Goal: Task Accomplishment & Management: Complete application form

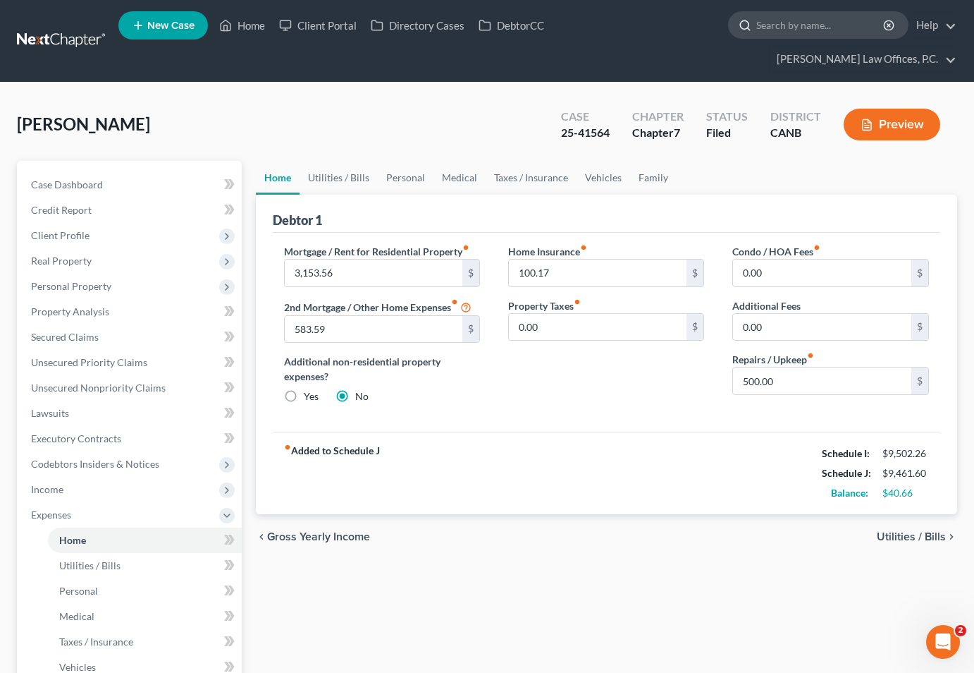
click at [756, 25] on input "search" at bounding box center [820, 25] width 129 height 26
click at [245, 34] on link "Home" at bounding box center [242, 25] width 60 height 25
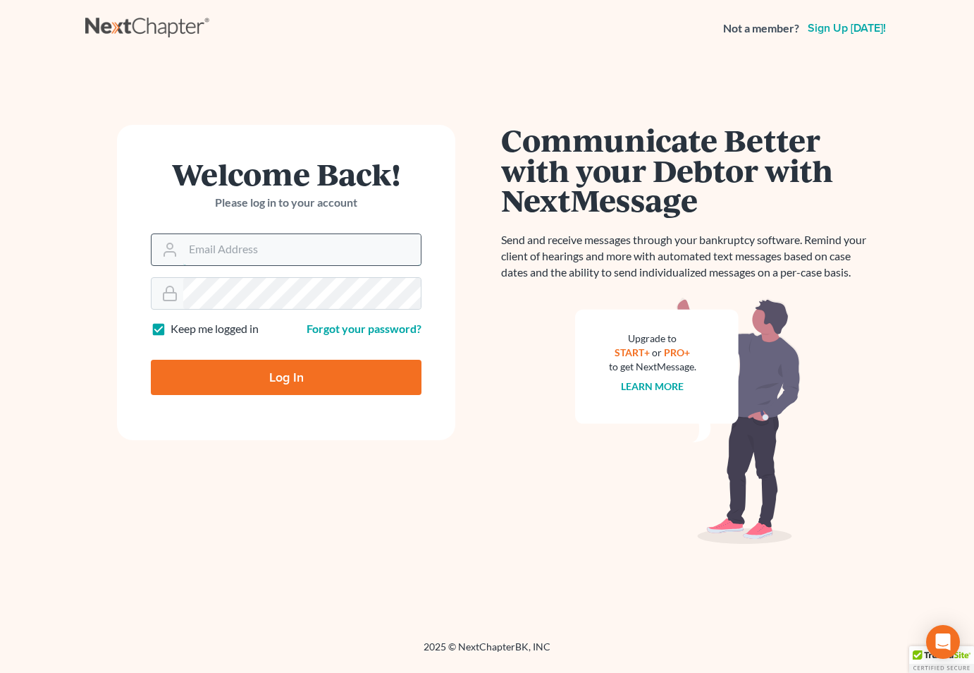
click at [290, 258] on input "Email Address" at bounding box center [302, 249] width 238 height 31
type input "[PERSON_NAME][EMAIL_ADDRESS][DOMAIN_NAME]"
click at [308, 383] on input "Log In" at bounding box center [286, 377] width 271 height 35
type input "Thinking..."
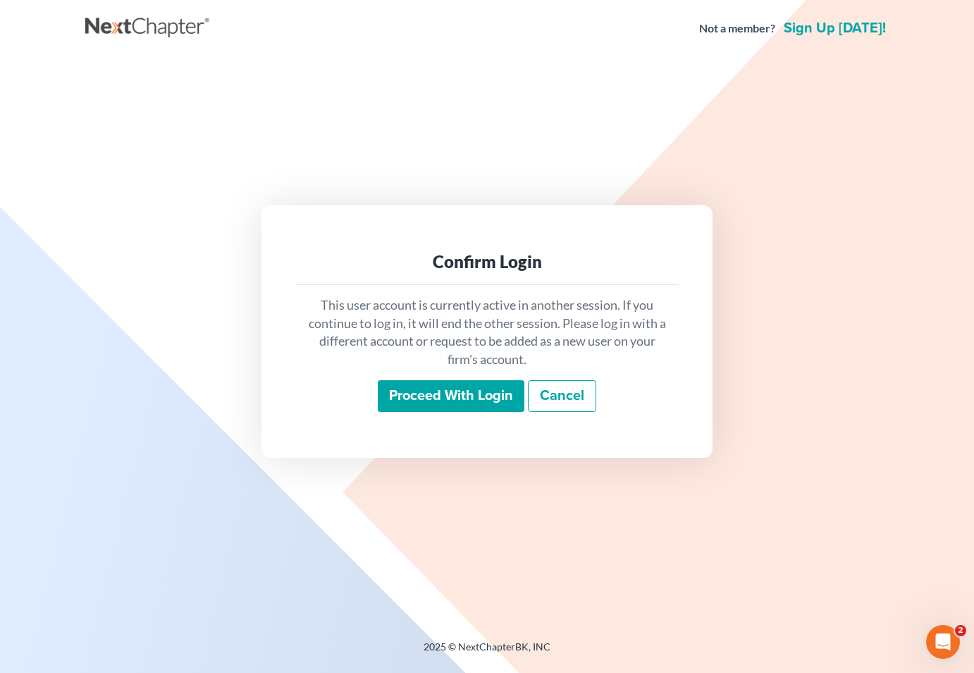
click at [466, 403] on input "Proceed with login" at bounding box center [451, 396] width 147 height 32
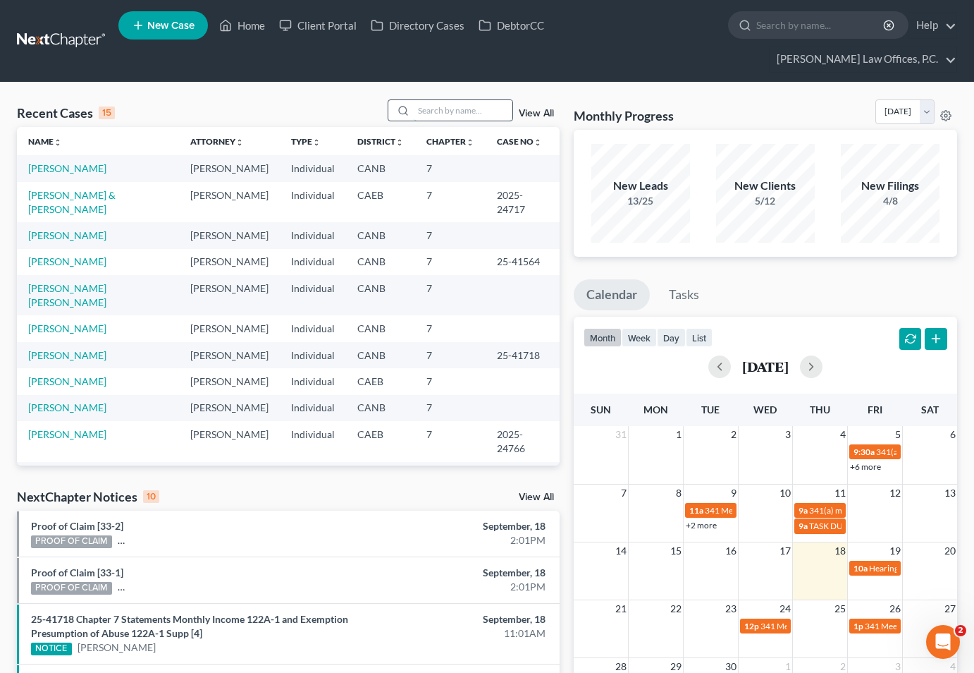
click at [474, 100] on input "search" at bounding box center [463, 110] width 99 height 20
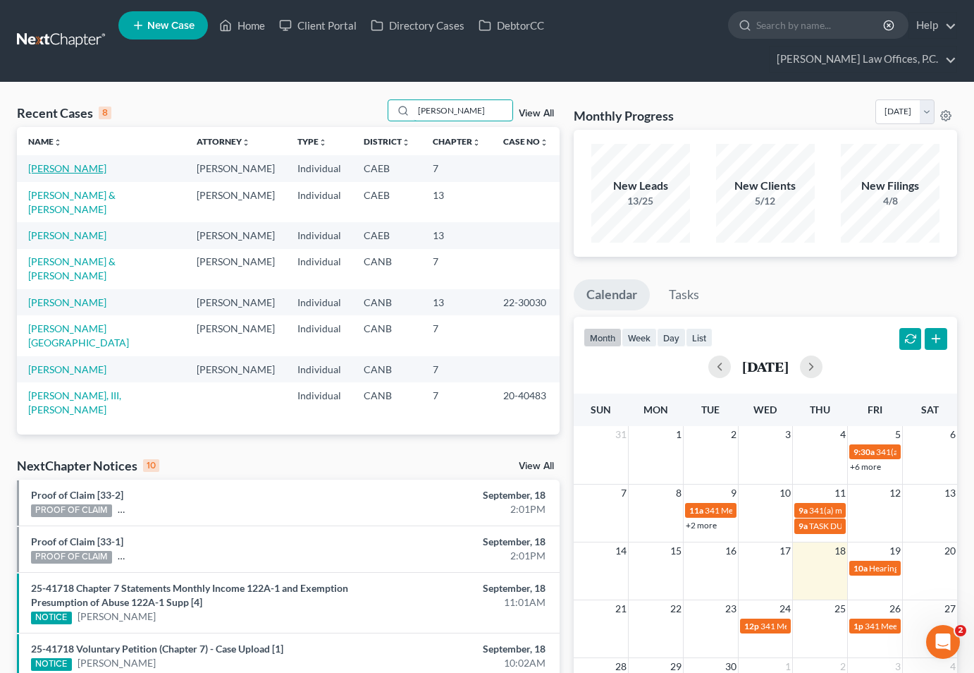
type input "ward"
click at [76, 162] on link "Ward, Wendy" at bounding box center [67, 168] width 78 height 12
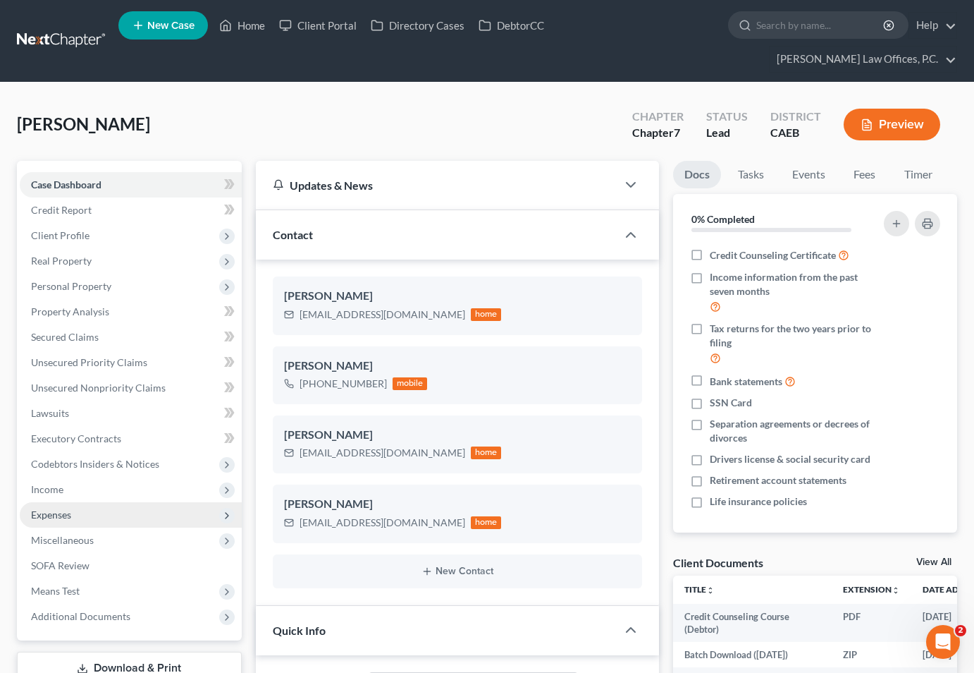
click at [125, 502] on span "Expenses" at bounding box center [131, 514] width 222 height 25
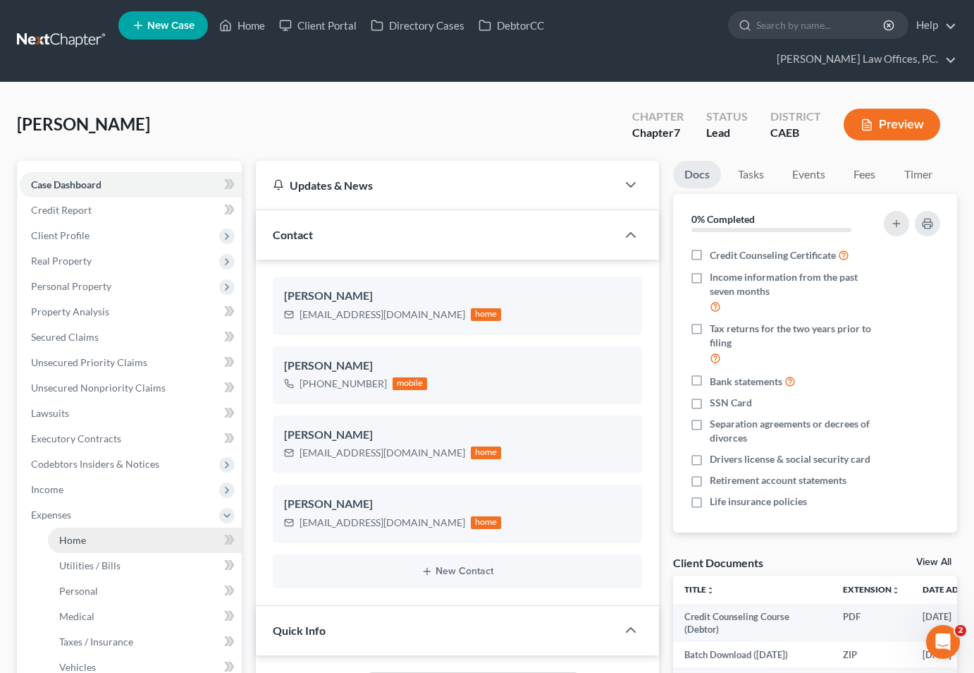
click at [113, 527] on link "Home" at bounding box center [145, 539] width 194 height 25
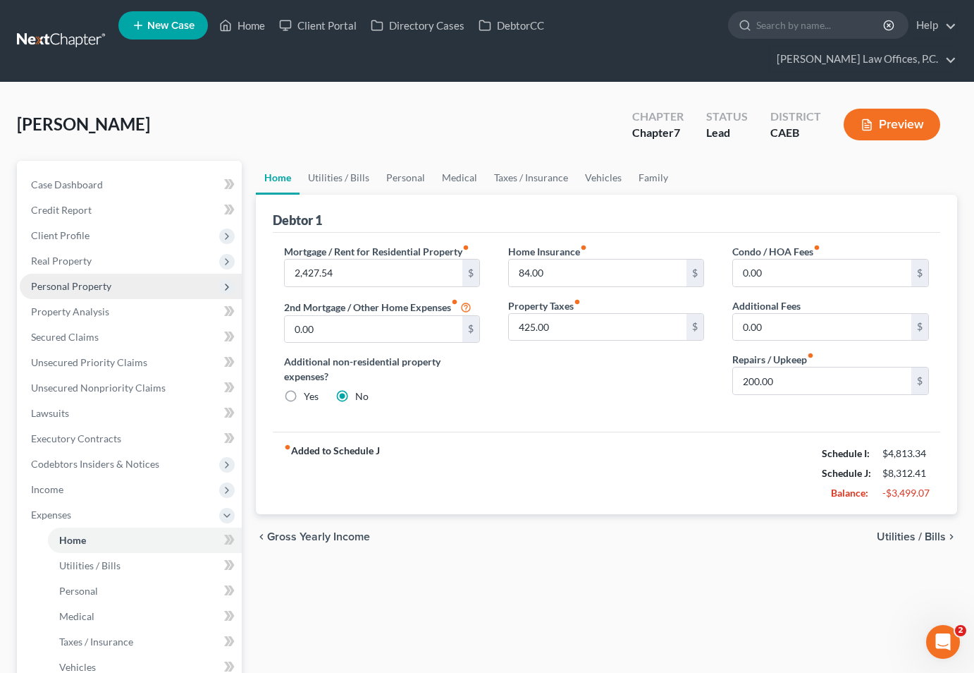
click at [182, 274] on span "Personal Property" at bounding box center [131, 286] width 222 height 25
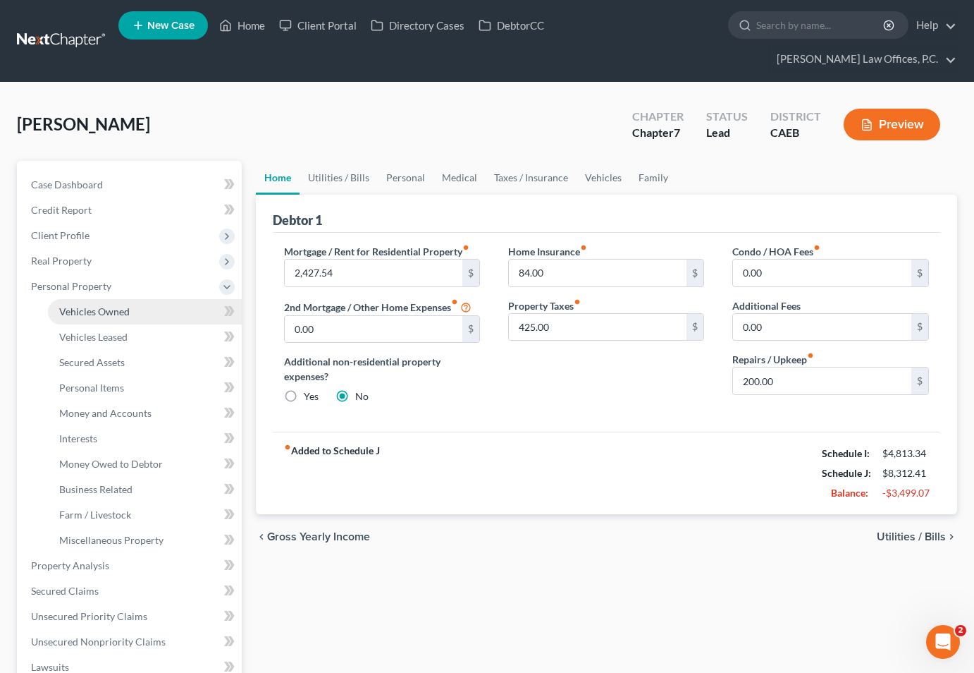
click at [166, 299] on link "Vehicles Owned" at bounding box center [145, 311] width 194 height 25
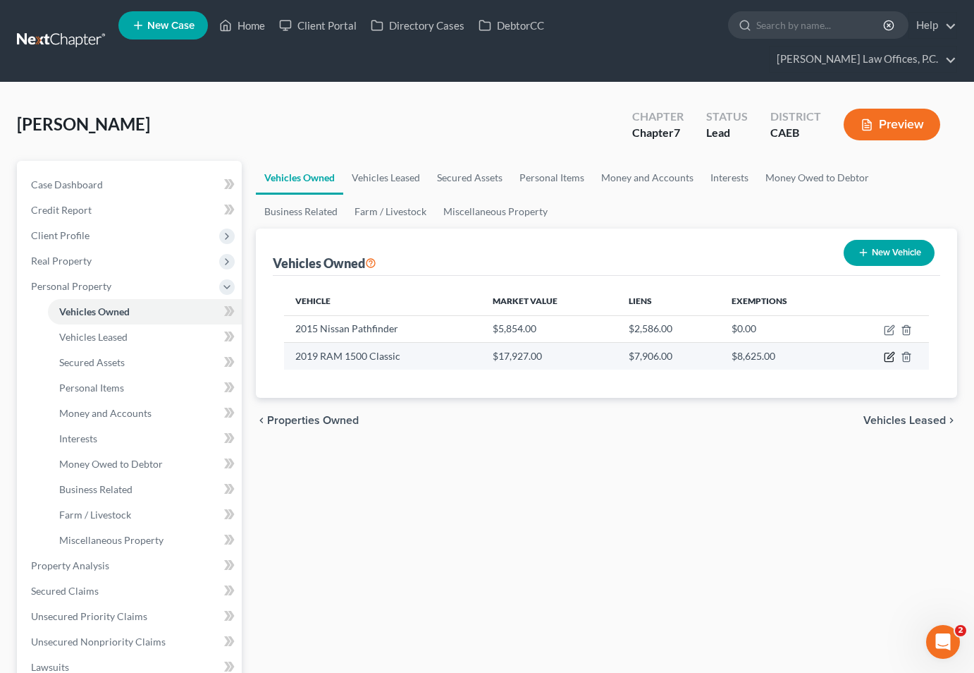
click at [888, 352] on icon "button" at bounding box center [891, 355] width 6 height 6
select select "0"
select select "7"
select select "1"
select select "0"
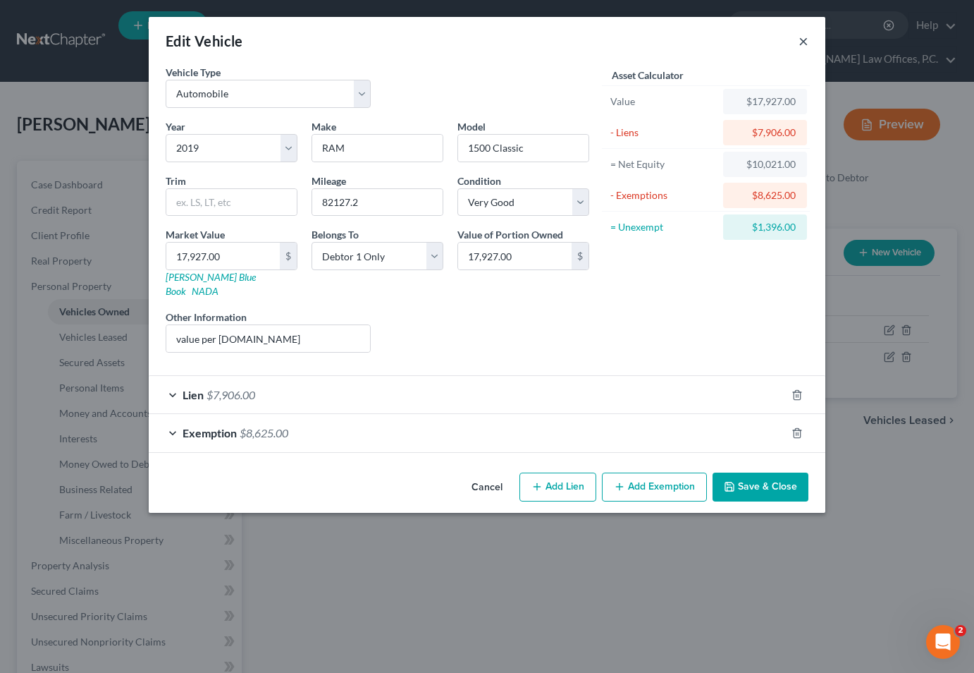
click at [804, 42] on button "×" at bounding box center [804, 40] width 10 height 17
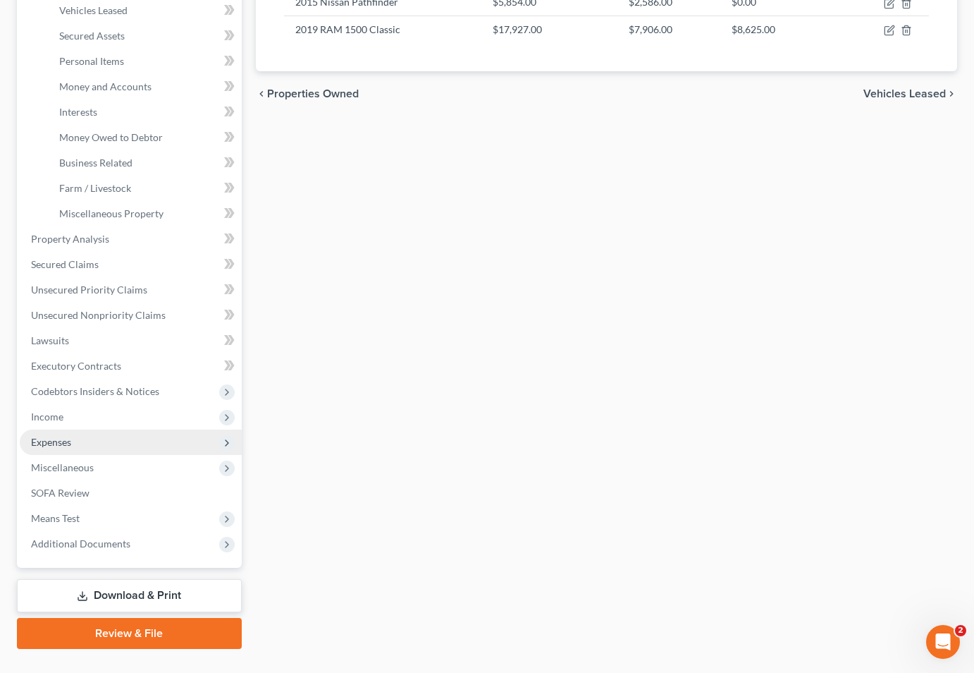
scroll to position [329, 0]
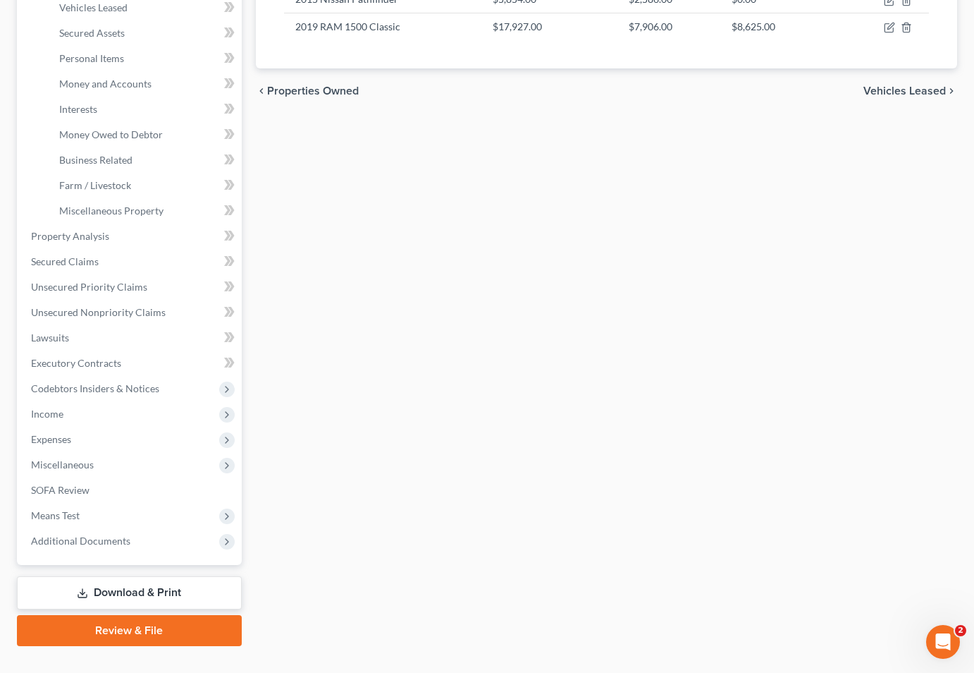
click at [104, 576] on link "Download & Print" at bounding box center [129, 592] width 225 height 33
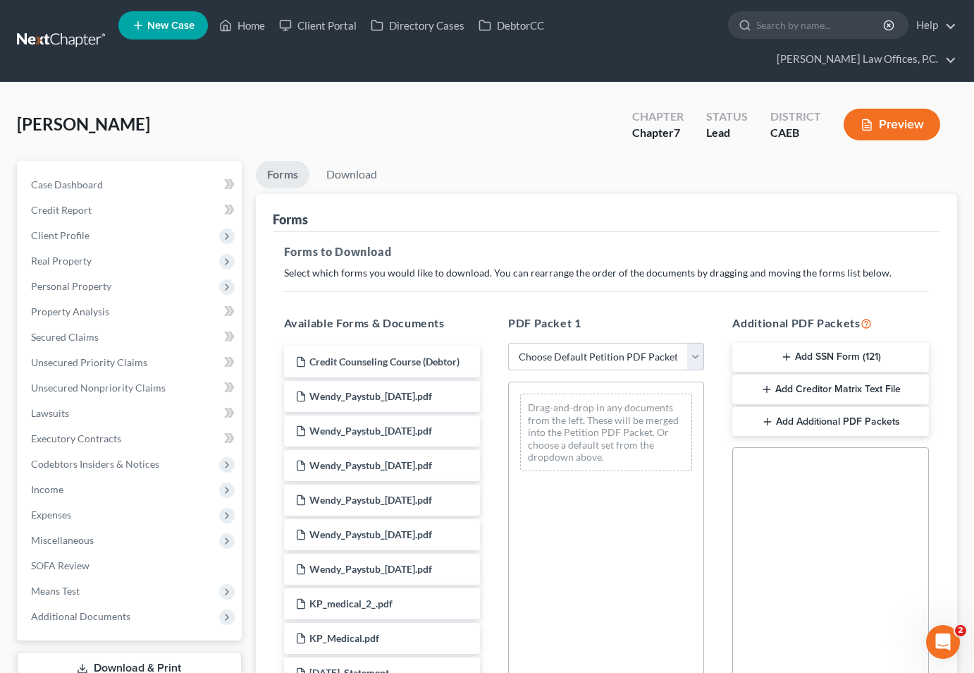
click at [590, 343] on select "Choose Default Petition PDF Packet Complete Bankruptcy Petition (all forms and …" at bounding box center [606, 357] width 196 height 28
select select "0"
click at [508, 343] on select "Choose Default Petition PDF Packet Complete Bankruptcy Petition (all forms and …" at bounding box center [606, 357] width 196 height 28
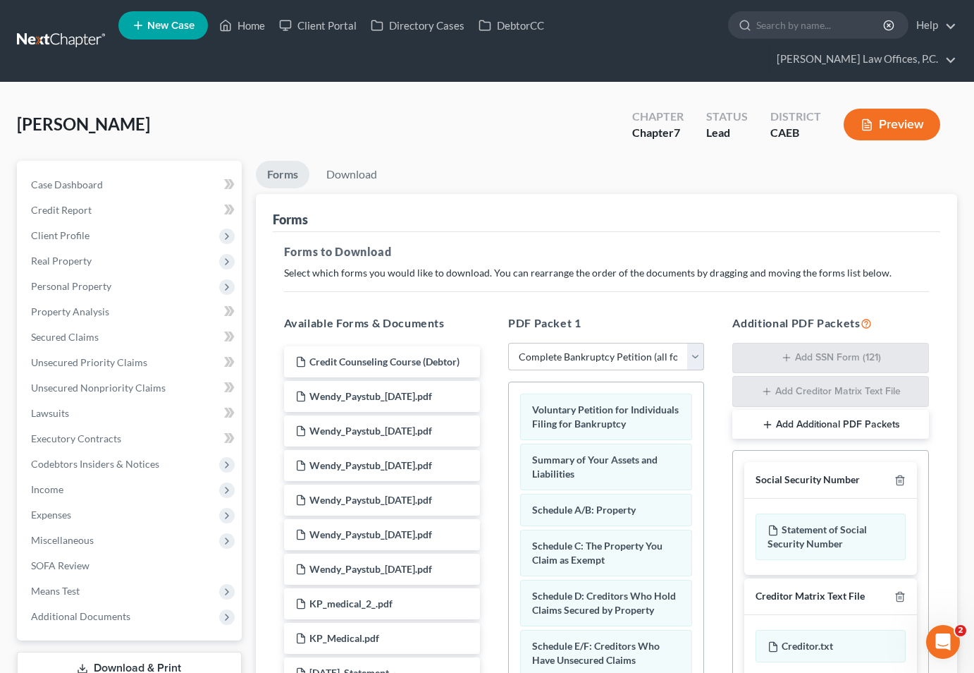
scroll to position [199, 0]
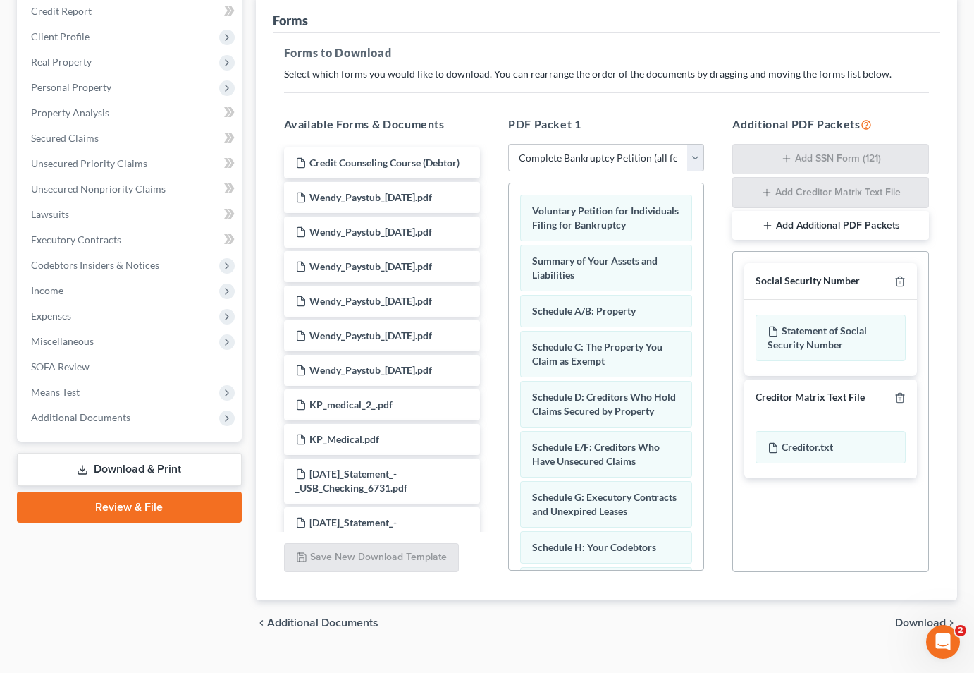
click at [904, 617] on span "Download" at bounding box center [920, 622] width 51 height 11
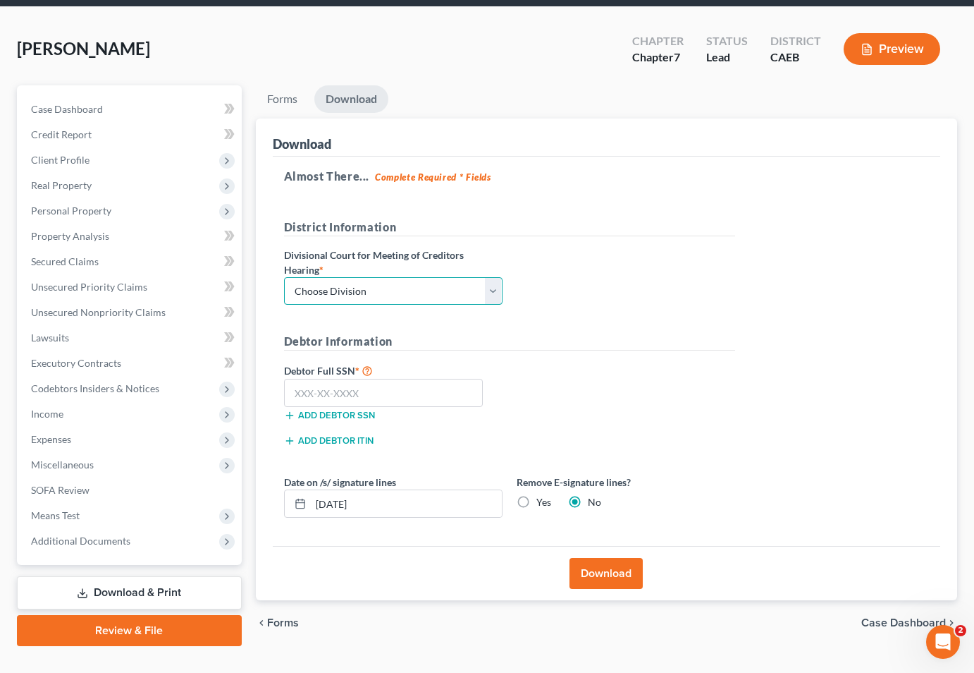
click at [458, 277] on select "Choose Division Fresno Modesto Sacramento" at bounding box center [393, 291] width 219 height 28
select select "2"
click at [284, 277] on select "Choose Division Fresno Modesto Sacramento" at bounding box center [393, 291] width 219 height 28
click at [376, 379] on input "text" at bounding box center [383, 393] width 199 height 28
paste input "600-60-0584"
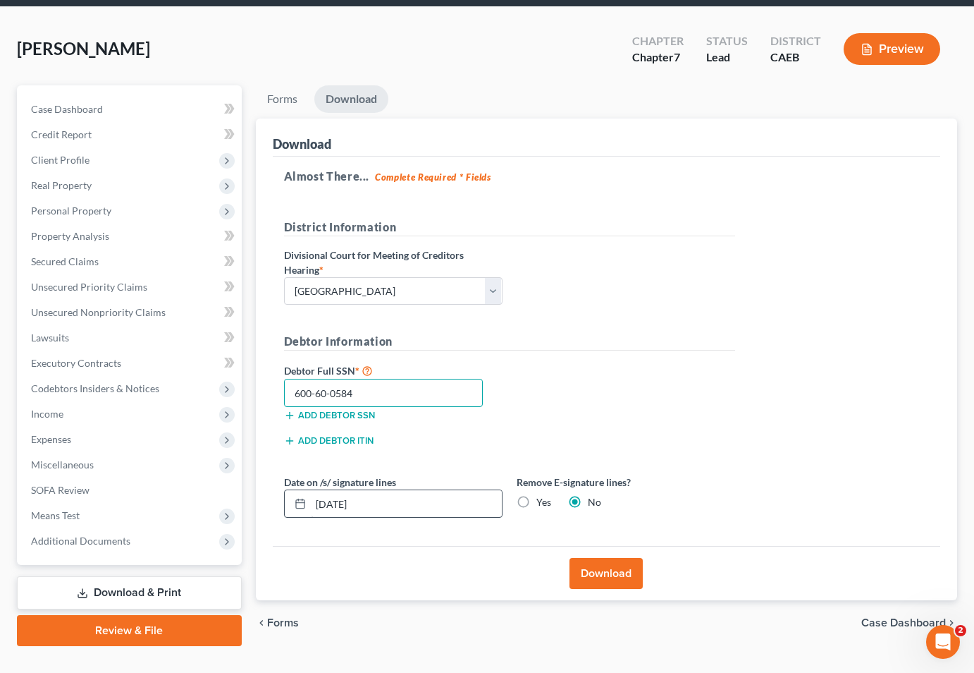
type input "600-60-0584"
click at [431, 490] on input "09/18/2025" at bounding box center [406, 503] width 191 height 27
click at [536, 495] on label "Yes" at bounding box center [543, 502] width 15 height 14
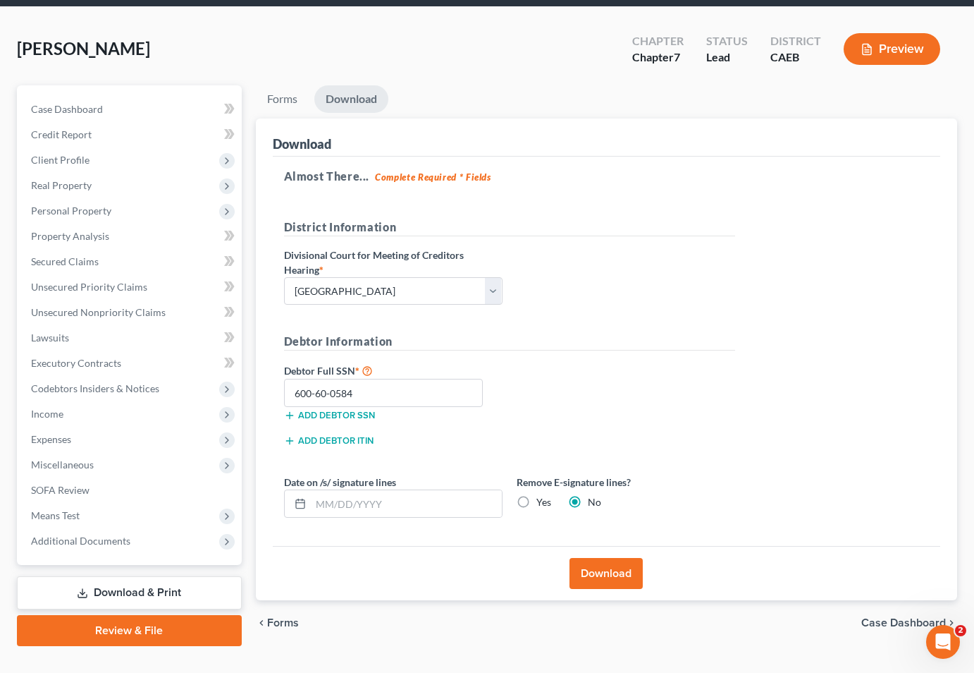
click at [542, 495] on input "Yes" at bounding box center [546, 499] width 9 height 9
radio input "true"
radio input "false"
click at [602, 558] on button "Download" at bounding box center [606, 573] width 73 height 31
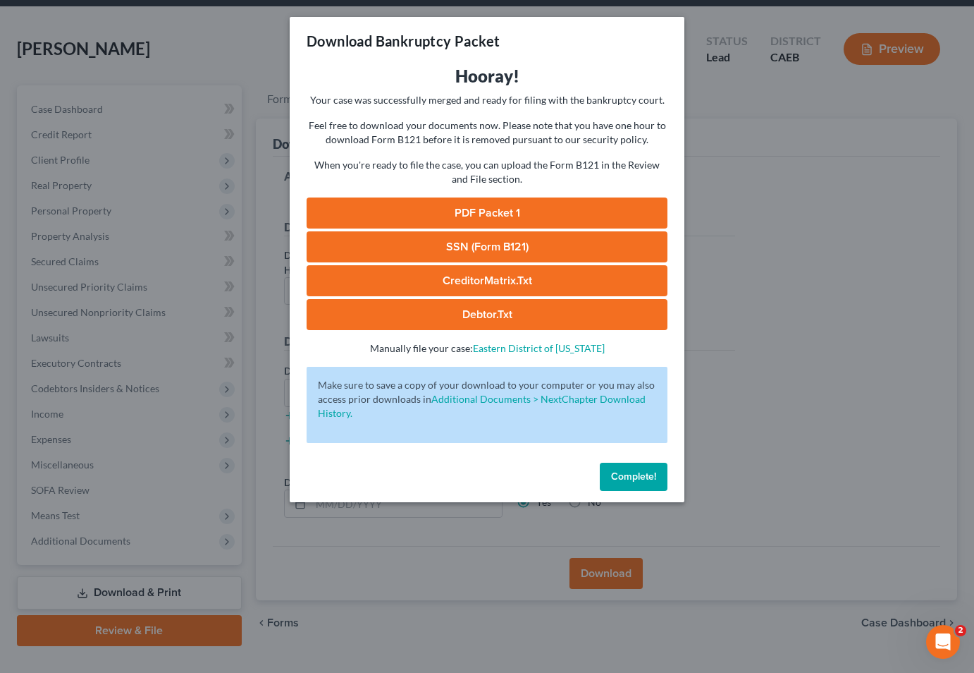
click at [464, 214] on link "PDF Packet 1" at bounding box center [487, 212] width 361 height 31
click at [481, 255] on link "SSN (Form B121)" at bounding box center [487, 246] width 361 height 31
click at [640, 467] on button "Complete!" at bounding box center [634, 476] width 68 height 28
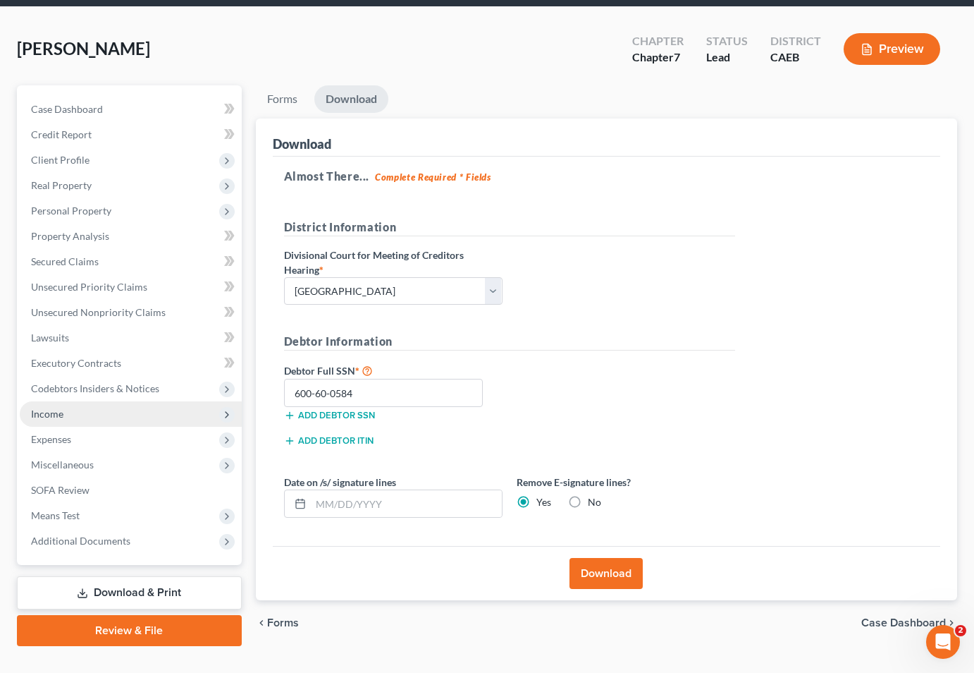
click at [78, 401] on span "Income" at bounding box center [131, 413] width 222 height 25
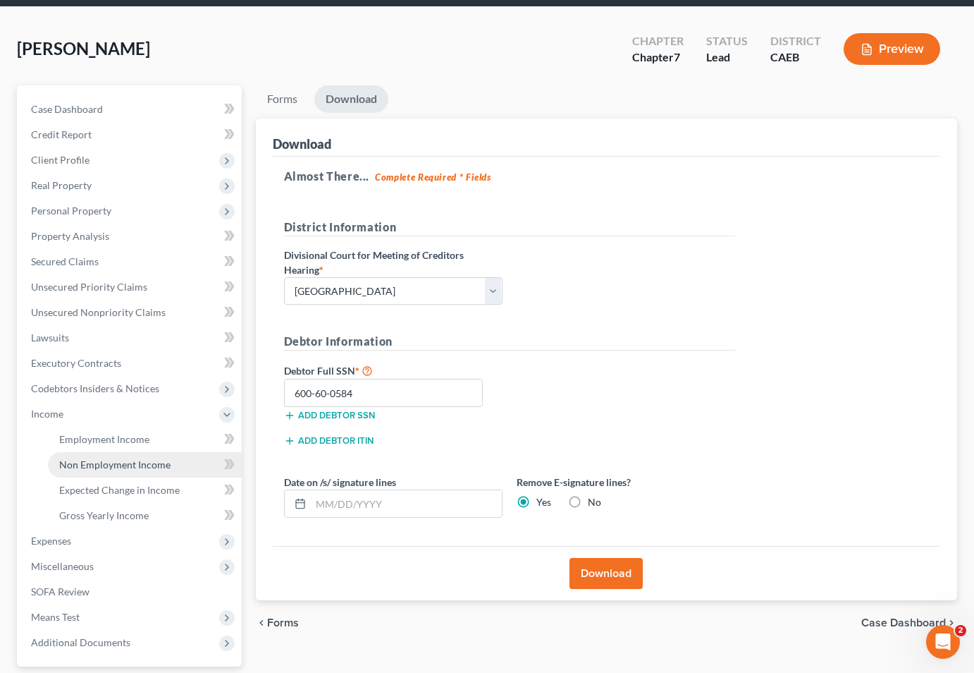
click at [96, 458] on span "Non Employment Income" at bounding box center [114, 464] width 111 height 12
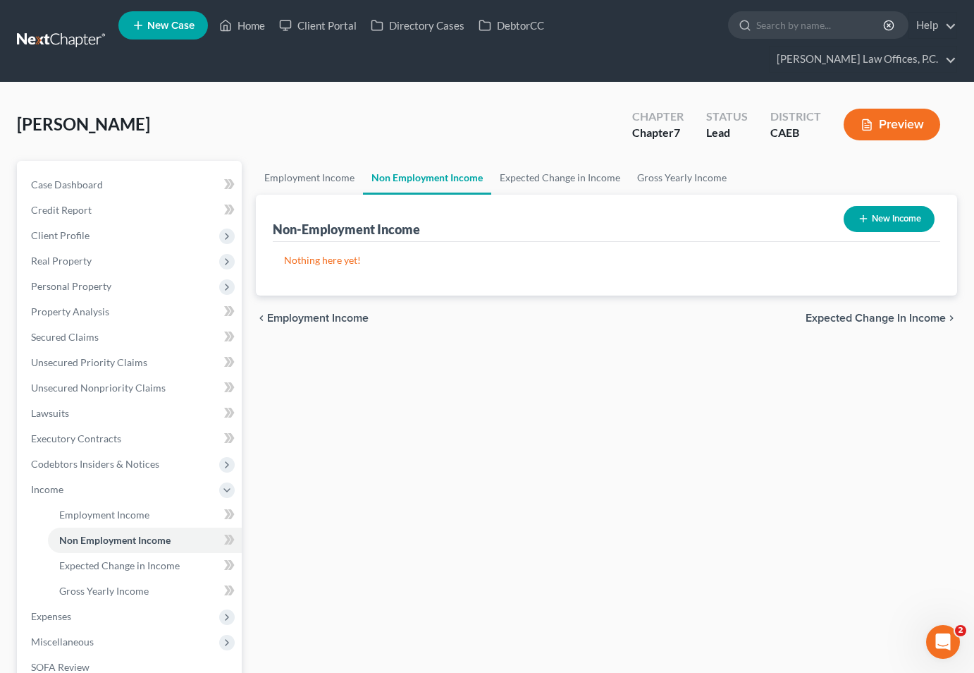
click at [312, 195] on div "Non-Employment Income New Income" at bounding box center [607, 218] width 668 height 47
click at [323, 161] on link "Employment Income" at bounding box center [309, 178] width 107 height 34
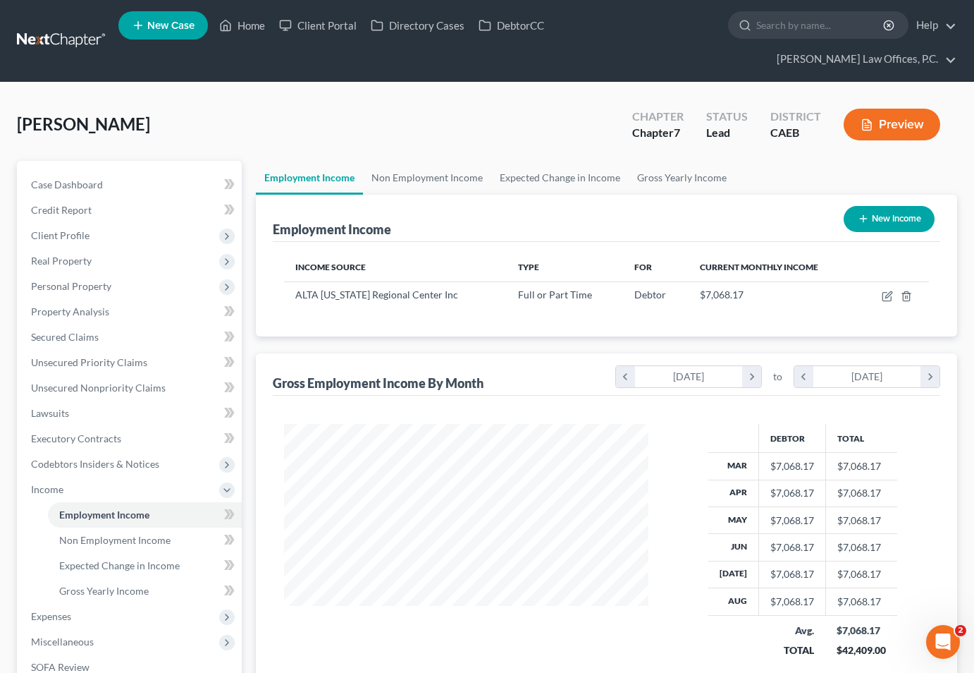
scroll to position [252, 393]
click at [68, 610] on span "Expenses" at bounding box center [51, 616] width 40 height 12
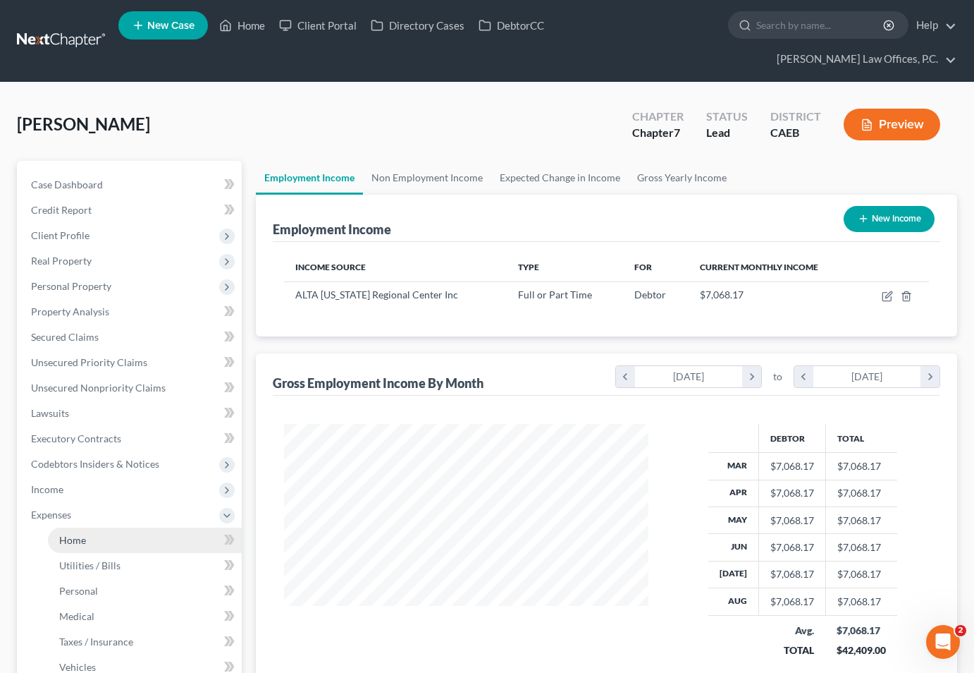
click at [105, 527] on link "Home" at bounding box center [145, 539] width 194 height 25
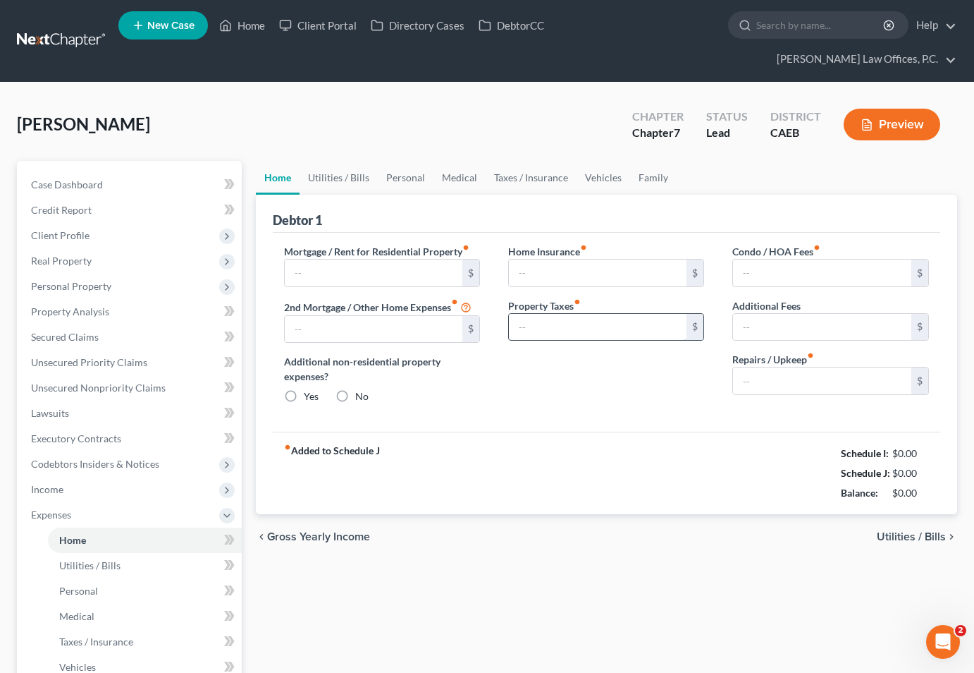
type input "2,427.54"
type input "0.00"
radio input "true"
type input "84.00"
type input "425.00"
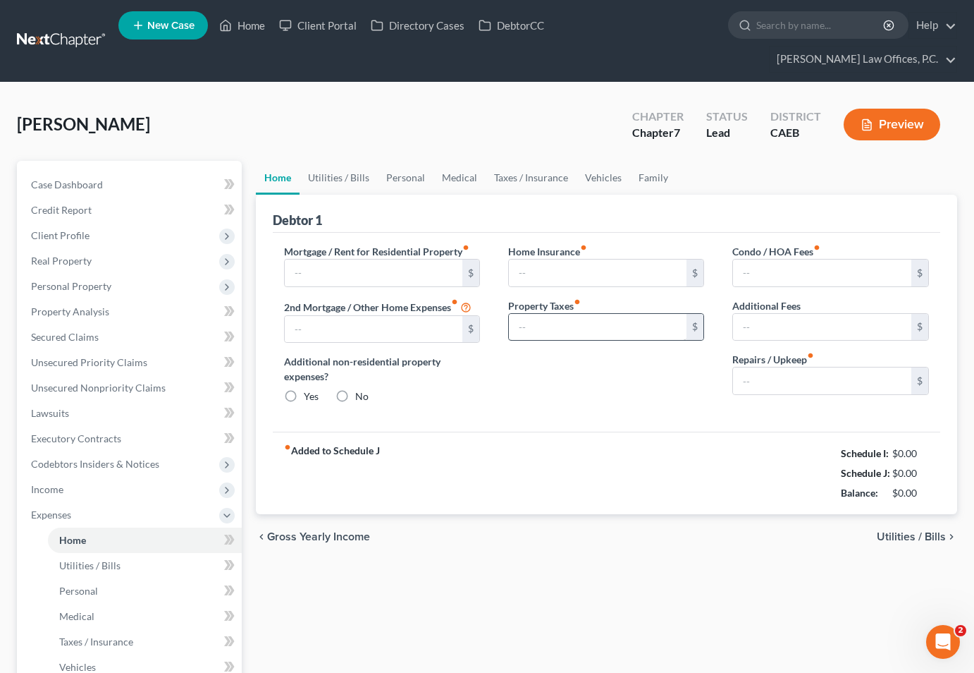
type input "0.00"
type input "200.00"
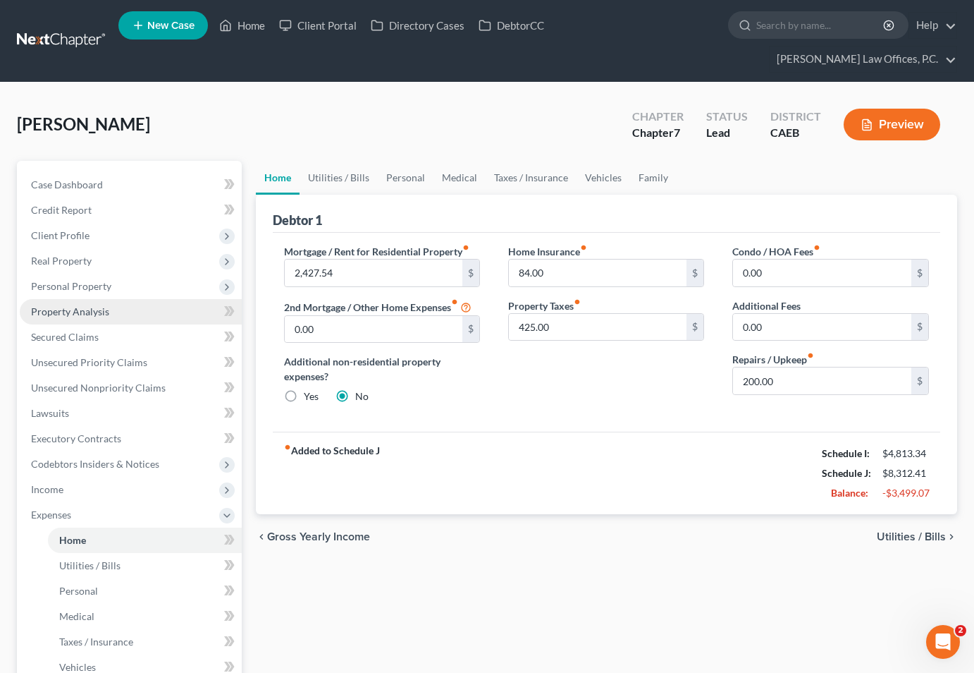
click at [116, 299] on link "Property Analysis" at bounding box center [131, 311] width 222 height 25
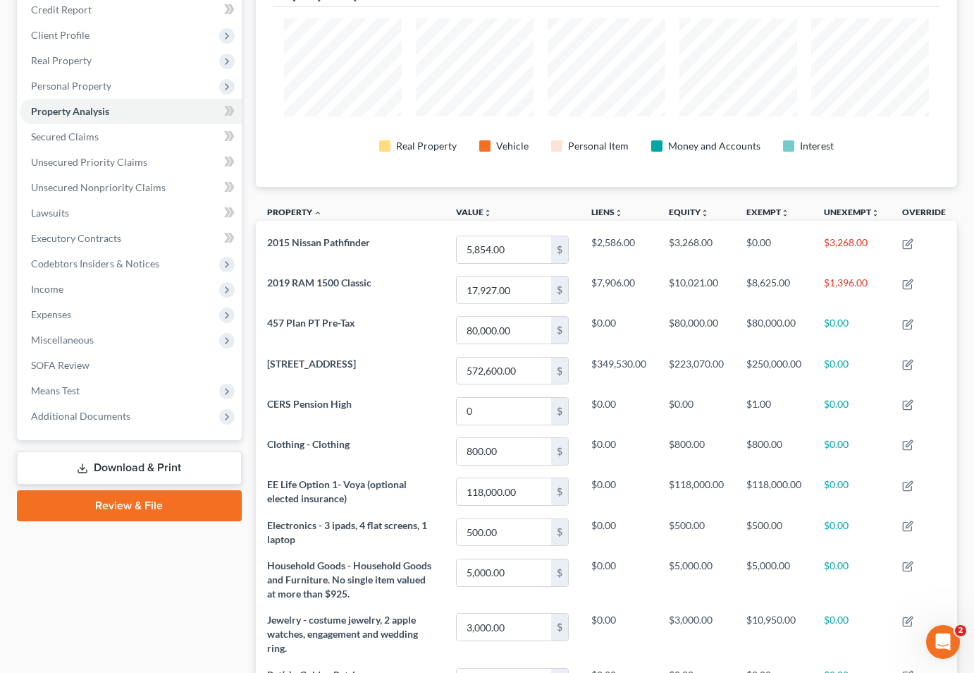
scroll to position [165, 0]
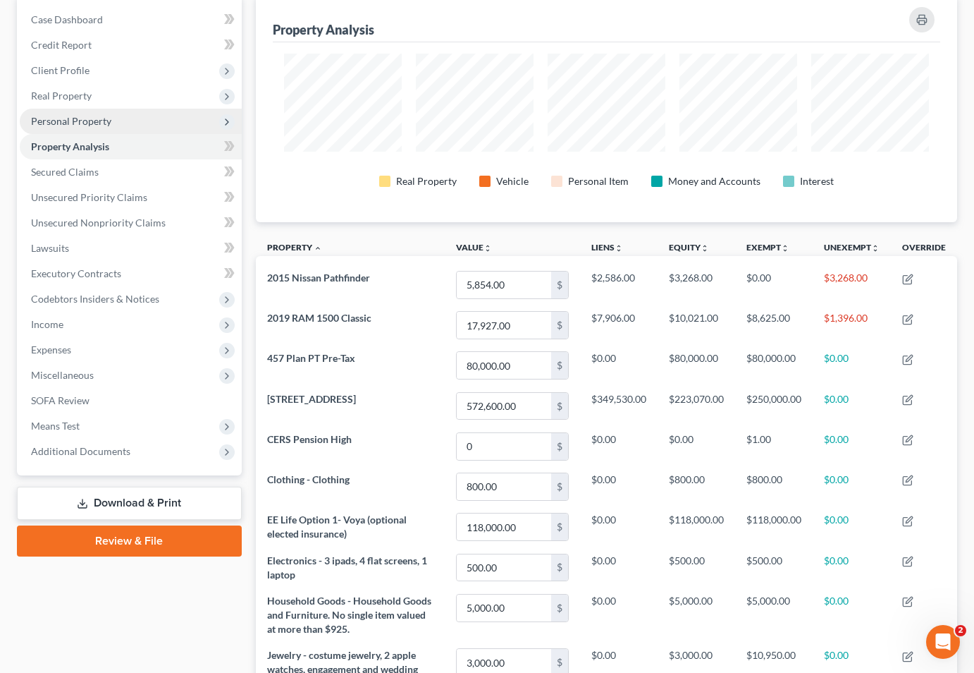
click at [144, 109] on span "Personal Property" at bounding box center [131, 121] width 222 height 25
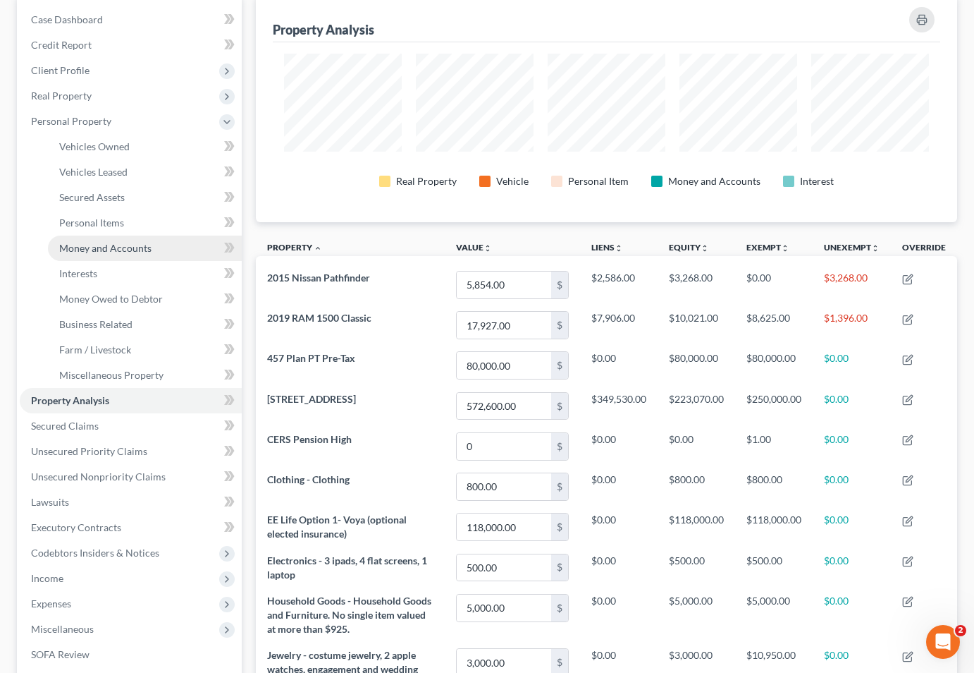
click at [119, 235] on link "Money and Accounts" at bounding box center [145, 247] width 194 height 25
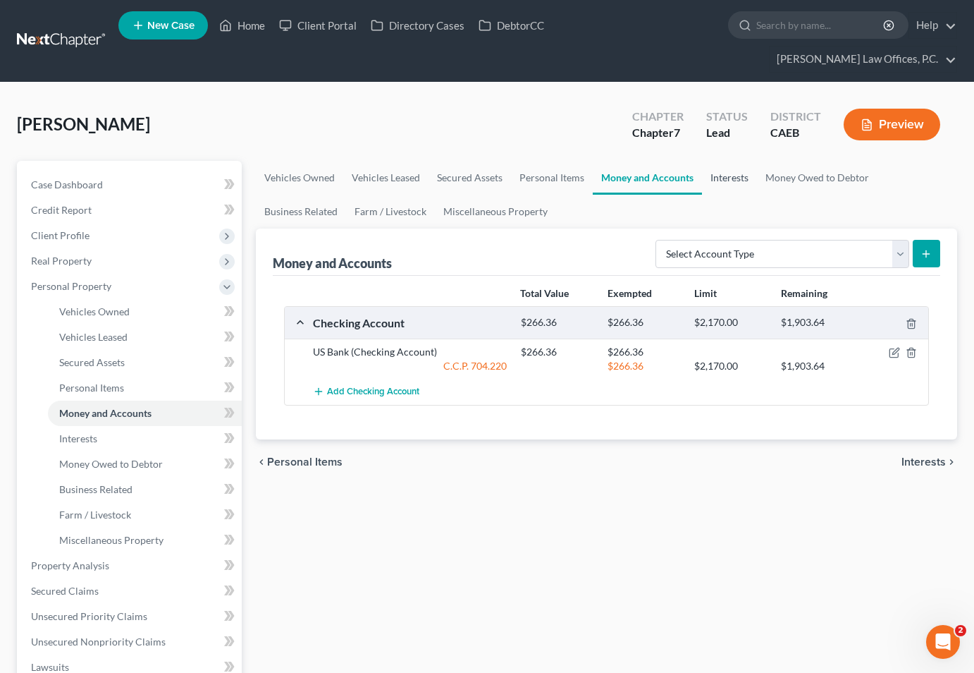
click at [721, 161] on link "Interests" at bounding box center [729, 178] width 55 height 34
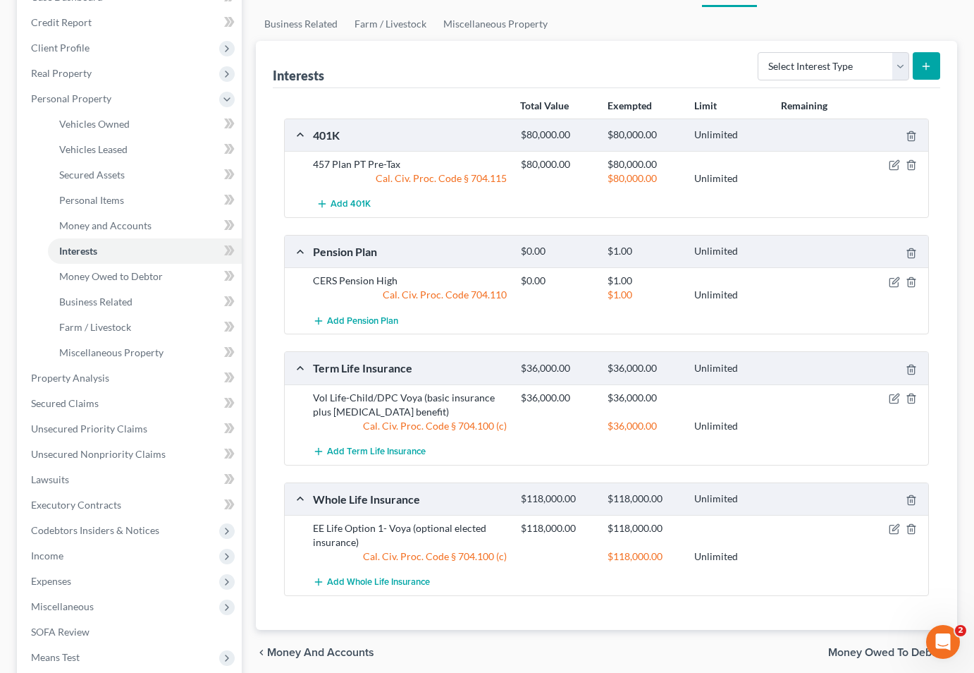
scroll to position [204, 0]
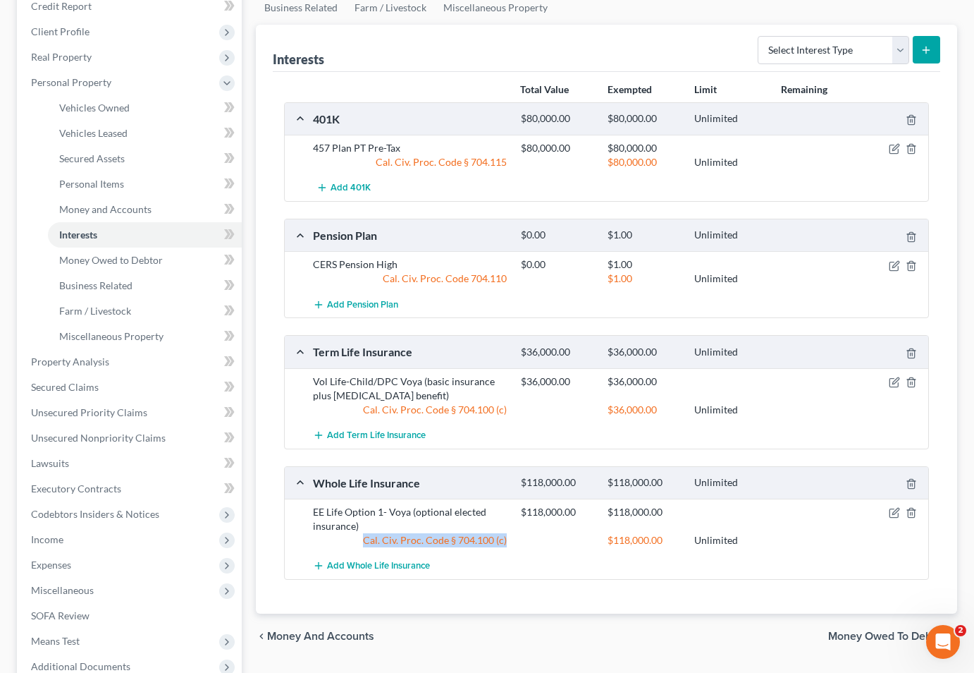
drag, startPoint x: 509, startPoint y: 515, endPoint x: 366, endPoint y: 512, distance: 143.1
click at [366, 533] on div "Cal. Civ. Proc. Code § 704.100 (c)" at bounding box center [410, 540] width 208 height 14
copy div "Cal. Civ. Proc. Code § 704.100 (c)"
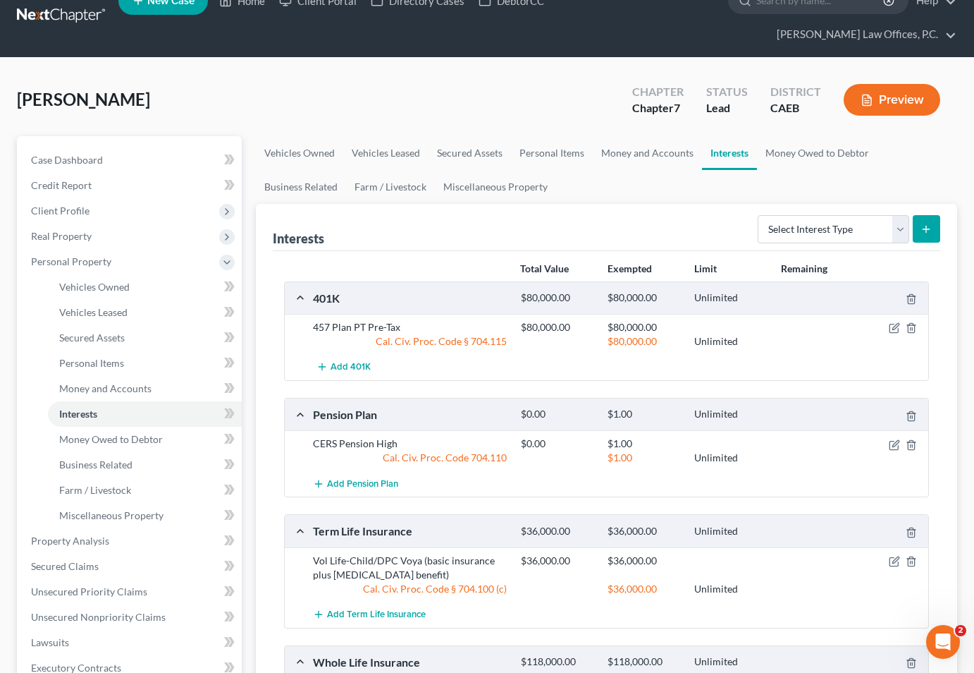
scroll to position [0, 0]
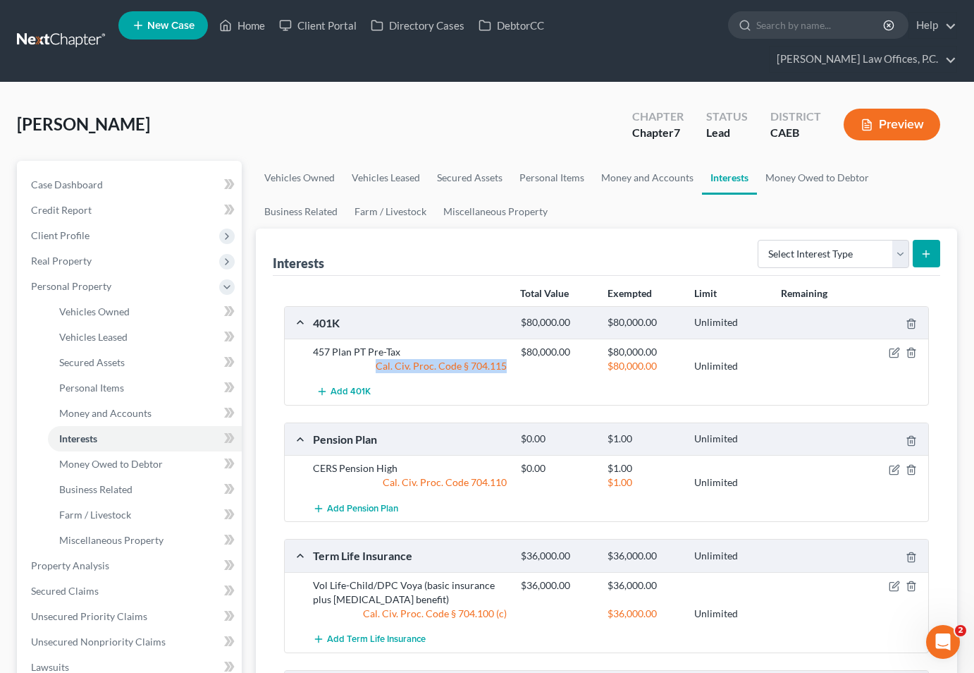
drag, startPoint x: 519, startPoint y: 339, endPoint x: 380, endPoint y: 338, distance: 138.9
click at [379, 359] on div "Cal. Civ. Proc. Code § 704.115 $80,000.00 Unlimited" at bounding box center [618, 366] width 625 height 14
copy div "Cal. Civ. Proc. Code § 704.115"
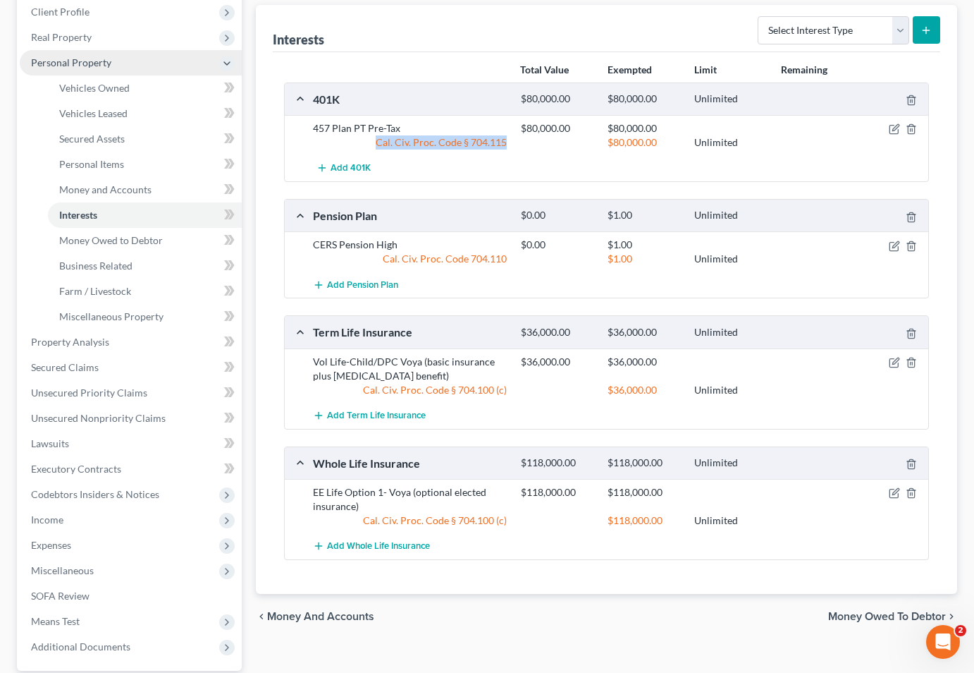
scroll to position [264, 0]
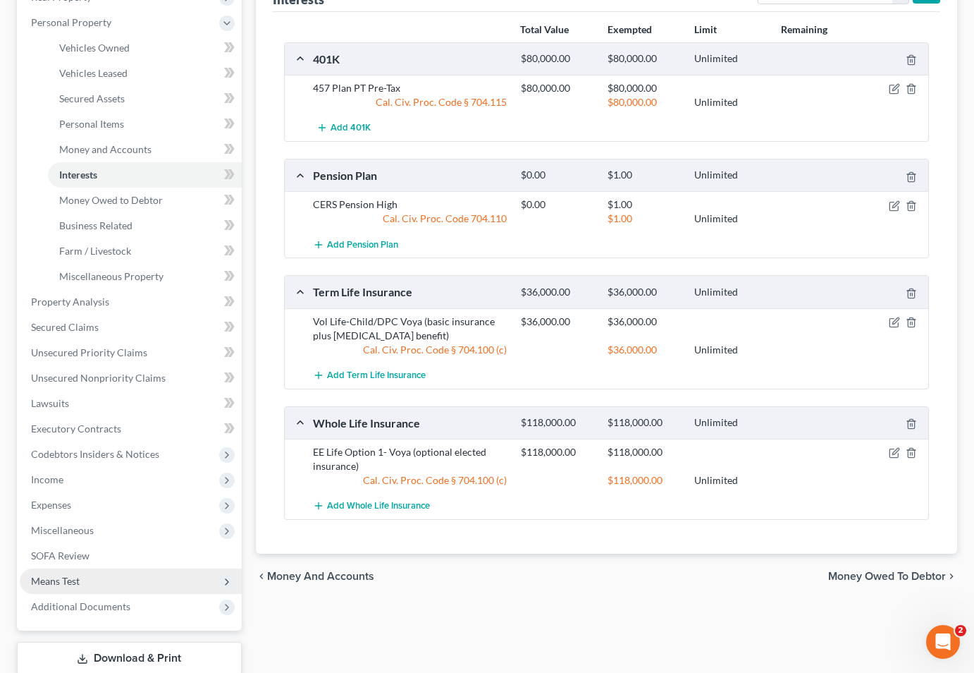
click at [82, 568] on span "Means Test" at bounding box center [131, 580] width 222 height 25
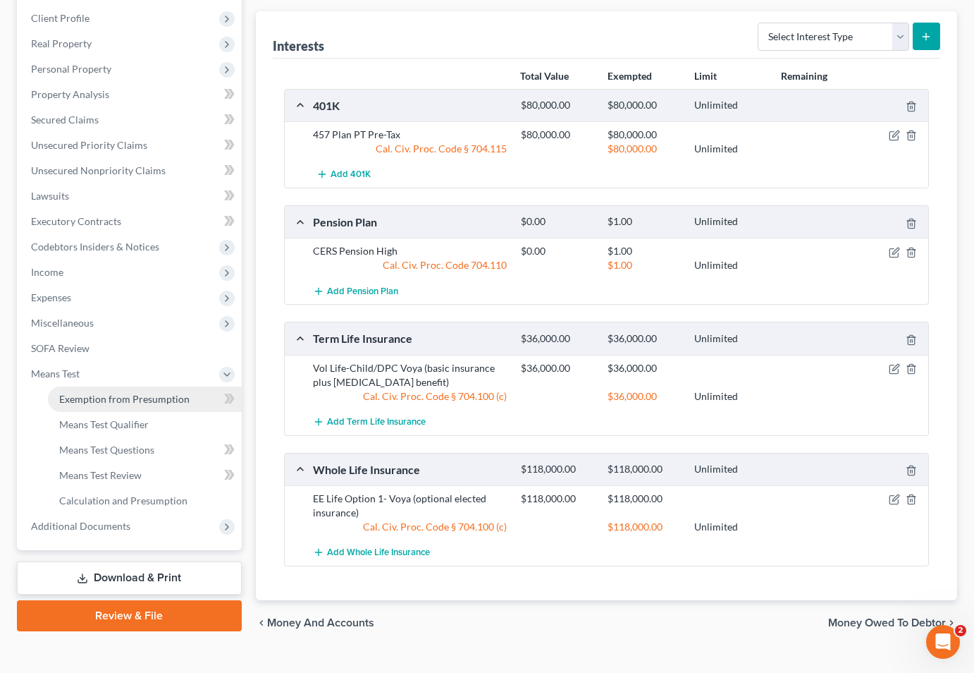
click at [133, 393] on span "Exemption from Presumption" at bounding box center [124, 399] width 130 height 12
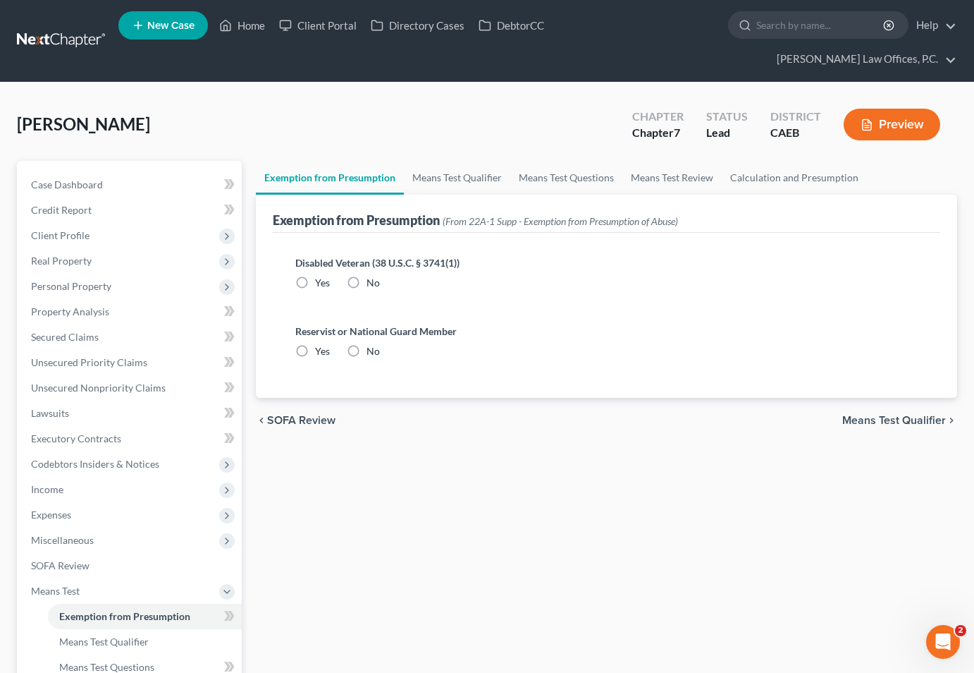
radio input "true"
click at [448, 161] on link "Means Test Qualifier" at bounding box center [457, 178] width 106 height 34
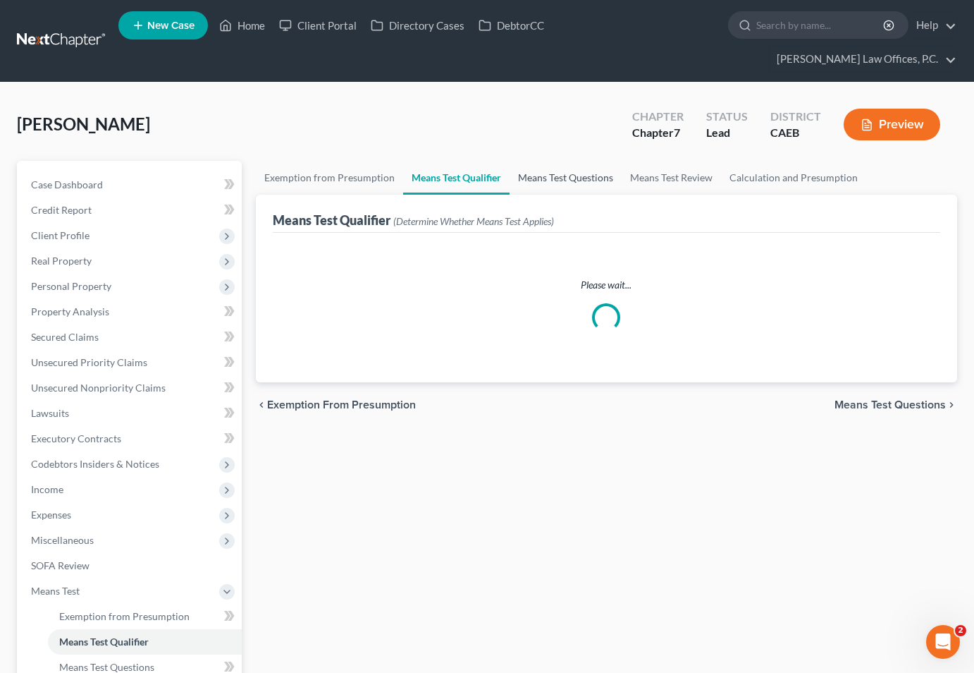
click at [553, 161] on link "Means Test Questions" at bounding box center [566, 178] width 112 height 34
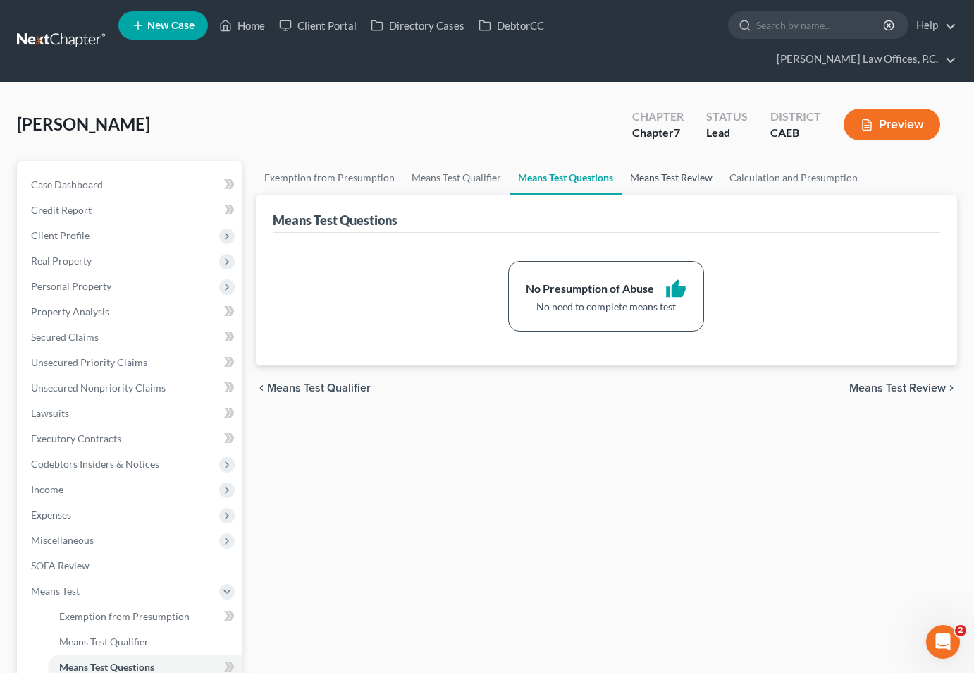
click at [661, 161] on link "Means Test Review" at bounding box center [671, 178] width 99 height 34
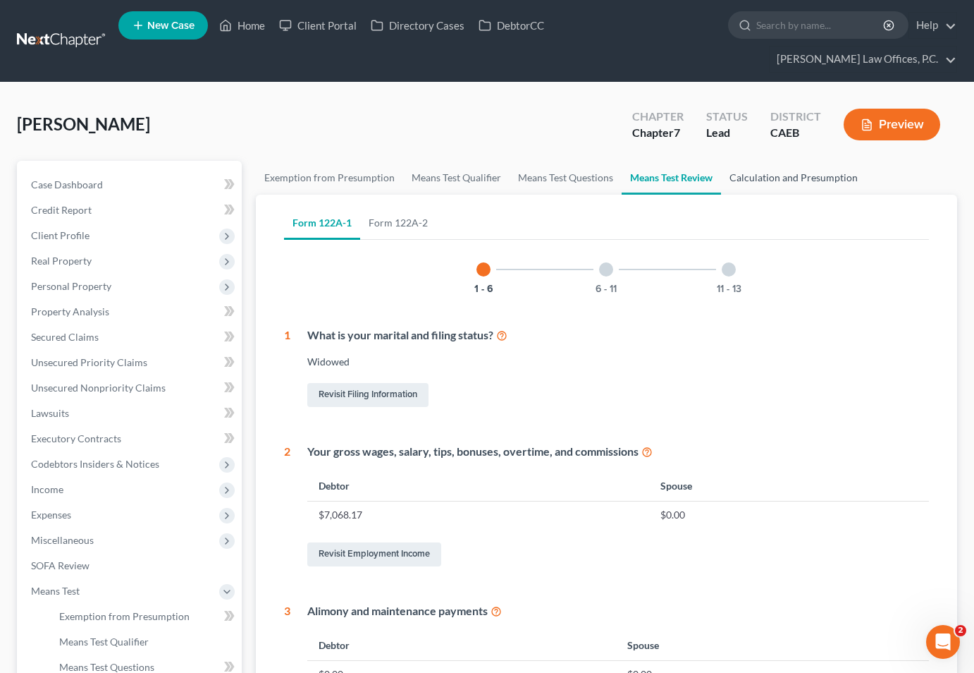
click at [764, 161] on link "Calculation and Presumption" at bounding box center [793, 178] width 145 height 34
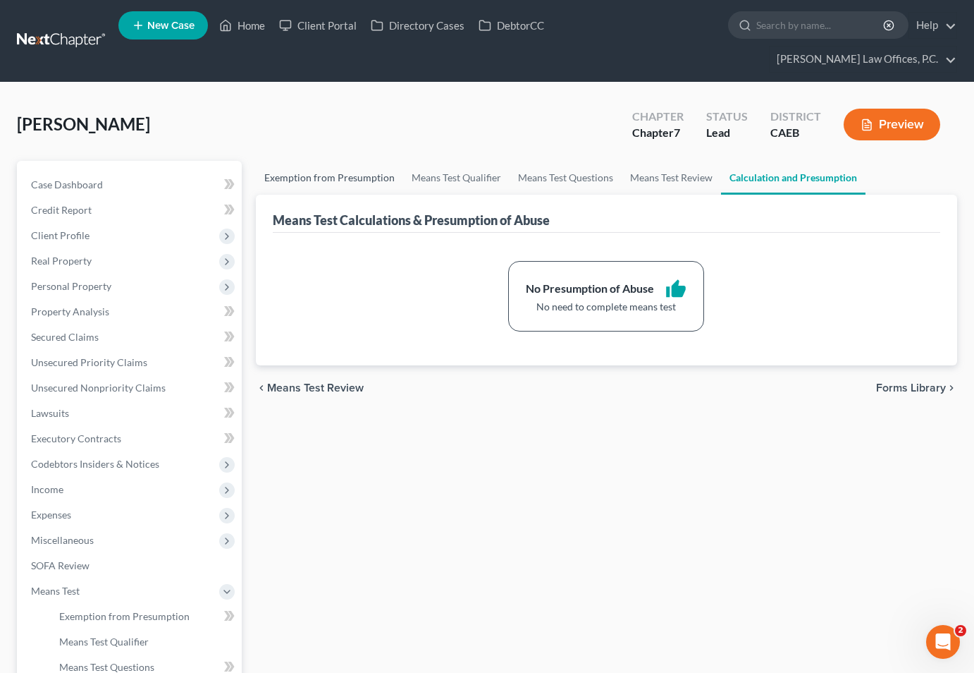
click at [344, 161] on link "Exemption from Presumption" at bounding box center [329, 178] width 147 height 34
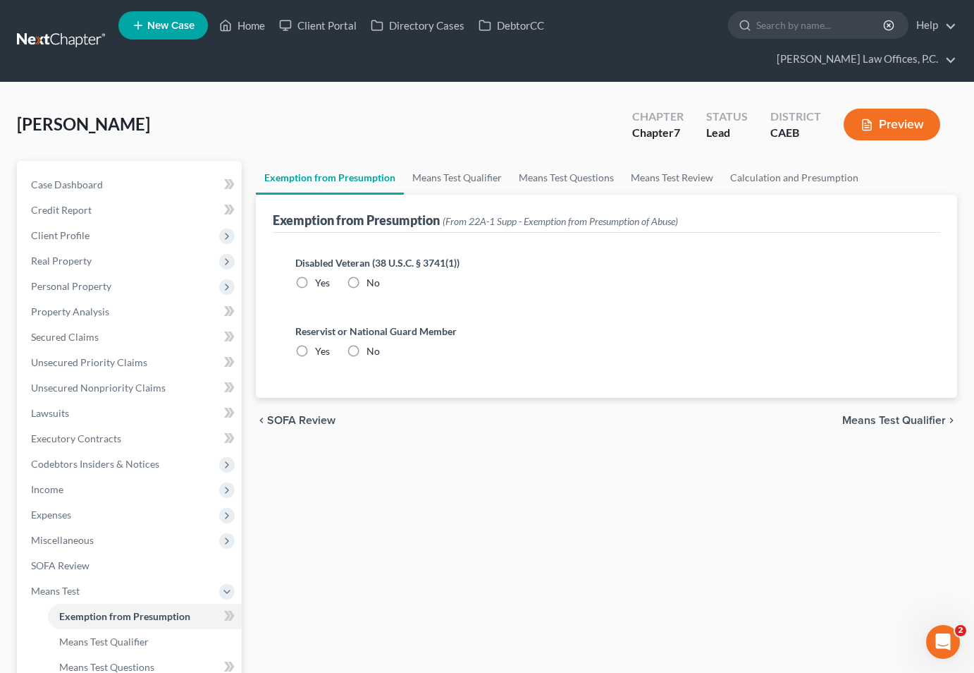
radio input "true"
click at [455, 161] on link "Means Test Qualifier" at bounding box center [457, 178] width 106 height 34
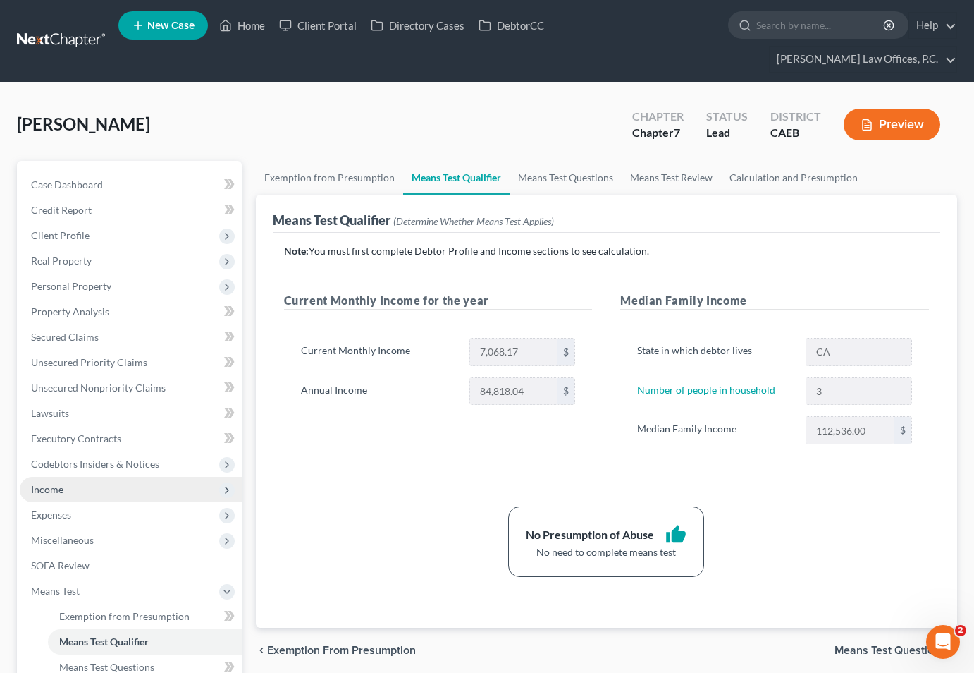
click at [85, 477] on span "Income" at bounding box center [131, 489] width 222 height 25
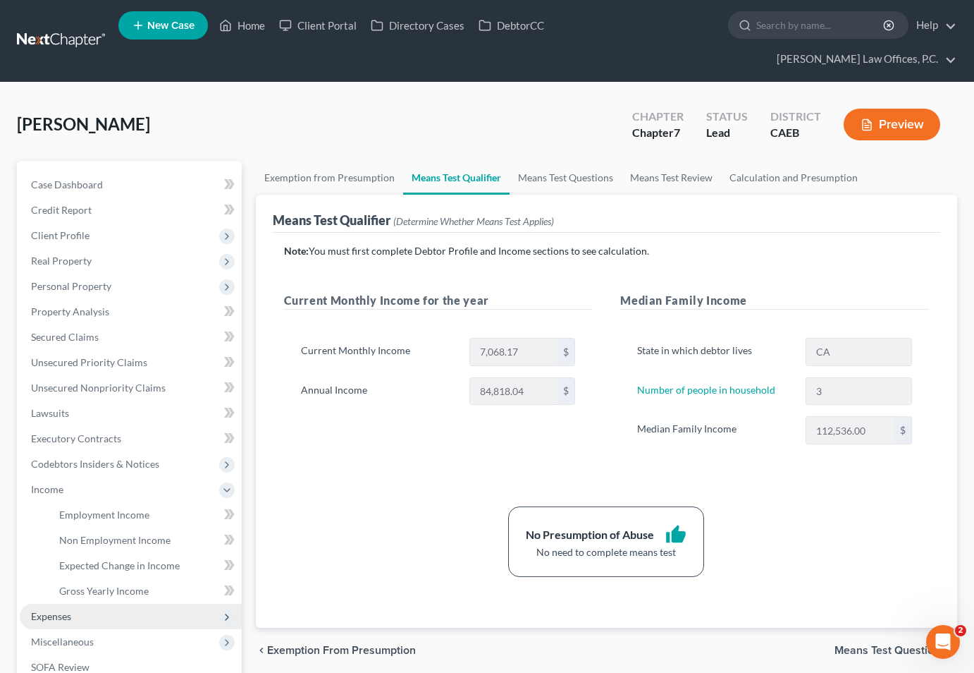
click at [98, 603] on span "Expenses" at bounding box center [131, 615] width 222 height 25
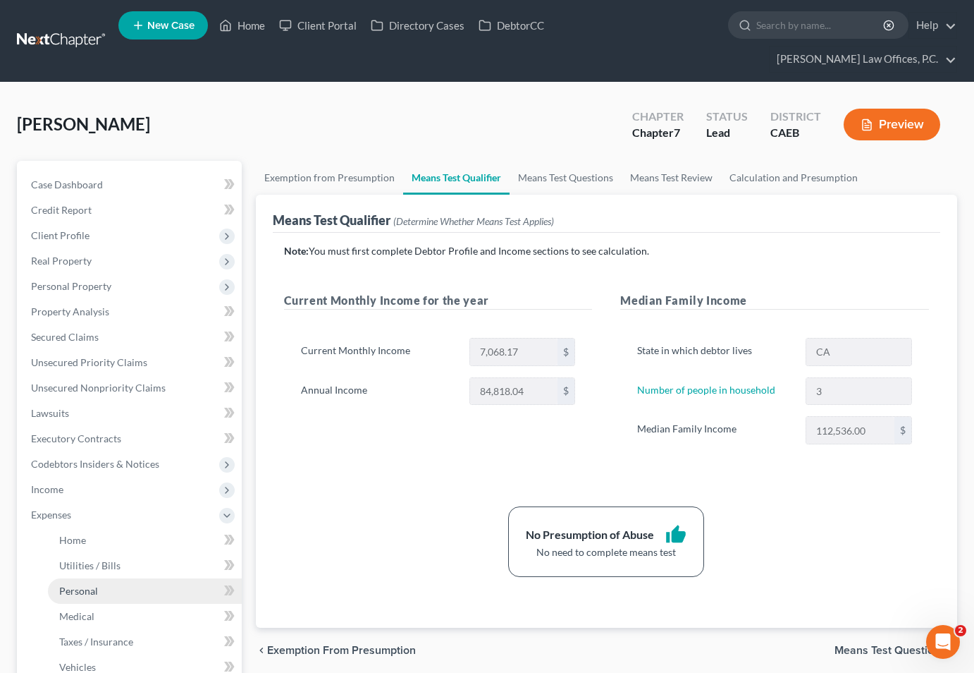
click at [112, 578] on link "Personal" at bounding box center [145, 590] width 194 height 25
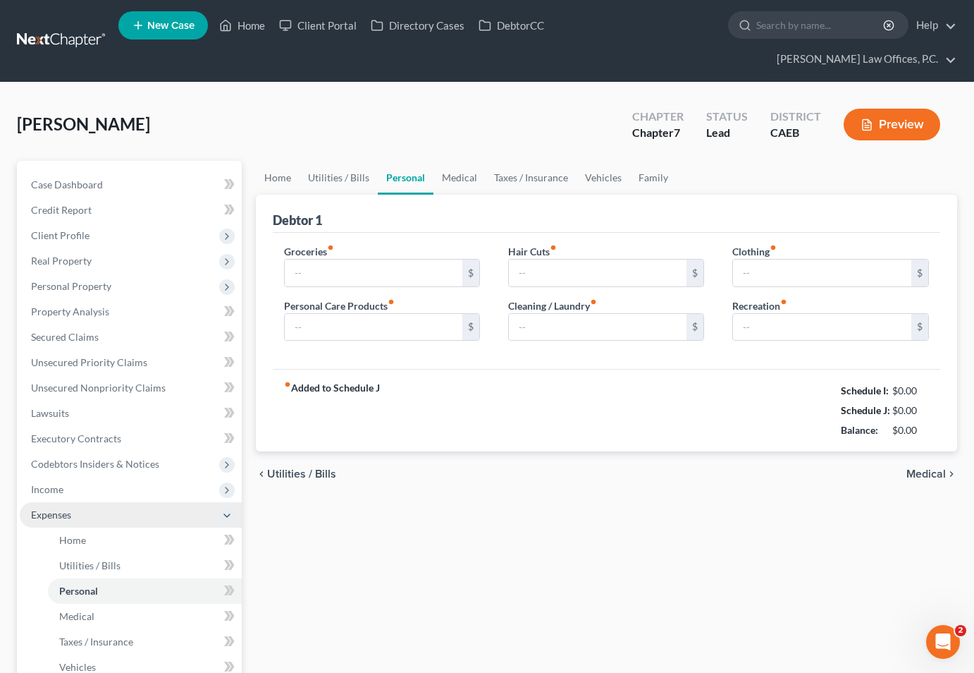
type input "1,200.00"
type input "150.00"
type input "50.00"
type input "0.00"
type input "200.00"
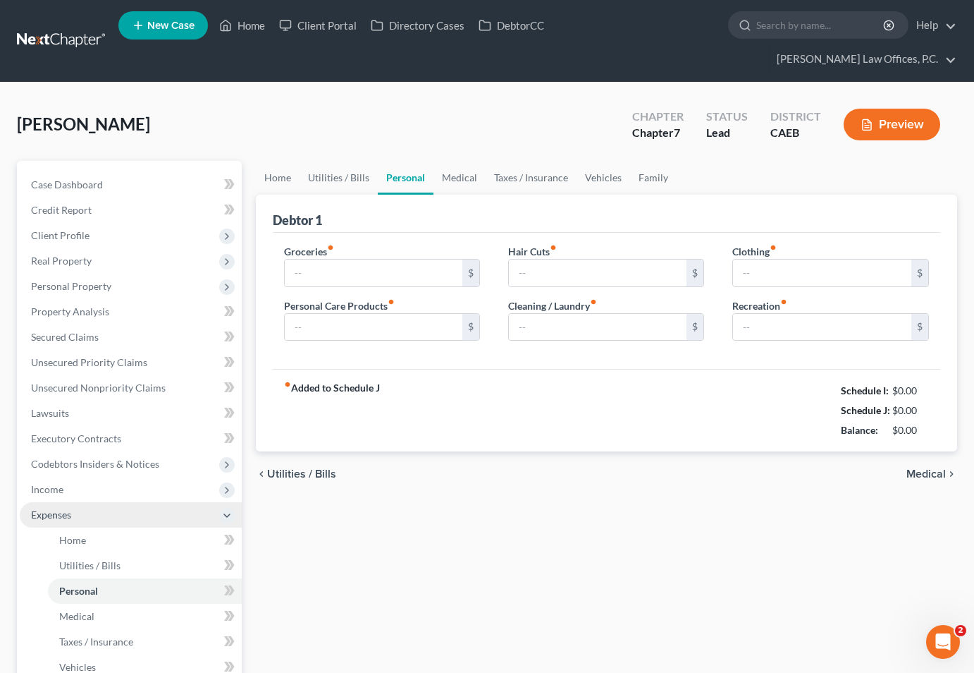
type input "150.00"
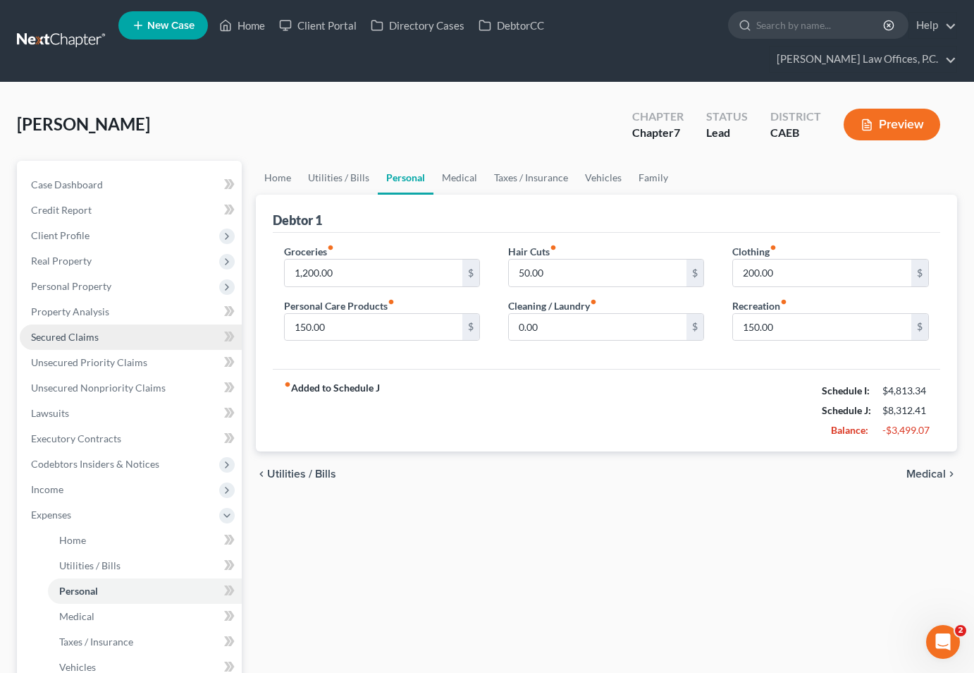
click at [90, 331] on span "Secured Claims" at bounding box center [65, 337] width 68 height 12
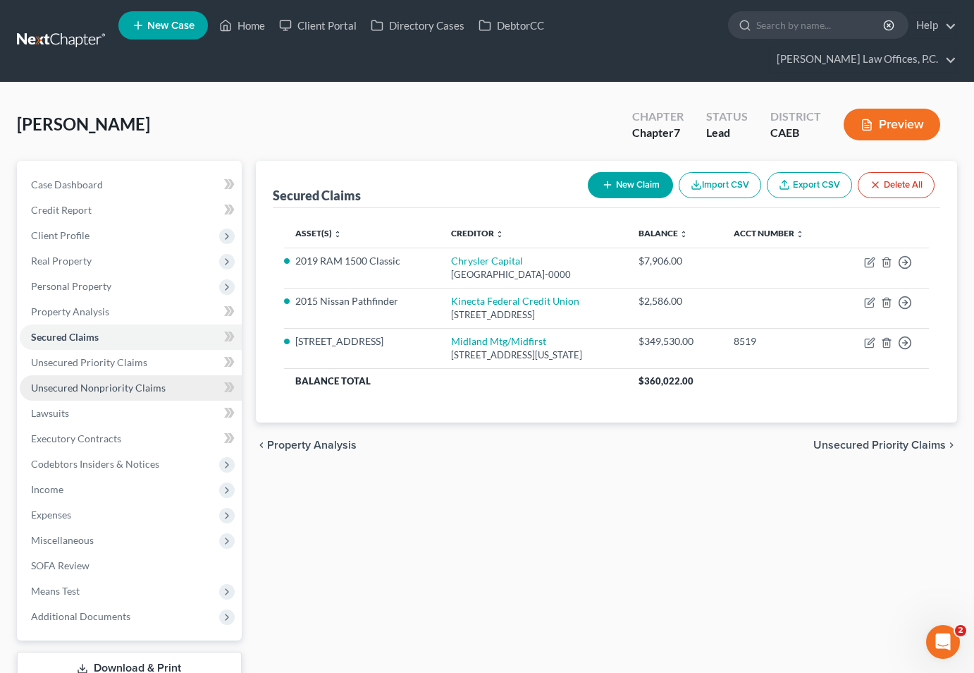
click at [116, 381] on span "Unsecured Nonpriority Claims" at bounding box center [98, 387] width 135 height 12
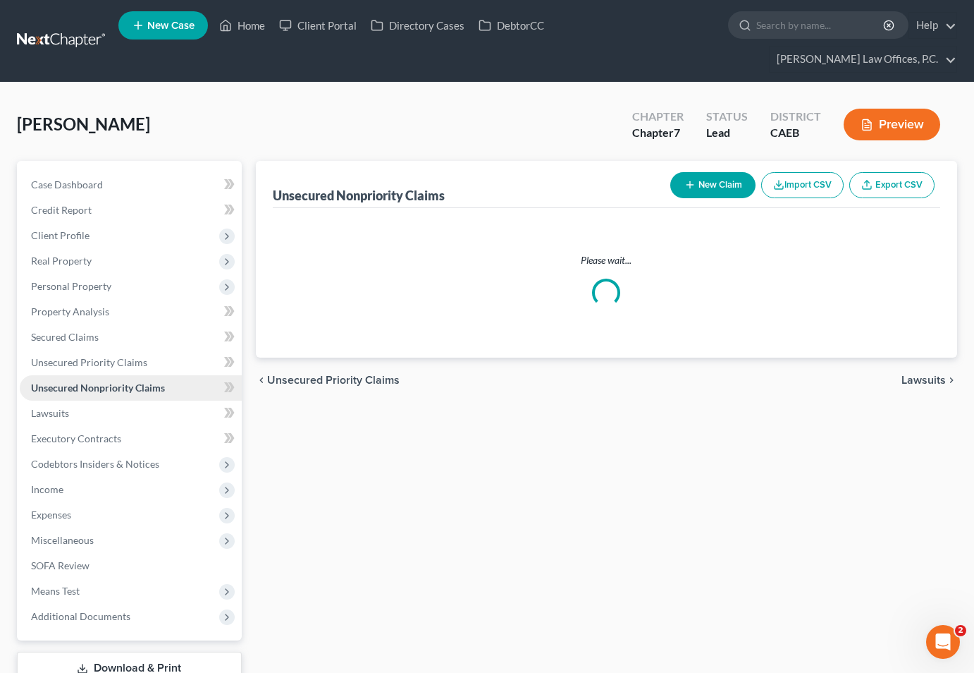
click at [116, 381] on span "Unsecured Nonpriority Claims" at bounding box center [98, 387] width 134 height 12
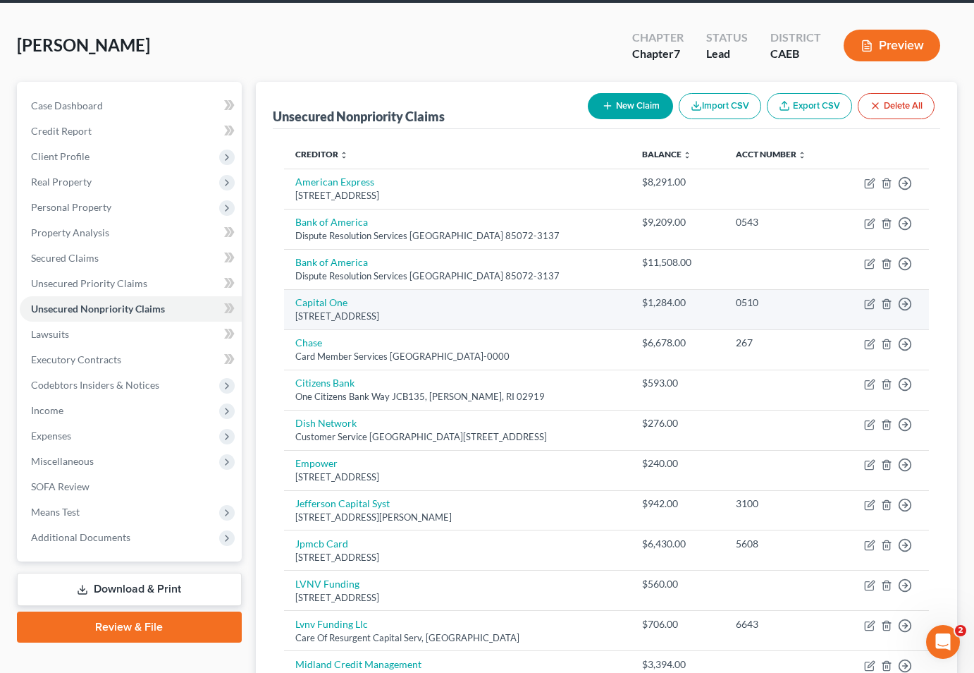
scroll to position [49, 0]
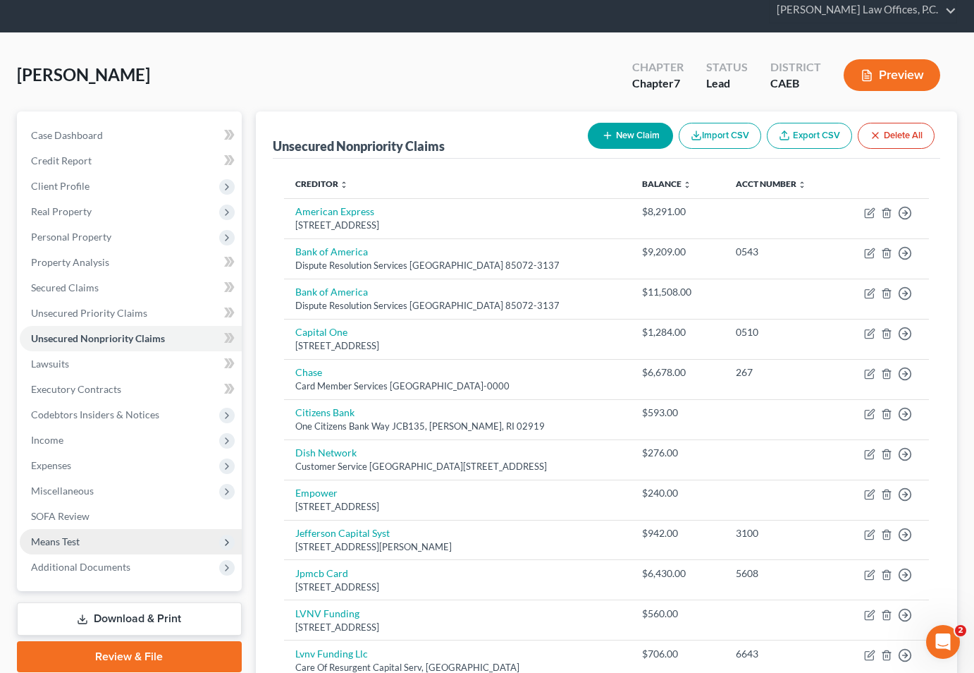
drag, startPoint x: 252, startPoint y: 69, endPoint x: 94, endPoint y: 511, distance: 469.1
click at [94, 511] on div "Ward, Wendy Upgraded Chapter Chapter 7 Status Lead District CAEB Preview Petiti…" at bounding box center [487, 681] width 940 height 1263
click at [77, 535] on span "Means Test" at bounding box center [55, 541] width 49 height 12
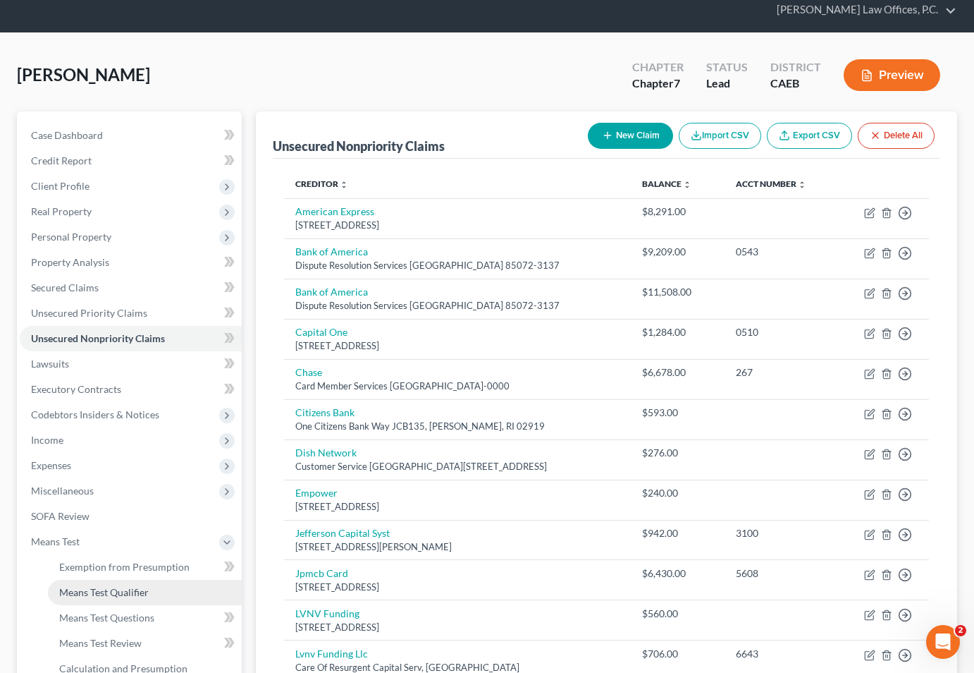
click at [123, 579] on link "Means Test Qualifier" at bounding box center [145, 591] width 194 height 25
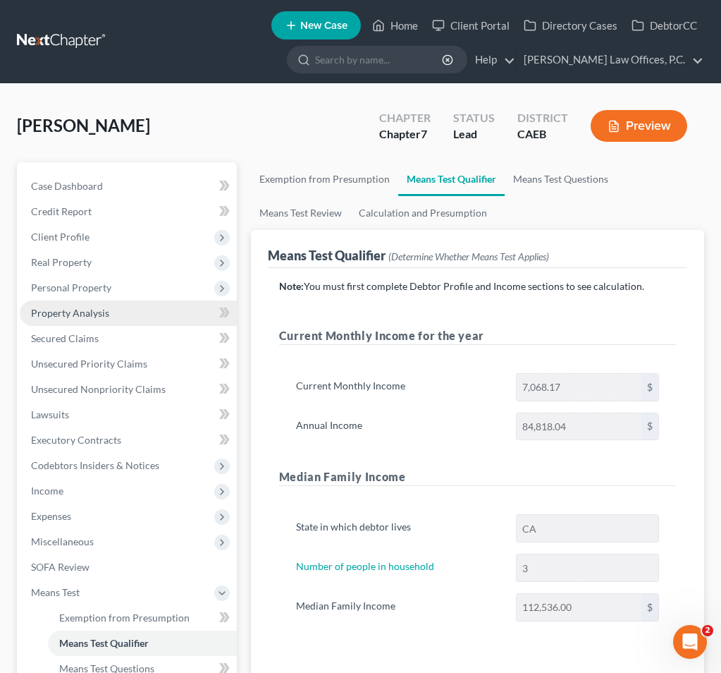
click at [113, 312] on link "Property Analysis" at bounding box center [128, 312] width 217 height 25
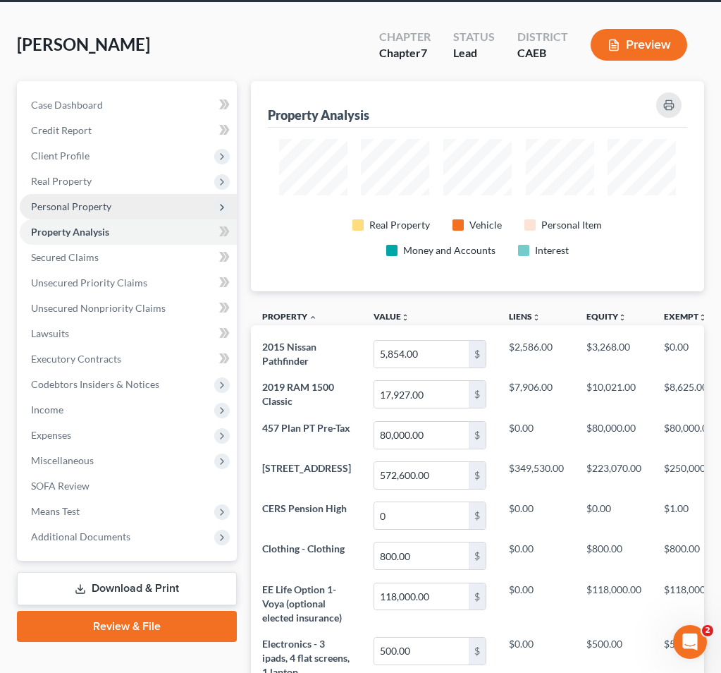
scroll to position [44, 0]
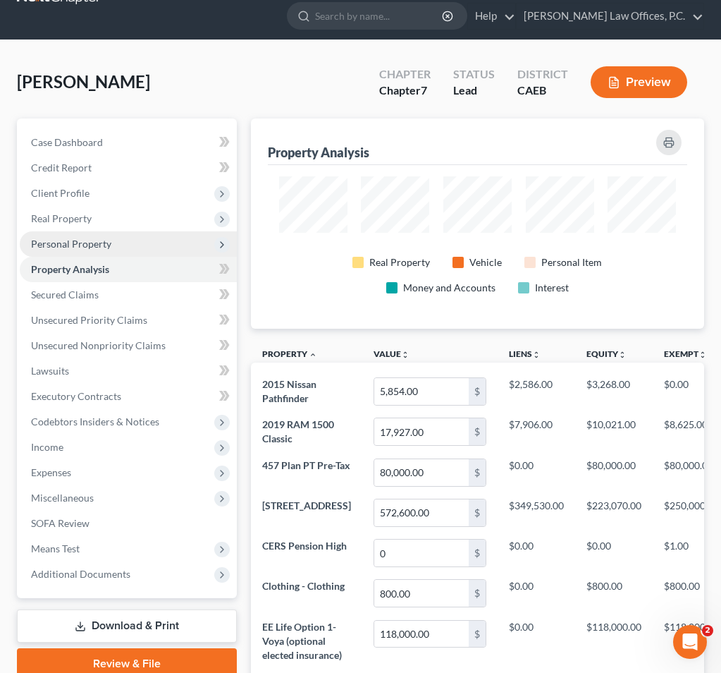
click at [135, 245] on span "Personal Property" at bounding box center [128, 243] width 217 height 25
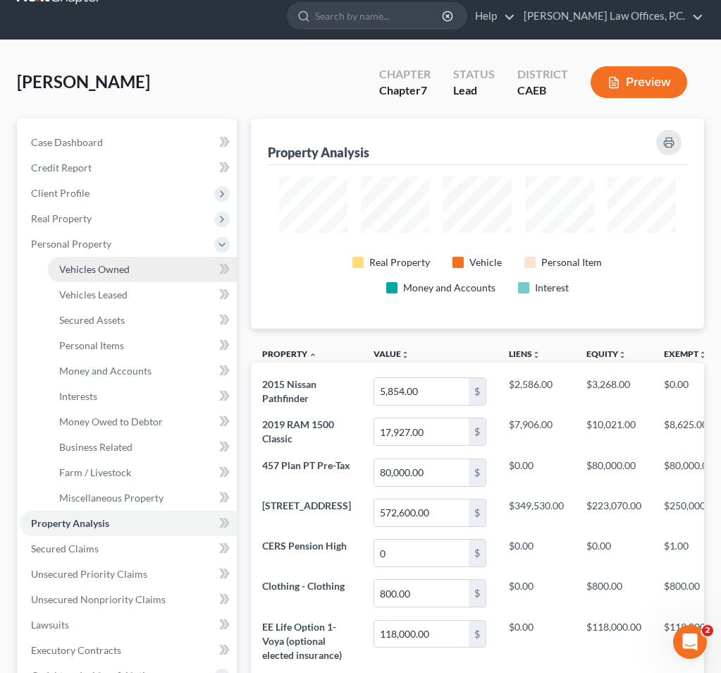
click at [133, 278] on link "Vehicles Owned" at bounding box center [142, 269] width 189 height 25
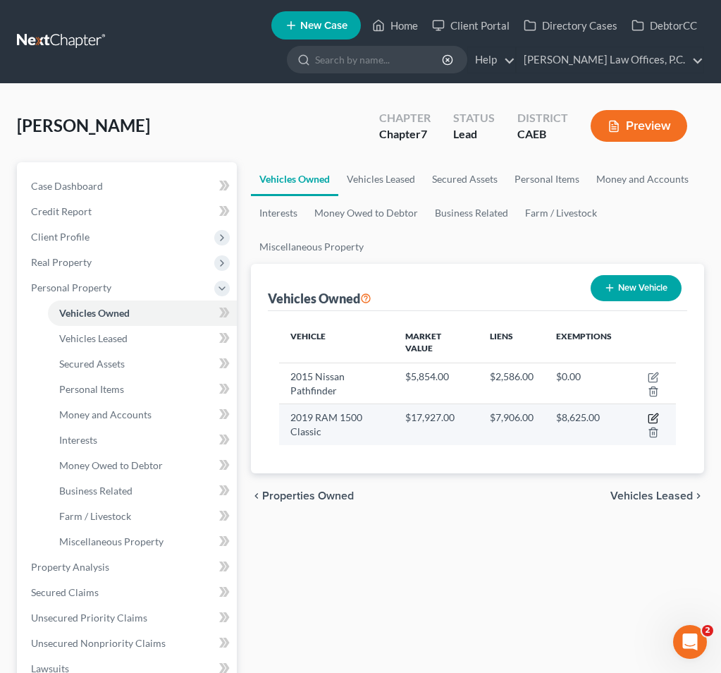
click at [657, 415] on icon "button" at bounding box center [654, 417] width 6 height 6
select select "0"
select select "7"
select select "1"
select select "0"
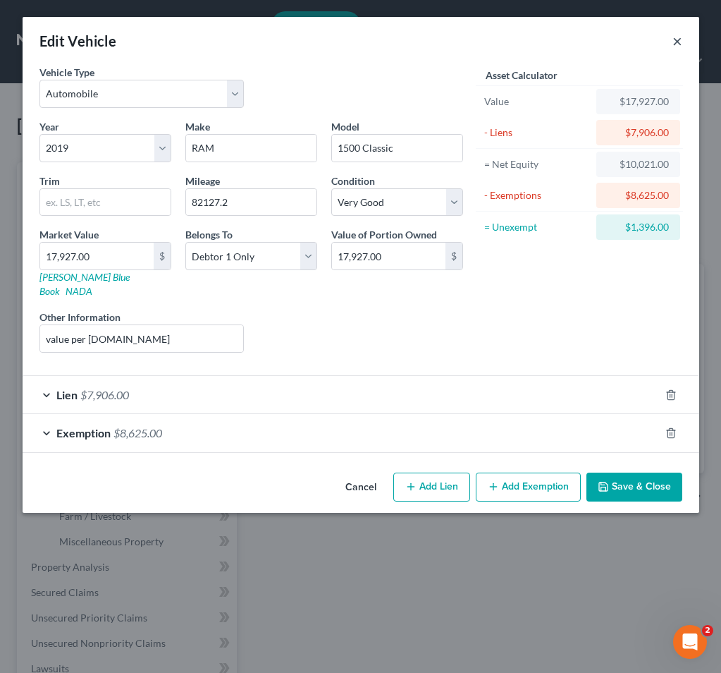
click at [678, 42] on button "×" at bounding box center [678, 40] width 10 height 17
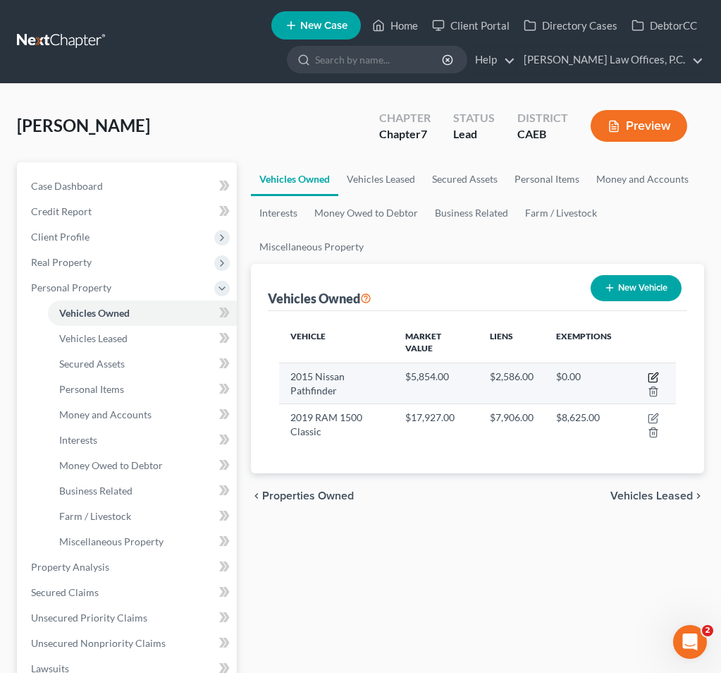
click at [655, 374] on icon "button" at bounding box center [654, 375] width 6 height 6
select select "0"
select select "11"
select select "2"
select select "0"
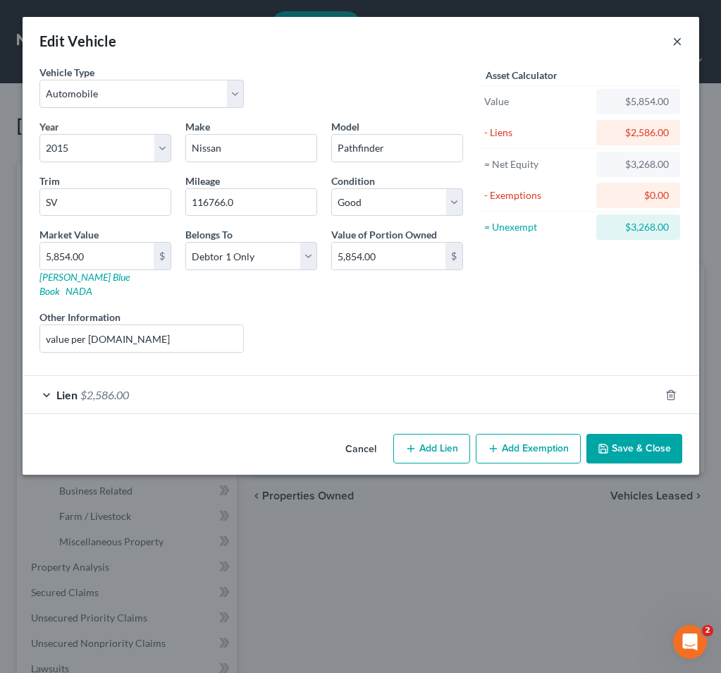
click at [678, 39] on button "×" at bounding box center [678, 40] width 10 height 17
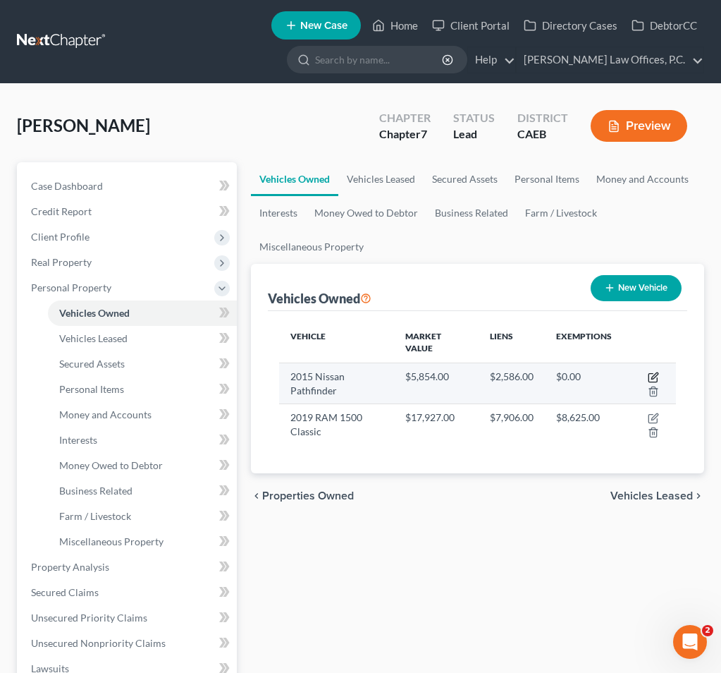
click at [656, 374] on icon "button" at bounding box center [654, 375] width 6 height 6
select select "0"
select select "11"
select select "2"
select select "0"
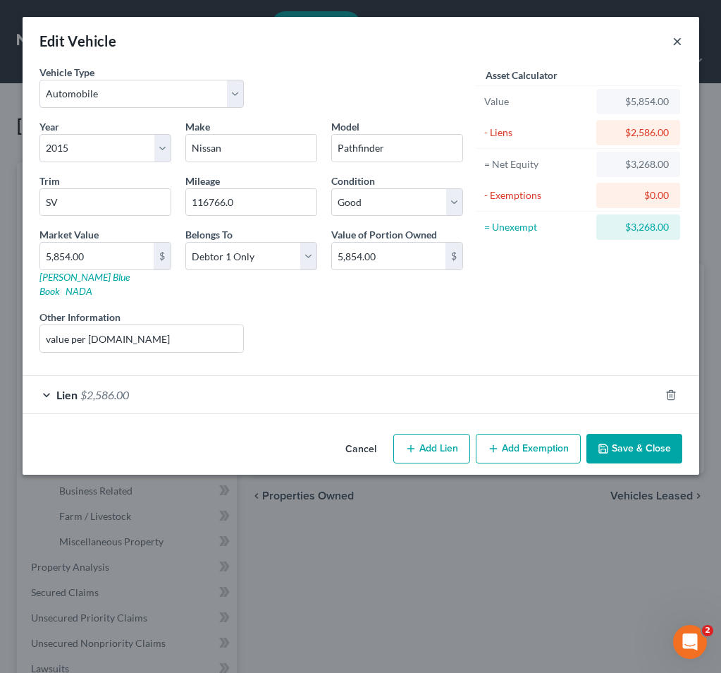
click at [675, 42] on button "×" at bounding box center [678, 40] width 10 height 17
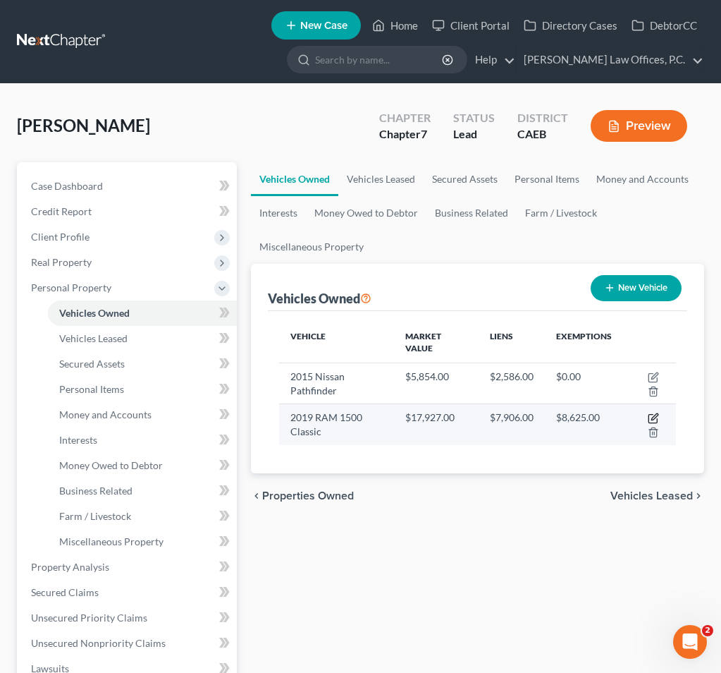
click at [655, 416] on icon "button" at bounding box center [653, 417] width 11 height 11
select select "0"
select select "7"
select select "1"
select select "0"
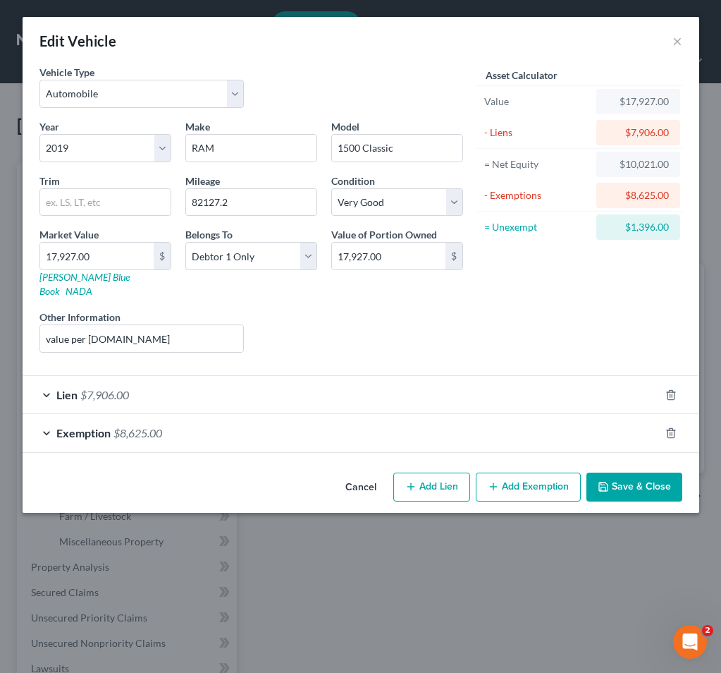
click at [565, 164] on div "= Net Equity" at bounding box center [537, 164] width 106 height 14
click at [614, 164] on div "$10,021.00" at bounding box center [638, 164] width 61 height 14
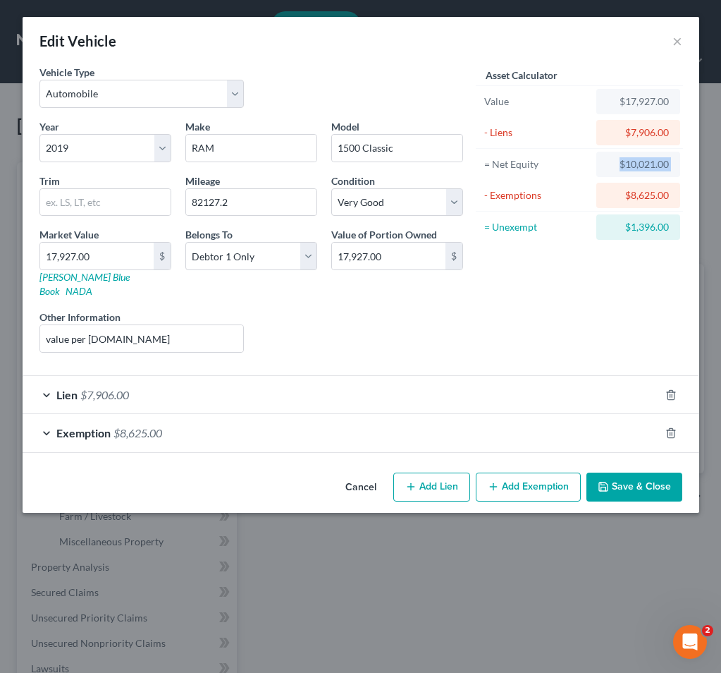
click at [614, 164] on div "$10,021.00" at bounding box center [638, 164] width 61 height 14
click at [673, 39] on button "×" at bounding box center [678, 40] width 10 height 17
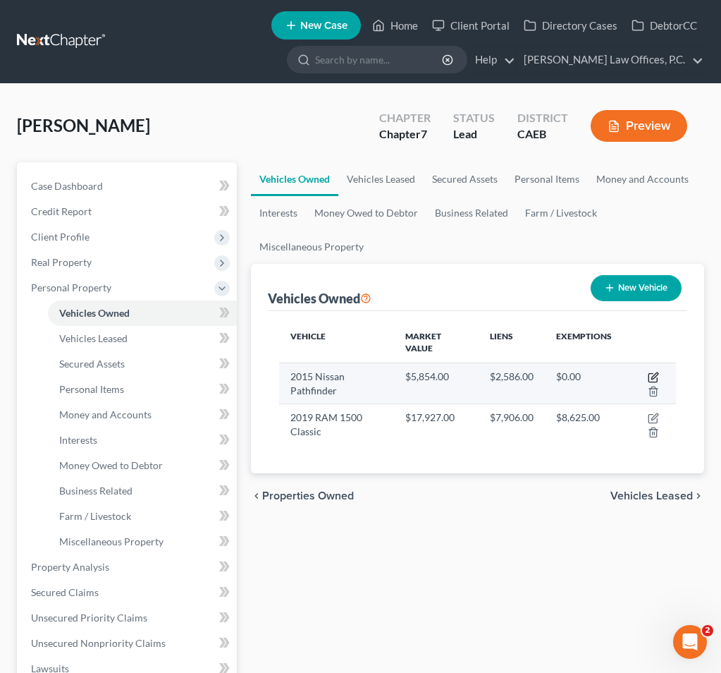
click at [650, 376] on icon "button" at bounding box center [653, 376] width 11 height 11
select select "0"
select select "11"
select select "2"
select select "0"
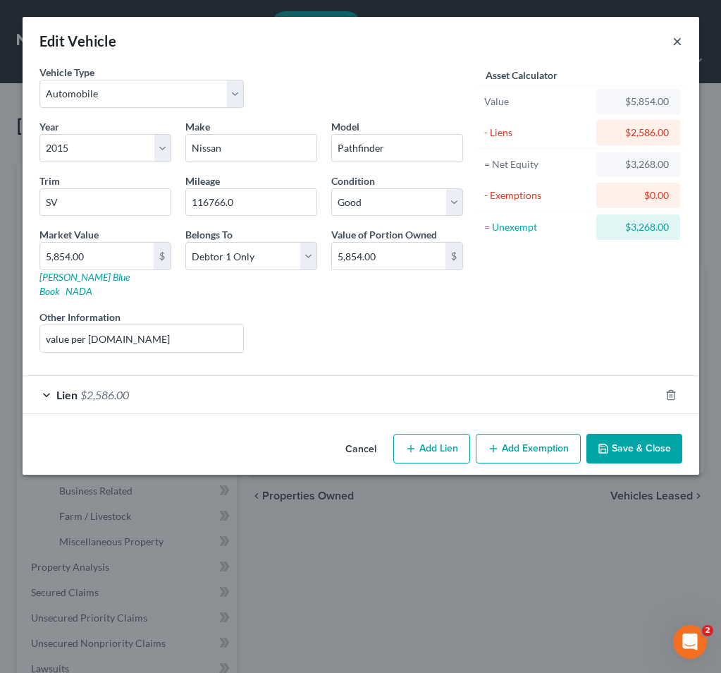
click at [677, 41] on button "×" at bounding box center [678, 40] width 10 height 17
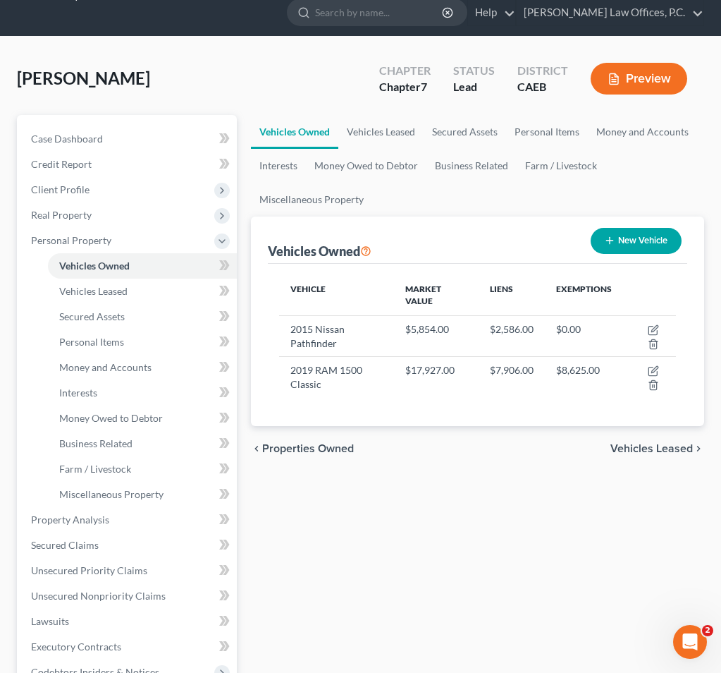
scroll to position [56, 0]
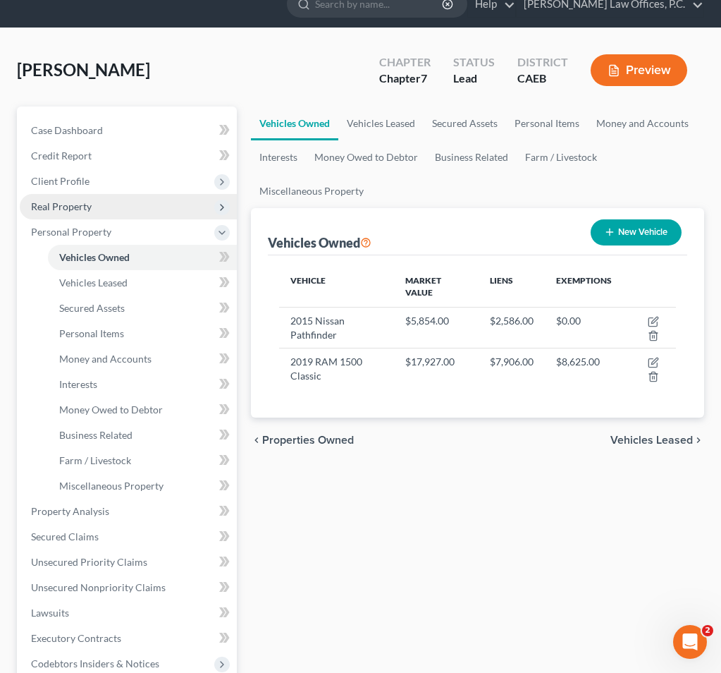
click at [144, 215] on span "Real Property" at bounding box center [128, 206] width 217 height 25
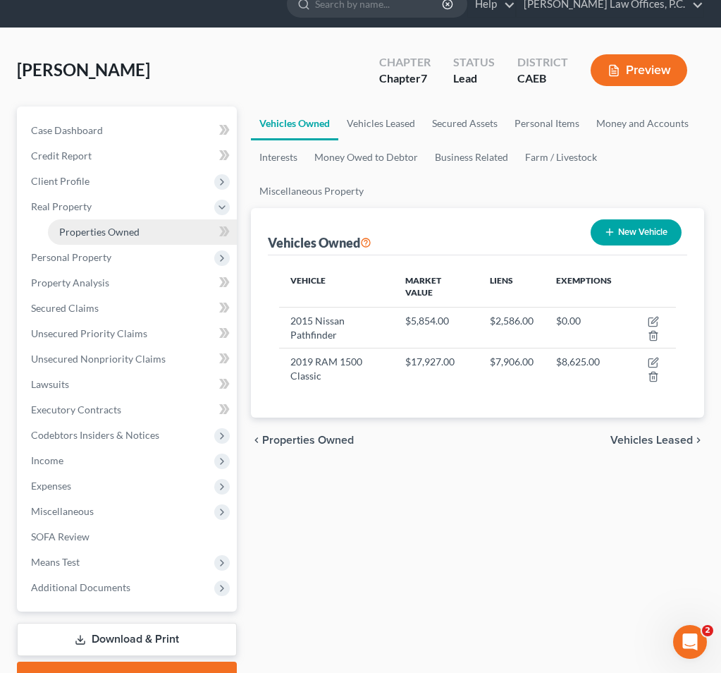
click at [122, 232] on span "Properties Owned" at bounding box center [99, 232] width 80 height 12
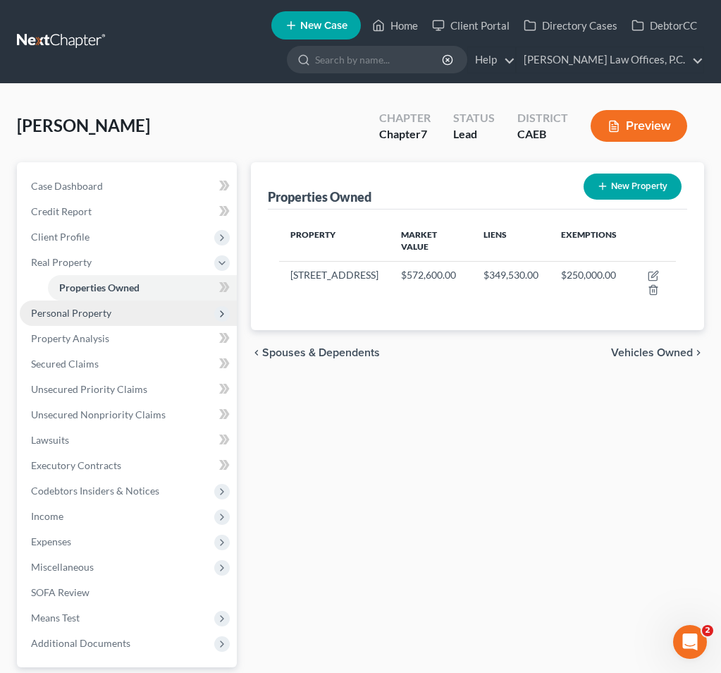
click at [131, 310] on span "Personal Property" at bounding box center [128, 312] width 217 height 25
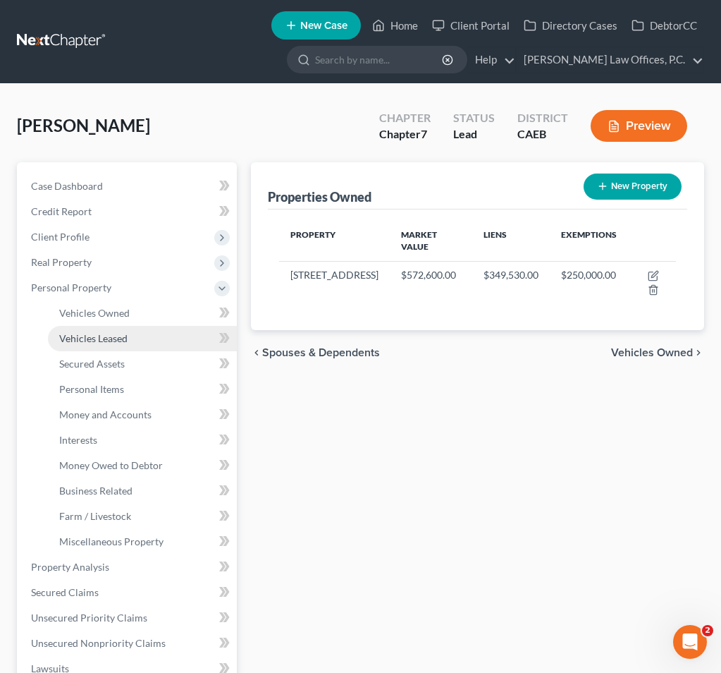
click at [109, 336] on span "Vehicles Leased" at bounding box center [93, 338] width 68 height 12
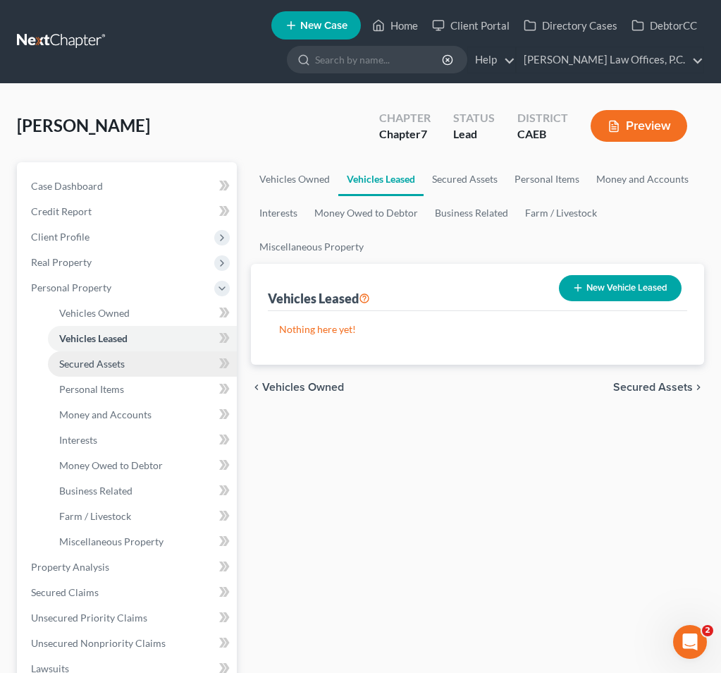
click at [105, 371] on link "Secured Assets" at bounding box center [142, 363] width 189 height 25
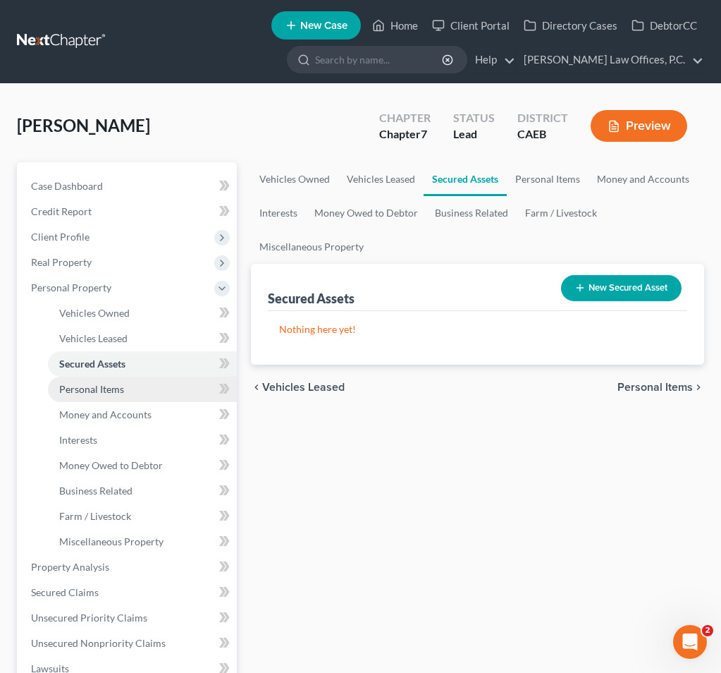
click at [104, 386] on span "Personal Items" at bounding box center [91, 389] width 65 height 12
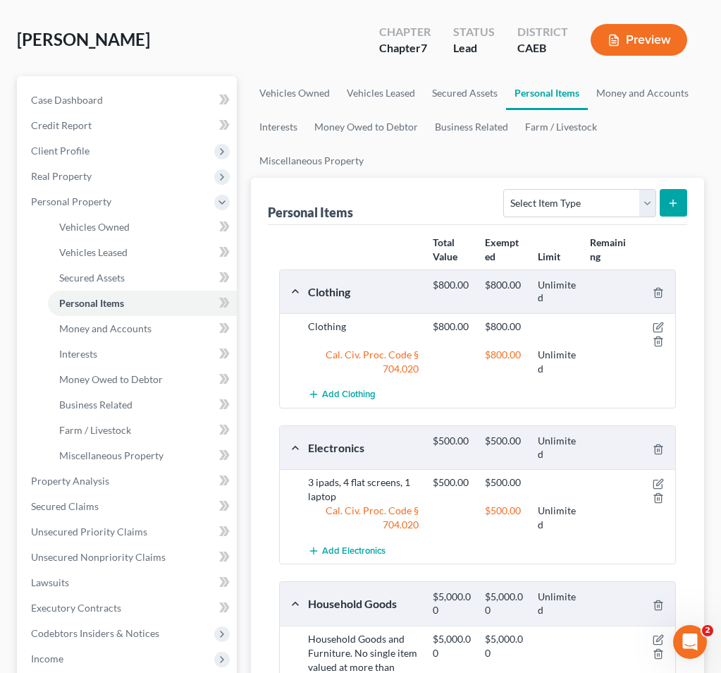
scroll to position [49, 0]
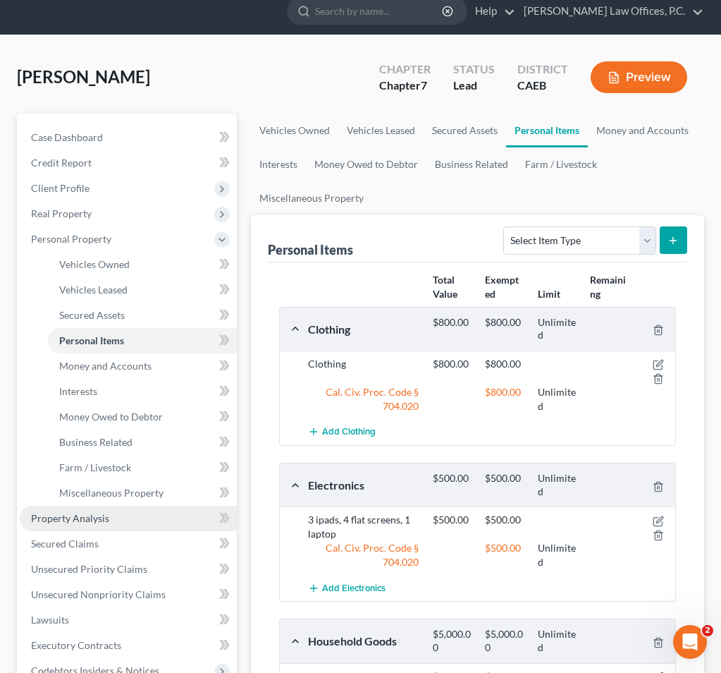
click at [106, 516] on span "Property Analysis" at bounding box center [70, 518] width 78 height 12
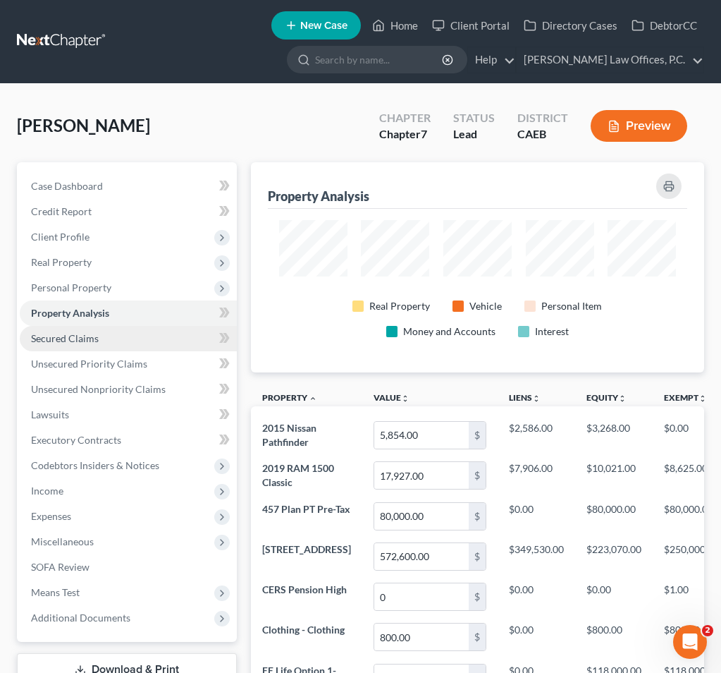
click at [154, 329] on link "Secured Claims" at bounding box center [128, 338] width 217 height 25
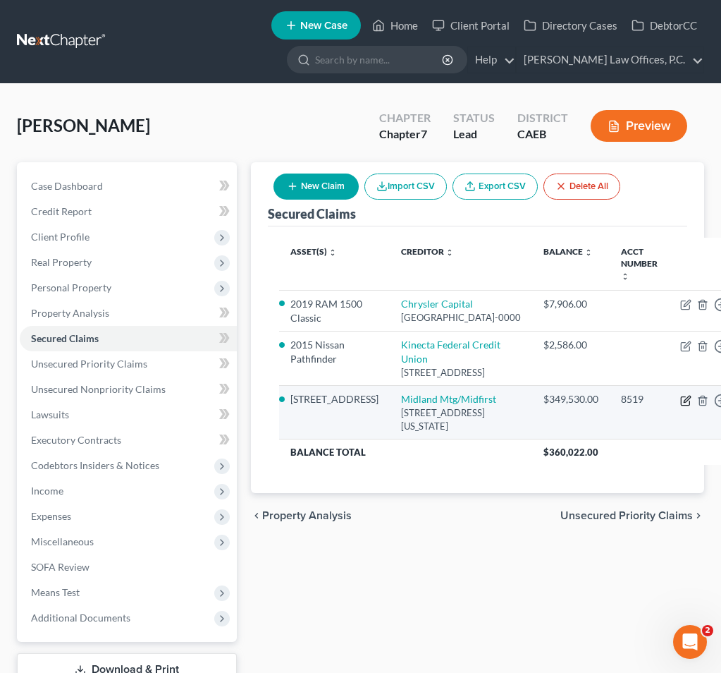
click at [684, 402] on icon "button" at bounding box center [687, 398] width 6 height 6
select select "37"
select select "2"
select select "0"
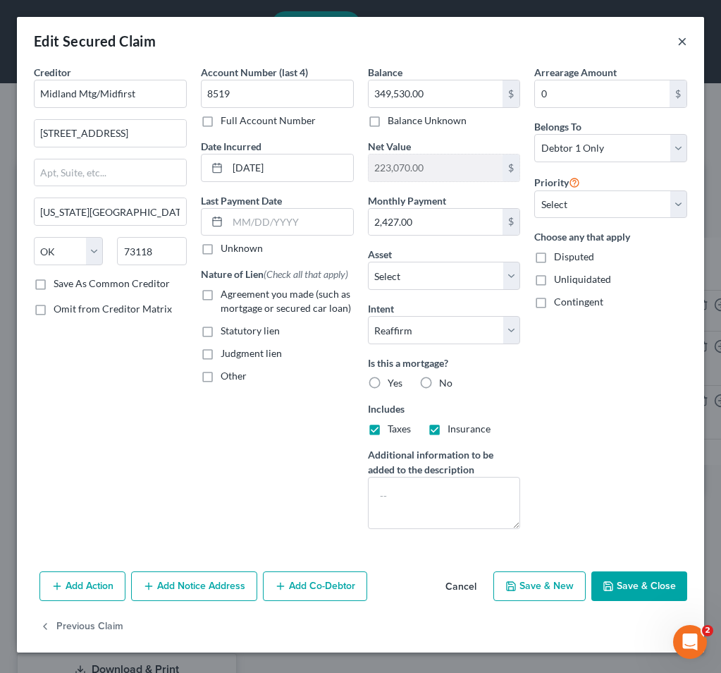
click at [685, 39] on button "×" at bounding box center [682, 40] width 10 height 17
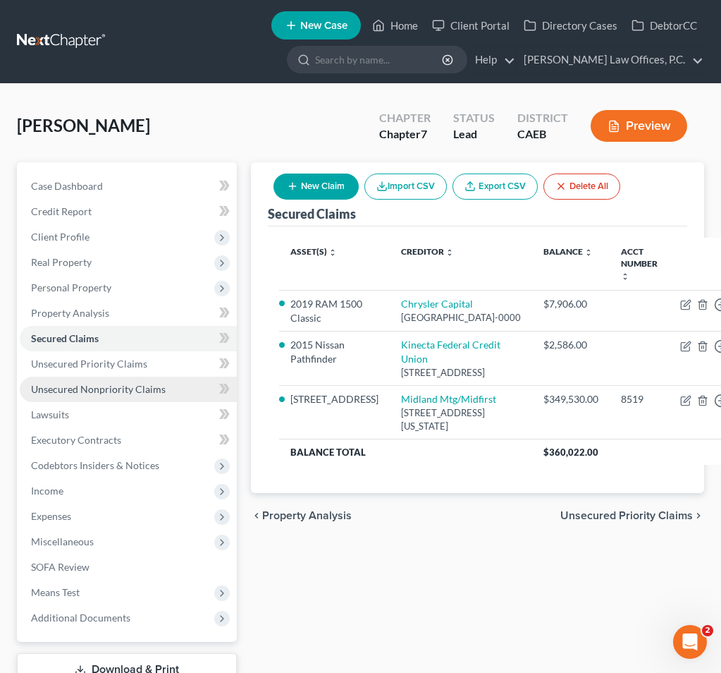
click at [118, 379] on link "Unsecured Nonpriority Claims" at bounding box center [128, 388] width 217 height 25
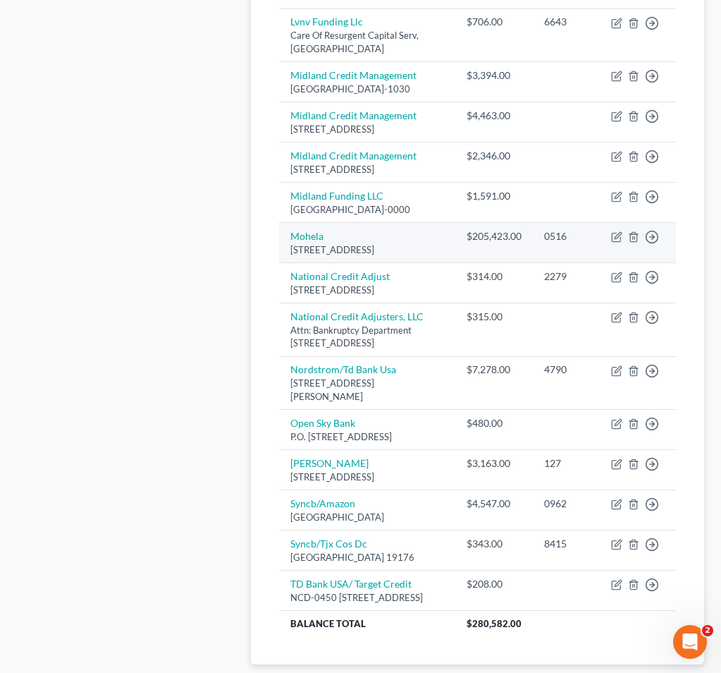
scroll to position [789, 0]
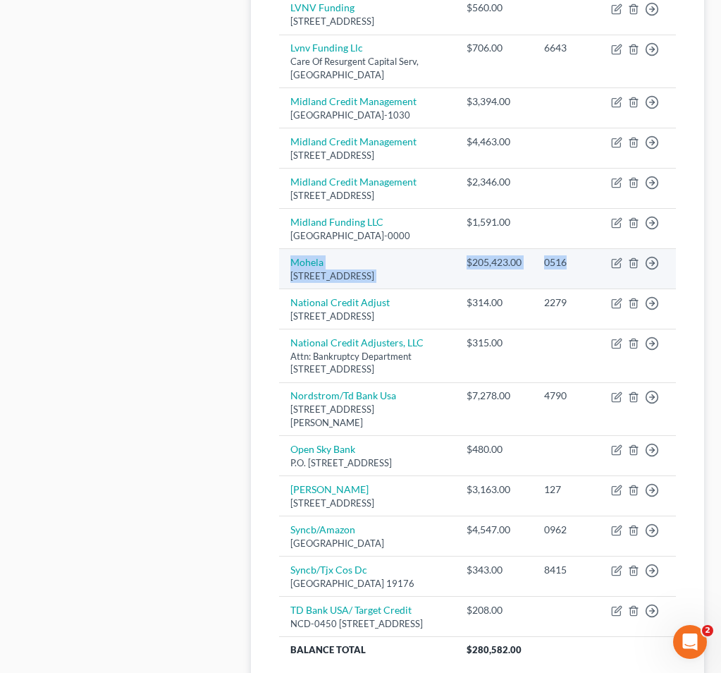
drag, startPoint x: 567, startPoint y: 357, endPoint x: 282, endPoint y: 352, distance: 284.8
click at [282, 289] on tr "Mohela 633 Spirit Dr, Chesterfield, MO 63005 $205,423.00 0516 Move to D Move to…" at bounding box center [477, 269] width 397 height 40
click at [409, 283] on div "633 Spirit Dr, Chesterfield, MO 63005" at bounding box center [367, 275] width 154 height 13
drag, startPoint x: 387, startPoint y: 380, endPoint x: 288, endPoint y: 354, distance: 102.8
click at [288, 289] on td "Mohela 633 Spirit Dr, Chesterfield, MO 63005" at bounding box center [367, 269] width 176 height 40
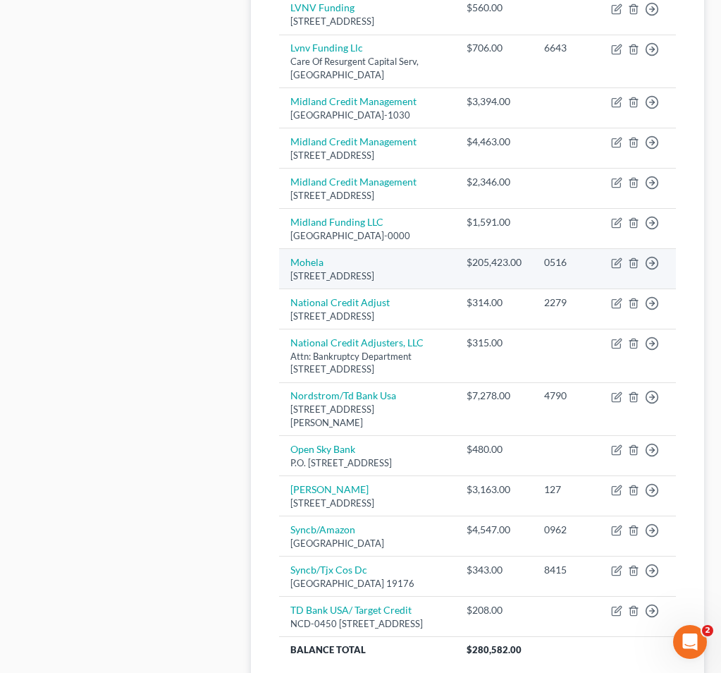
click at [414, 289] on td "Mohela 633 Spirit Dr, Chesterfield, MO 63005" at bounding box center [367, 269] width 176 height 40
drag, startPoint x: 338, startPoint y: 383, endPoint x: 283, endPoint y: 355, distance: 61.8
click at [283, 289] on td "Mohela 633 Spirit Dr, Chesterfield, MO 63005" at bounding box center [367, 269] width 176 height 40
click at [398, 283] on div "633 Spirit Dr, Chesterfield, MO 63005" at bounding box center [367, 275] width 154 height 13
drag, startPoint x: 572, startPoint y: 355, endPoint x: 287, endPoint y: 356, distance: 285.5
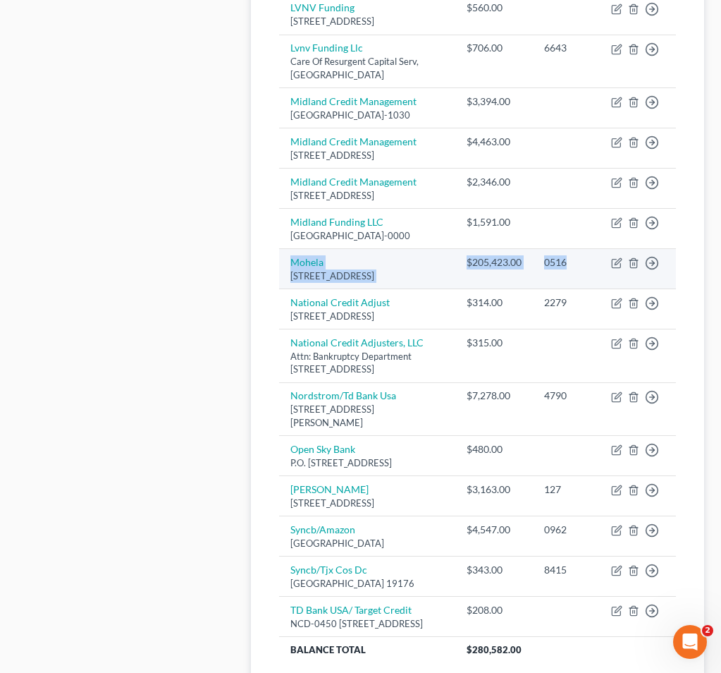
click at [287, 289] on tr "Mohela 633 Spirit Dr, Chesterfield, MO 63005 $205,423.00 0516 Move to D Move to…" at bounding box center [477, 269] width 397 height 40
click at [283, 289] on td "Mohela 633 Spirit Dr, Chesterfield, MO 63005" at bounding box center [367, 269] width 176 height 40
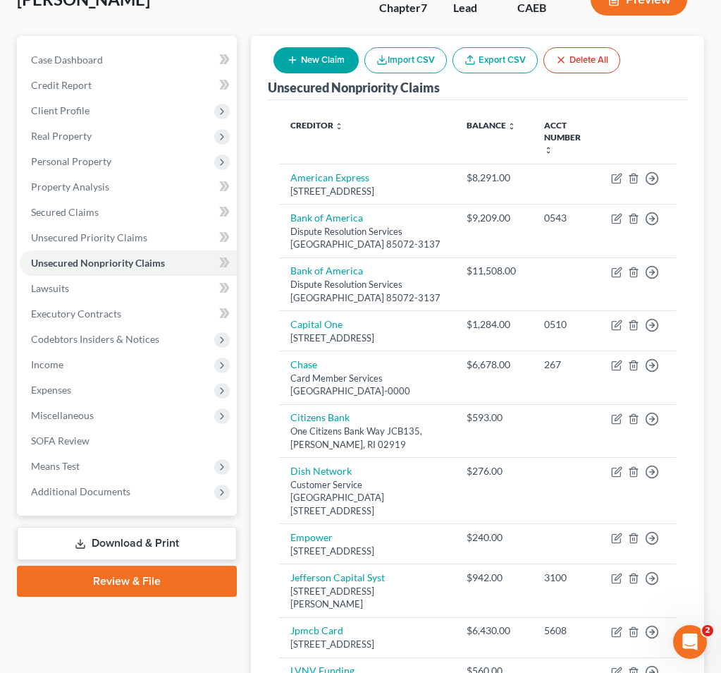
scroll to position [113, 0]
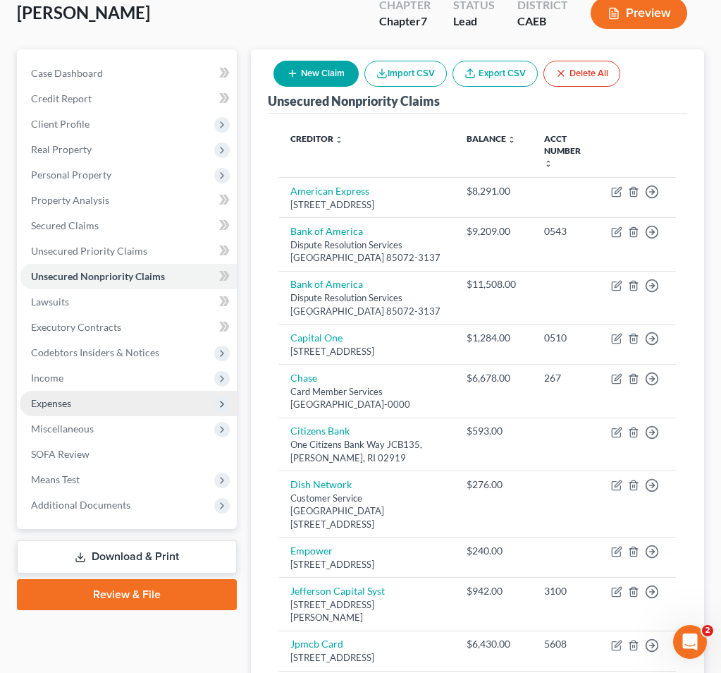
click at [106, 404] on span "Expenses" at bounding box center [128, 403] width 217 height 25
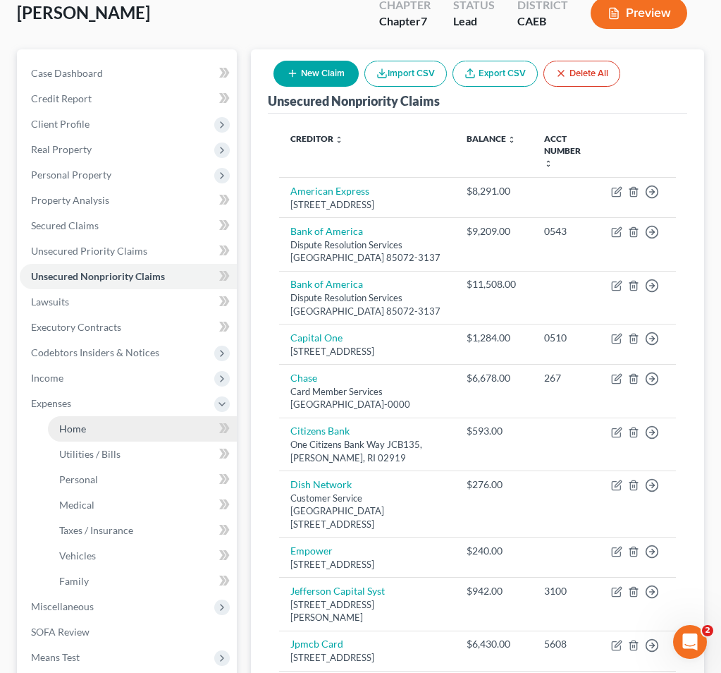
click at [106, 426] on link "Home" at bounding box center [142, 428] width 189 height 25
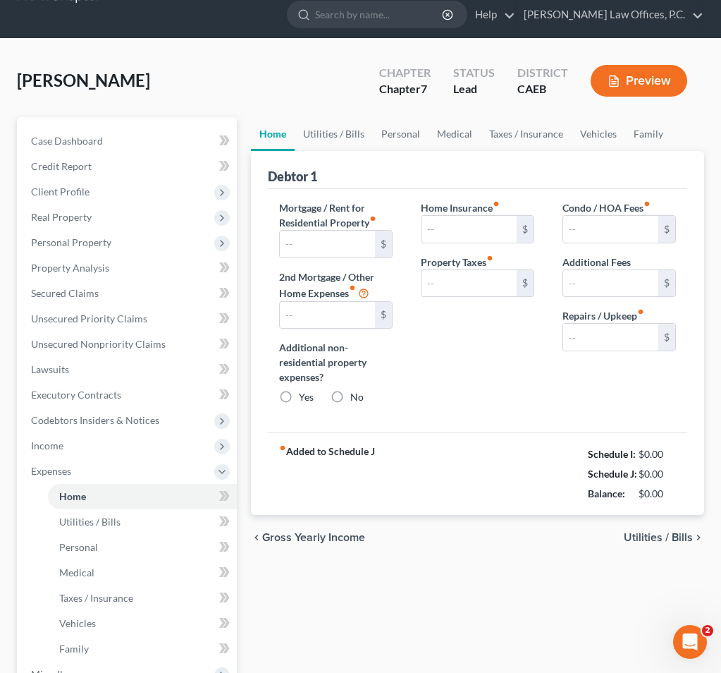
type input "2,427.54"
type input "0.00"
radio input "true"
type input "84.00"
type input "425.00"
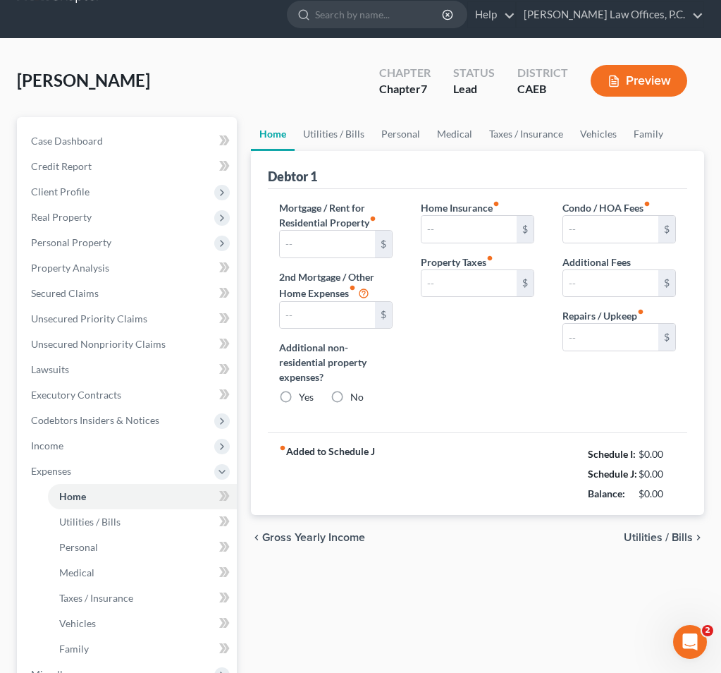
type input "0.00"
type input "200.00"
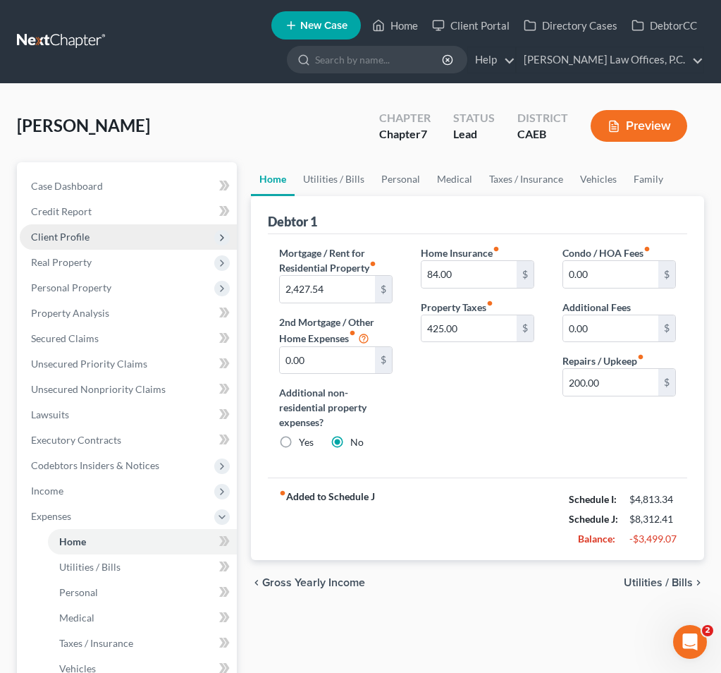
click at [146, 225] on span "Client Profile" at bounding box center [128, 236] width 217 height 25
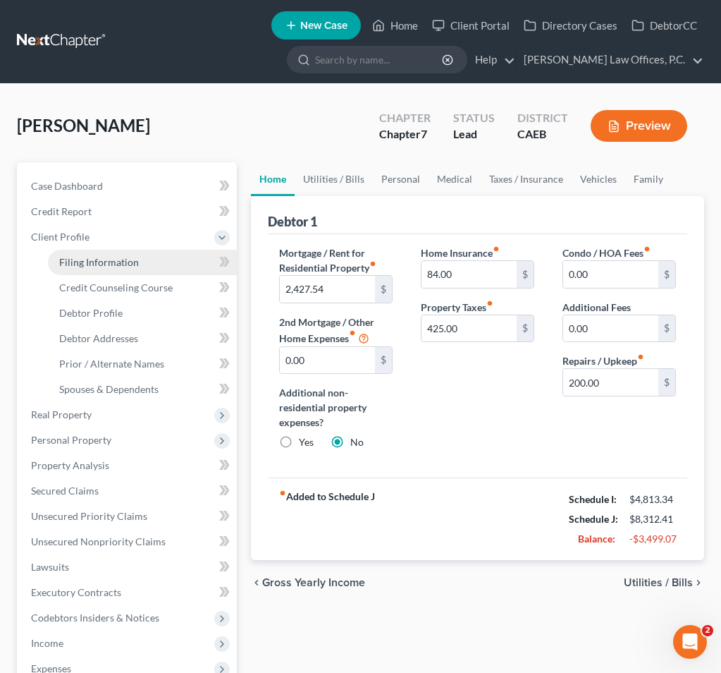
click at [156, 255] on link "Filing Information" at bounding box center [142, 262] width 189 height 25
select select "1"
select select "0"
select select "4"
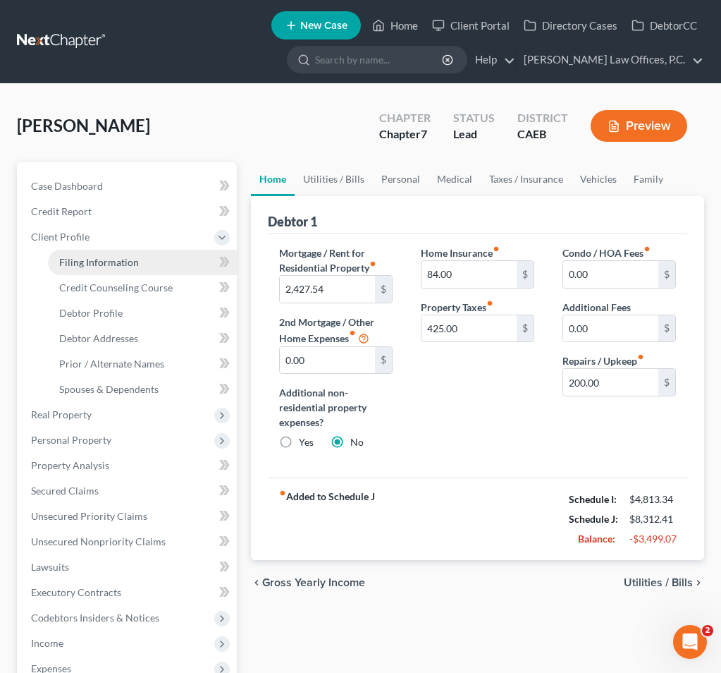
select select "1"
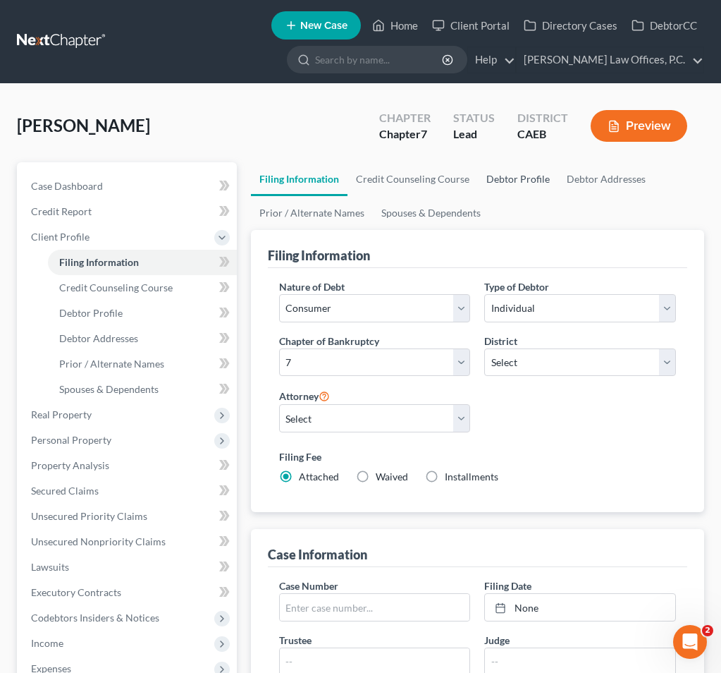
click at [518, 178] on link "Debtor Profile" at bounding box center [518, 179] width 80 height 34
select select "4"
select select "2"
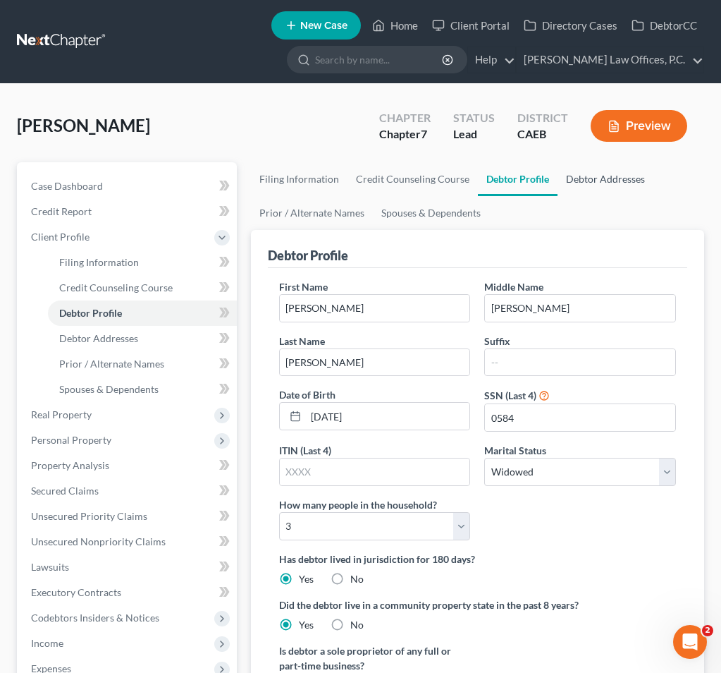
click at [597, 188] on link "Debtor Addresses" at bounding box center [606, 179] width 96 height 34
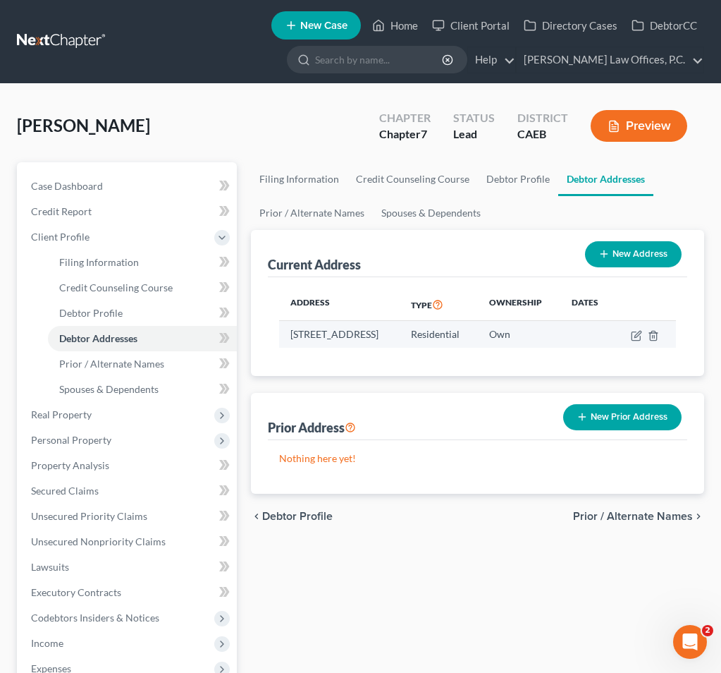
drag, startPoint x: 335, startPoint y: 348, endPoint x: 292, endPoint y: 338, distance: 44.3
click at [292, 338] on td "6384 Edgewood Way, Rocklin, CA 95677" at bounding box center [339, 334] width 121 height 27
drag, startPoint x: 292, startPoint y: 336, endPoint x: 380, endPoint y: 339, distance: 88.2
click at [380, 339] on td "6384 Edgewood Way, Rocklin, CA 95677" at bounding box center [339, 334] width 121 height 27
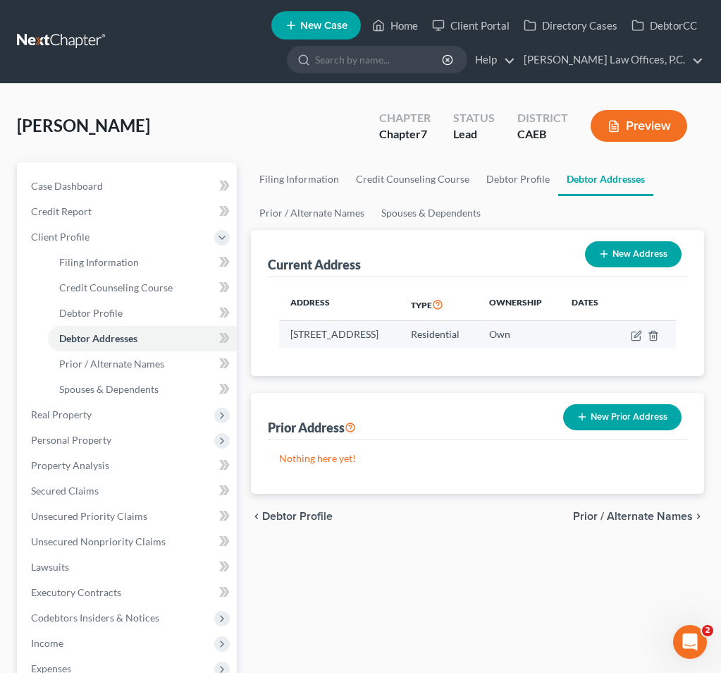
copy td "6384 Edgewood Way"
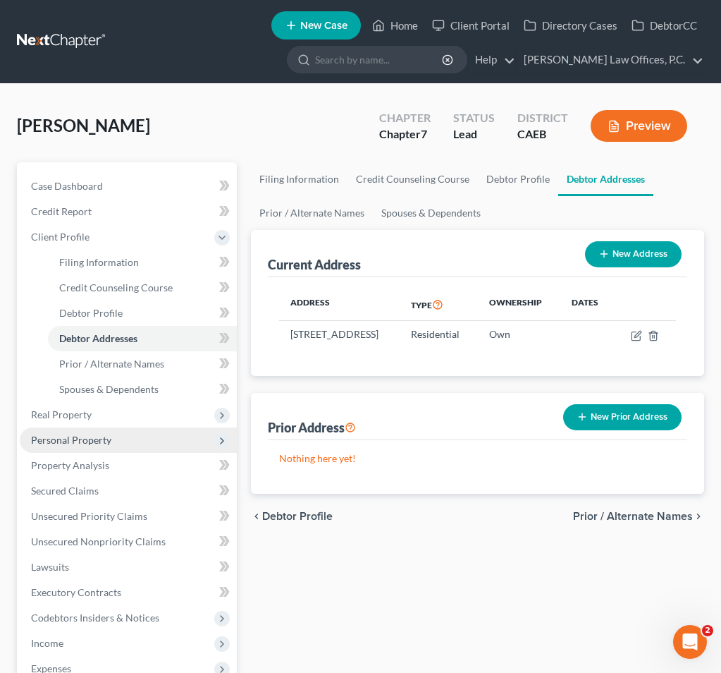
click at [101, 436] on span "Personal Property" at bounding box center [71, 440] width 80 height 12
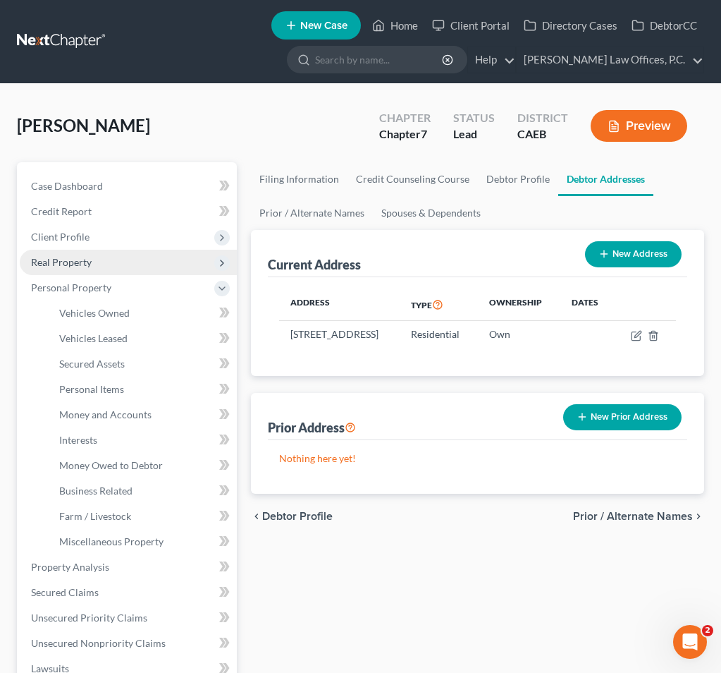
click at [66, 251] on span "Real Property" at bounding box center [128, 262] width 217 height 25
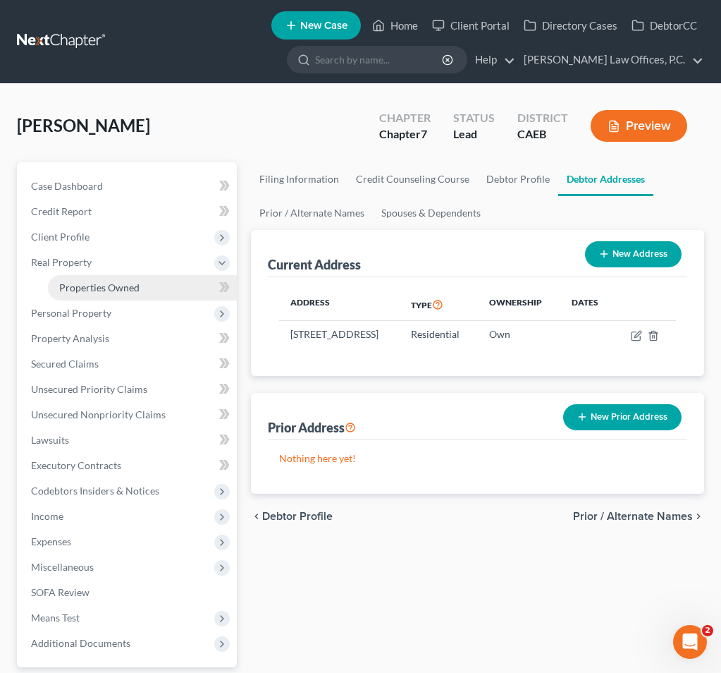
click at [90, 291] on span "Properties Owned" at bounding box center [99, 287] width 80 height 12
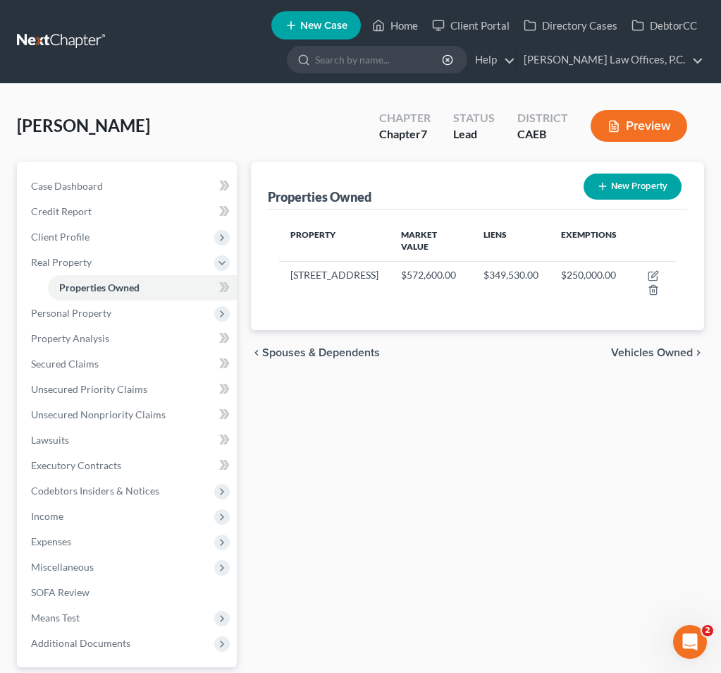
drag, startPoint x: 381, startPoint y: 417, endPoint x: 360, endPoint y: 388, distance: 35.2
click at [360, 388] on div "Properties Owned New Property Property Market Value Liens Exemptions 6384 Edgew…" at bounding box center [477, 455] width 467 height 586
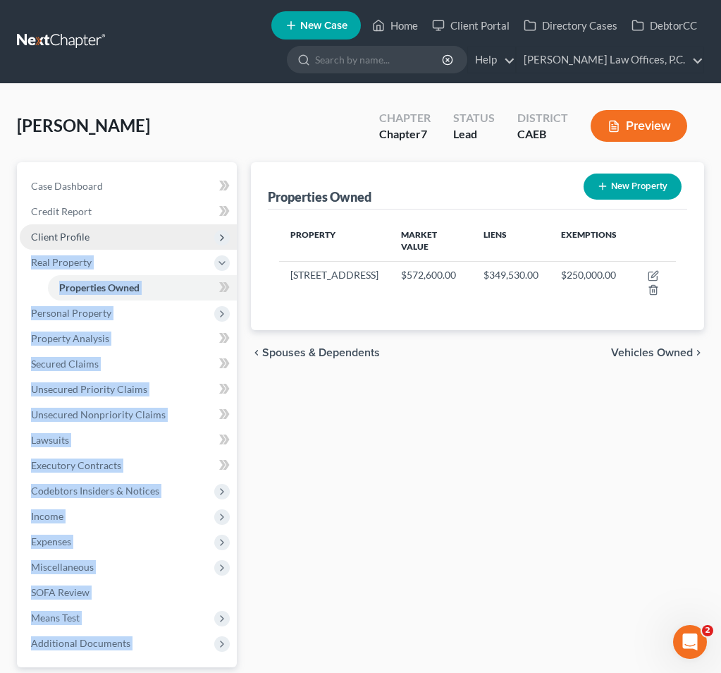
drag, startPoint x: 360, startPoint y: 388, endPoint x: 236, endPoint y: 238, distance: 195.3
click at [236, 238] on div "Petition Navigation Case Dashboard Payments Invoices Payments Payments Credit R…" at bounding box center [360, 455] width 701 height 586
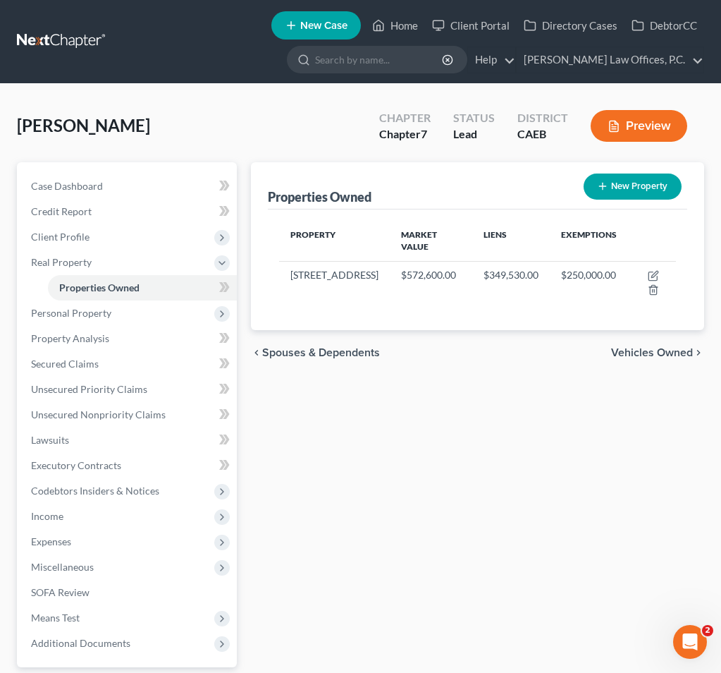
click at [104, 142] on div "Ward, Wendy Upgraded Chapter Chapter 7 Status Lead District CAEB Preview" at bounding box center [360, 131] width 687 height 61
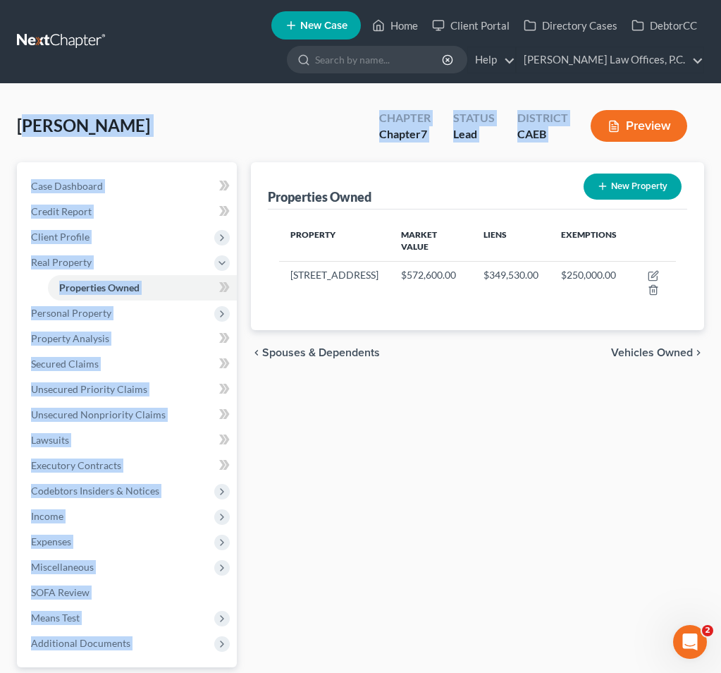
drag, startPoint x: 27, startPoint y: 121, endPoint x: 333, endPoint y: 458, distance: 454.7
click at [333, 458] on div "Ward, Wendy Upgraded Chapter Chapter 7 Status Lead District CAEB Preview Petiti…" at bounding box center [360, 430] width 687 height 658
click at [333, 458] on div "Properties Owned New Property Property Market Value Liens Exemptions 6384 Edgew…" at bounding box center [477, 455] width 467 height 586
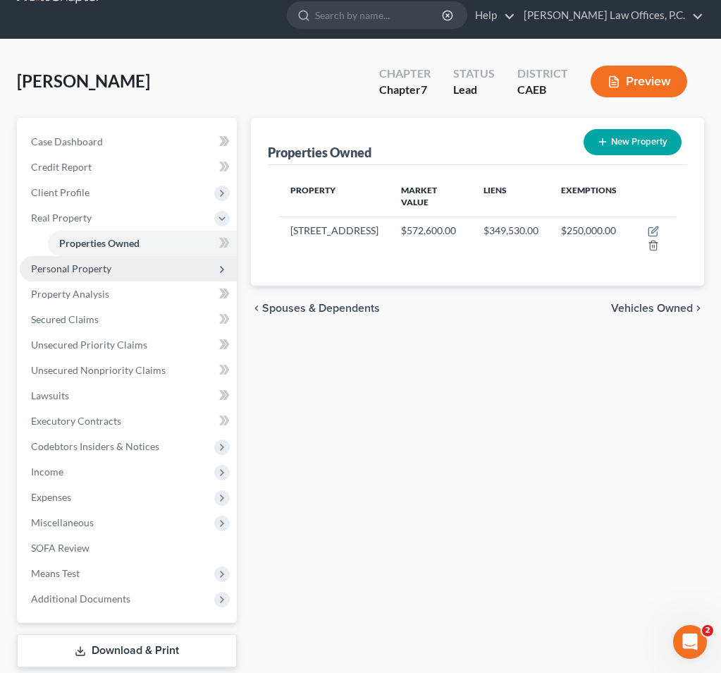
scroll to position [70, 0]
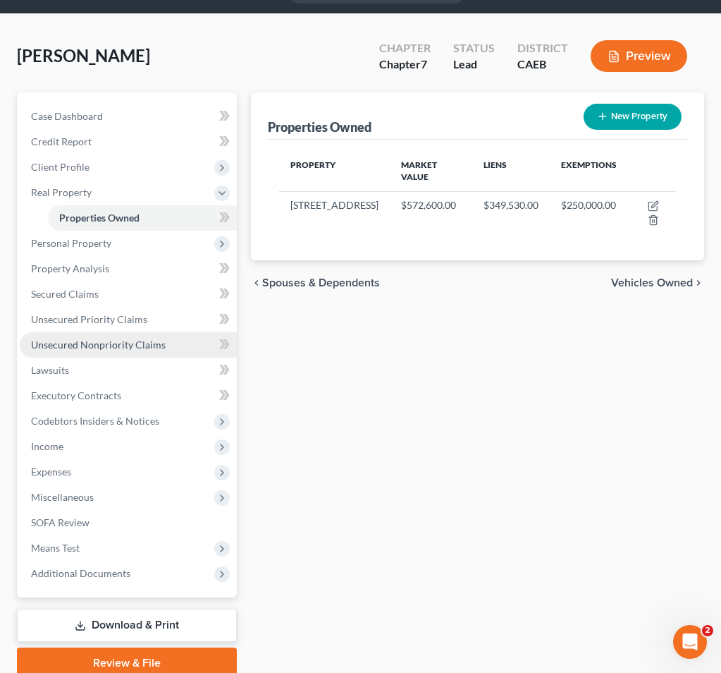
click at [142, 339] on span "Unsecured Nonpriority Claims" at bounding box center [98, 344] width 135 height 12
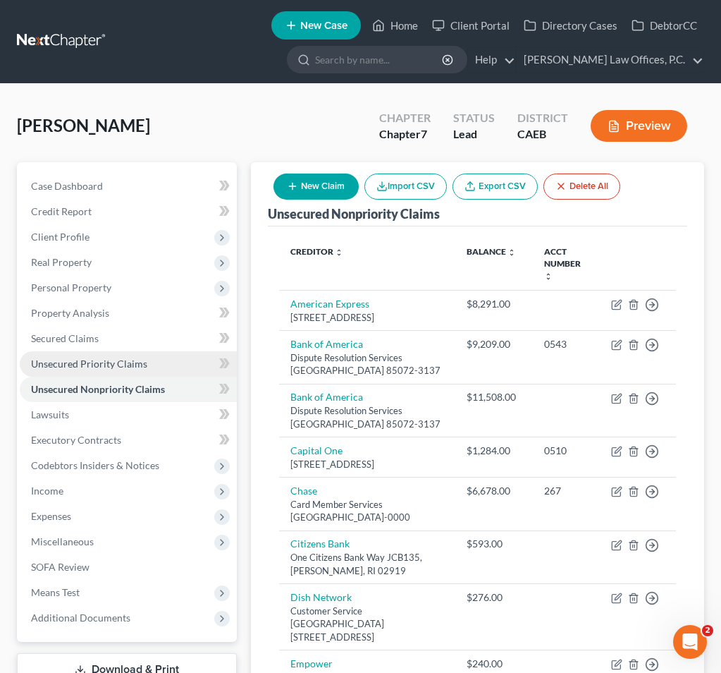
click at [136, 372] on link "Unsecured Priority Claims" at bounding box center [128, 363] width 217 height 25
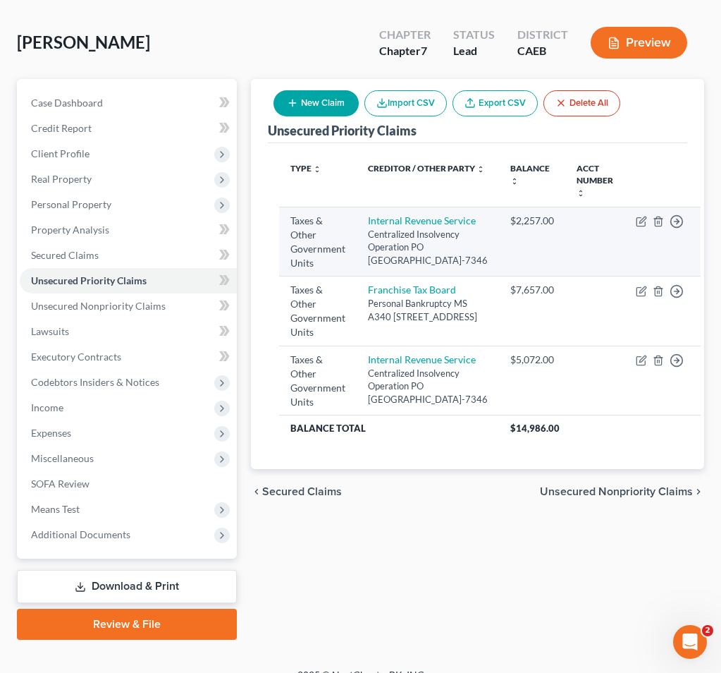
scroll to position [102, 0]
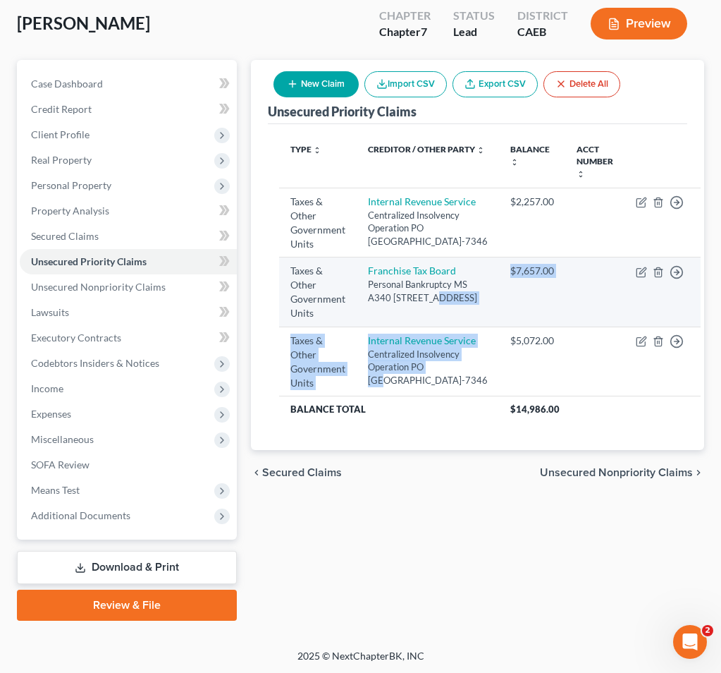
drag, startPoint x: 464, startPoint y: 472, endPoint x: 442, endPoint y: 360, distance: 114.2
click at [442, 360] on tbody "Taxes & Other Government Units Internal Revenue Service Centralized Insolvency …" at bounding box center [490, 305] width 422 height 234
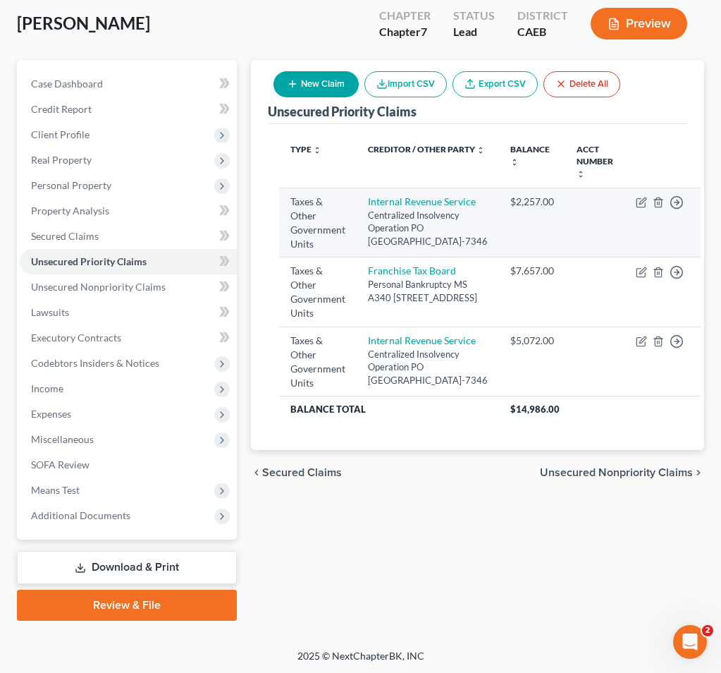
click at [436, 248] on div "Centralized Insolvency Operation PO Box 7346, Philadelphia, PA 19101-7346" at bounding box center [428, 228] width 120 height 39
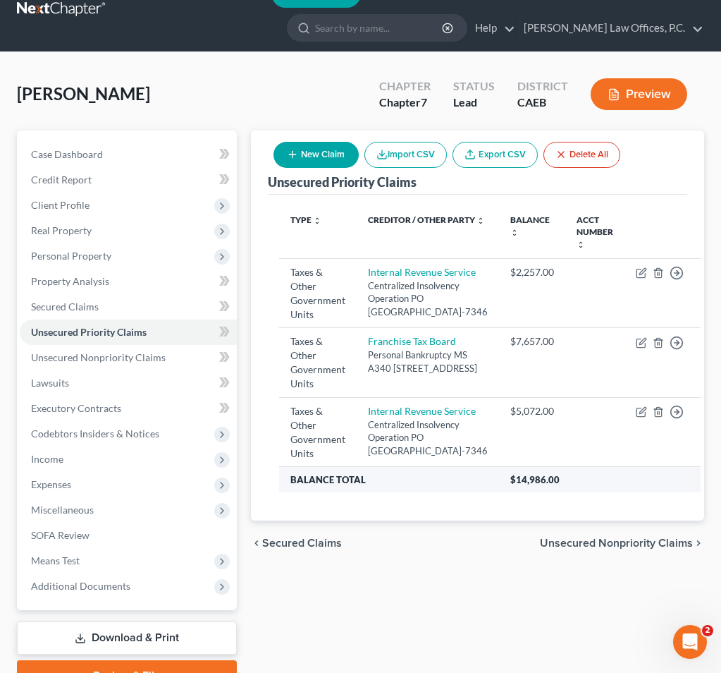
scroll to position [0, 0]
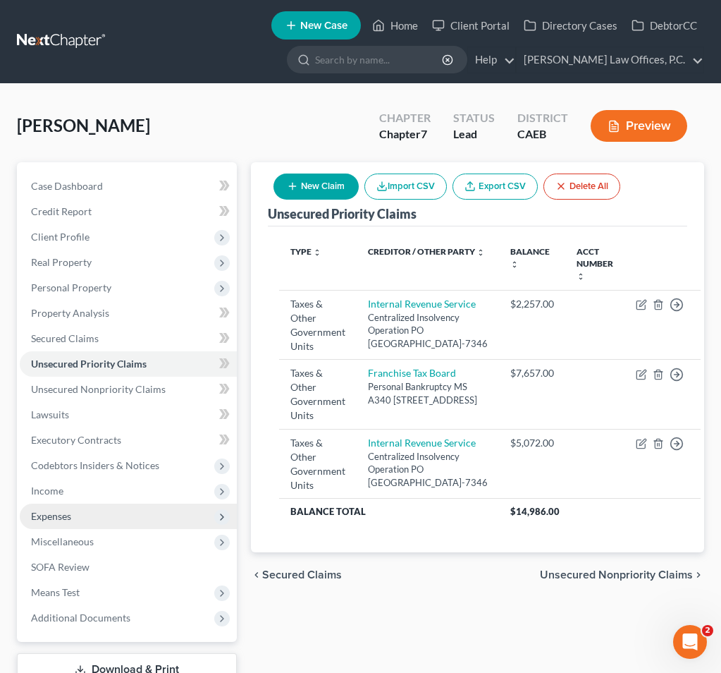
click at [128, 509] on span "Expenses" at bounding box center [128, 515] width 217 height 25
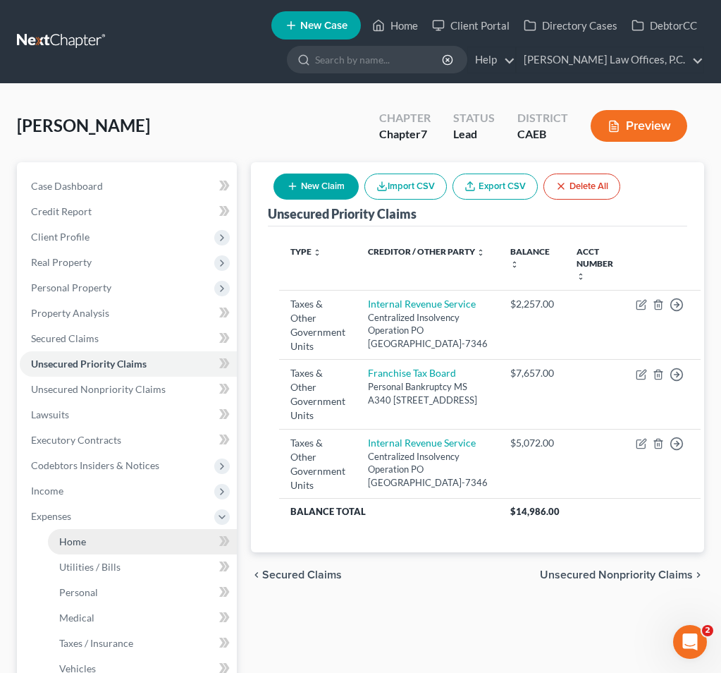
click at [111, 539] on link "Home" at bounding box center [142, 541] width 189 height 25
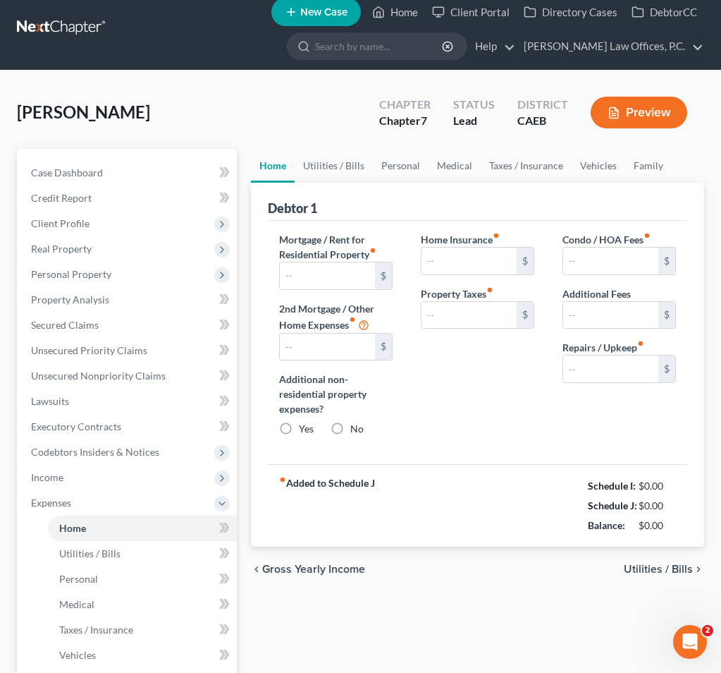
type input "2,427.54"
type input "0.00"
radio input "true"
type input "84.00"
type input "425.00"
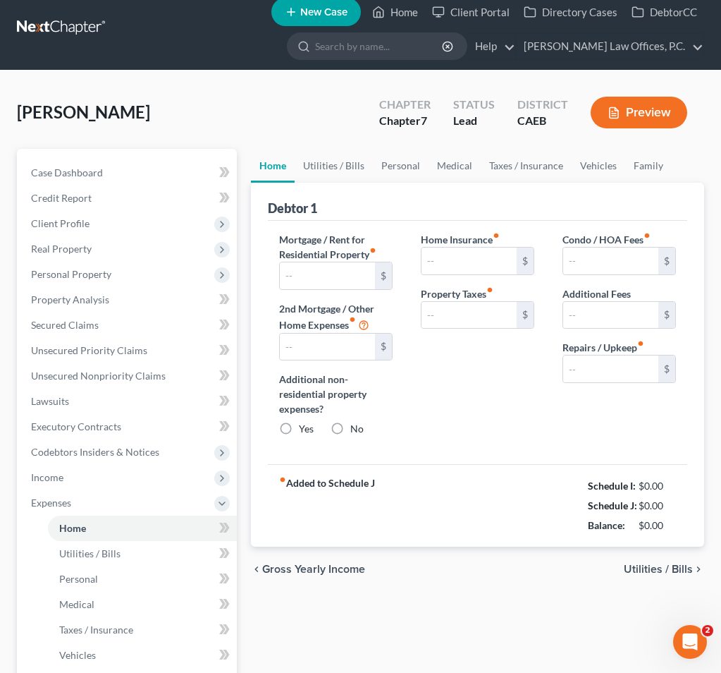
type input "0.00"
type input "200.00"
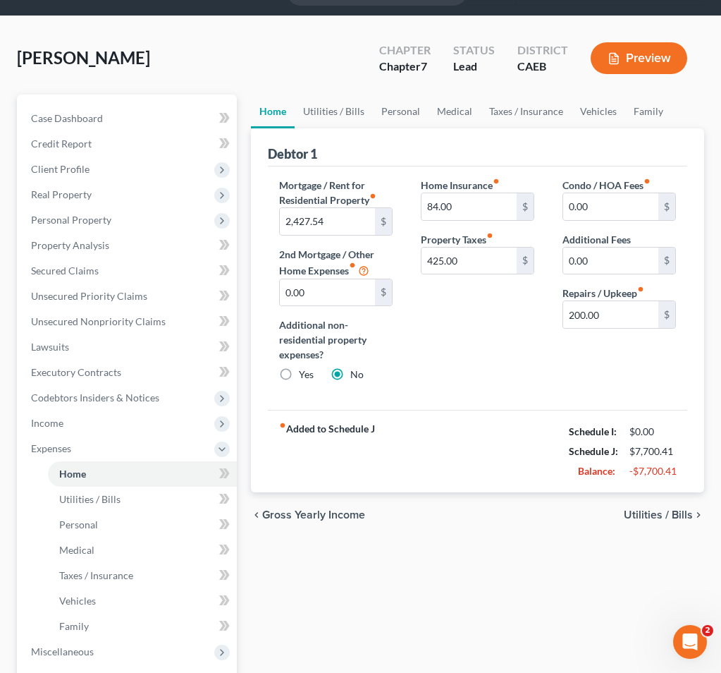
scroll to position [73, 0]
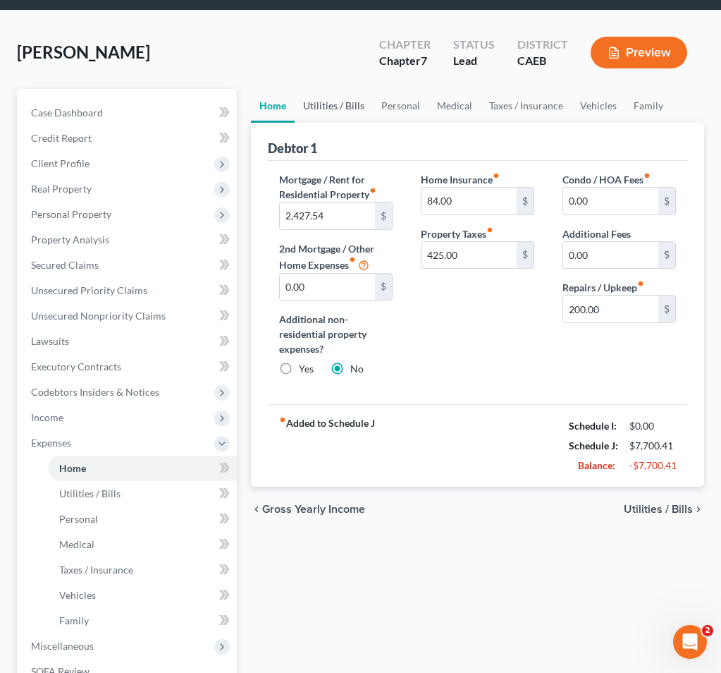
click at [336, 93] on link "Utilities / Bills" at bounding box center [334, 106] width 78 height 34
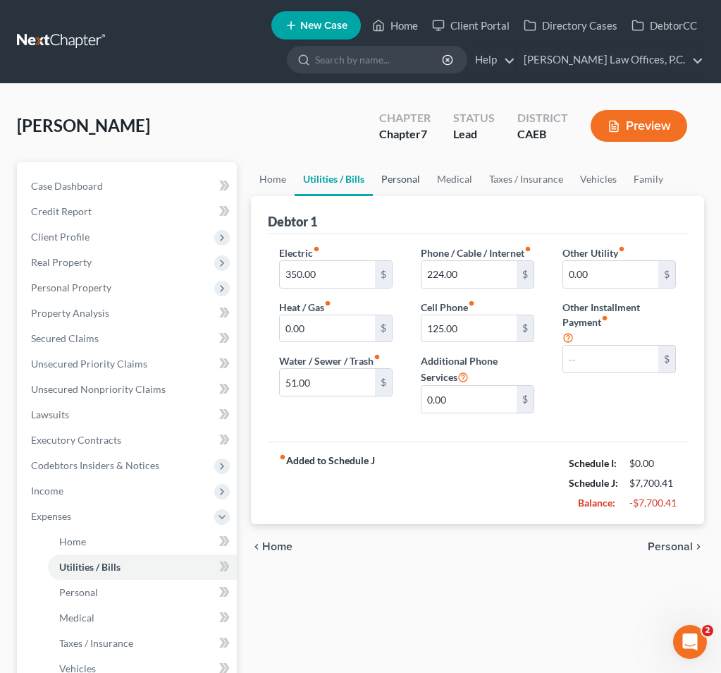
click at [405, 172] on link "Personal" at bounding box center [401, 179] width 56 height 34
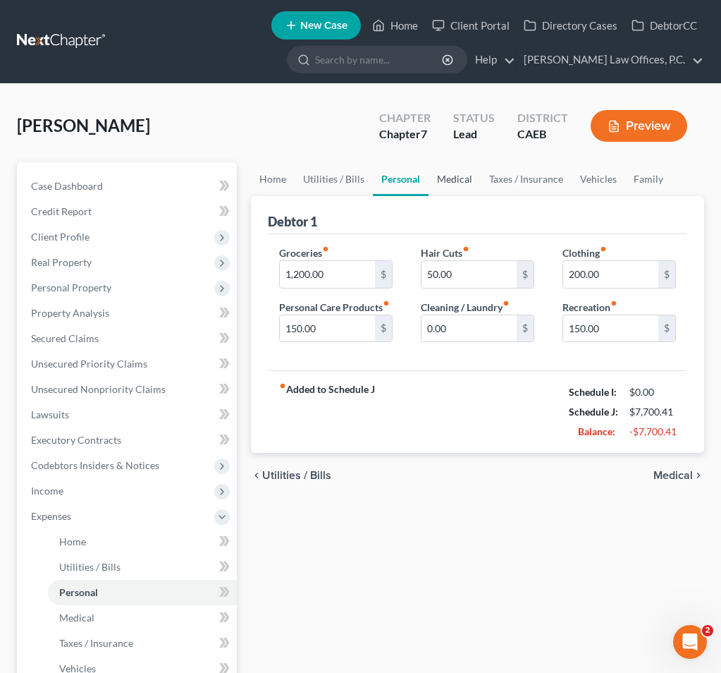
click at [462, 181] on link "Medical" at bounding box center [455, 179] width 52 height 34
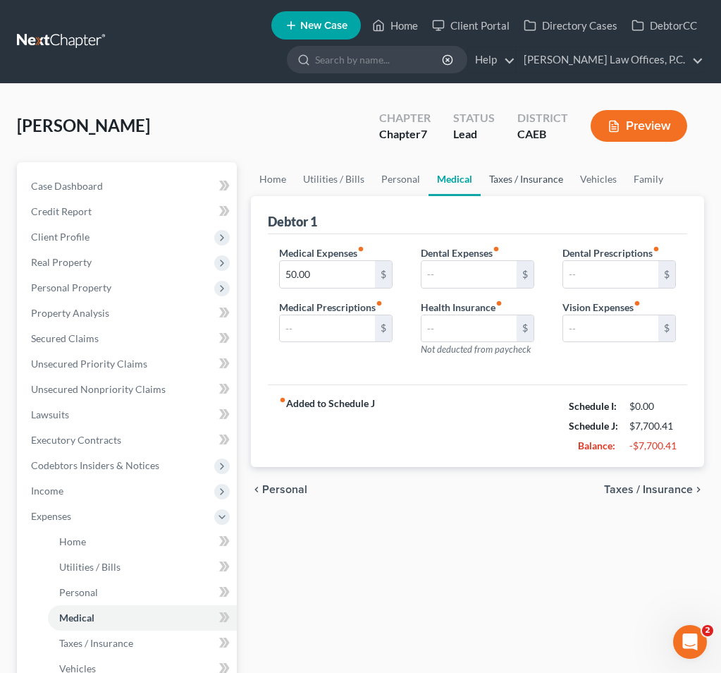
click at [531, 185] on link "Taxes / Insurance" at bounding box center [526, 179] width 91 height 34
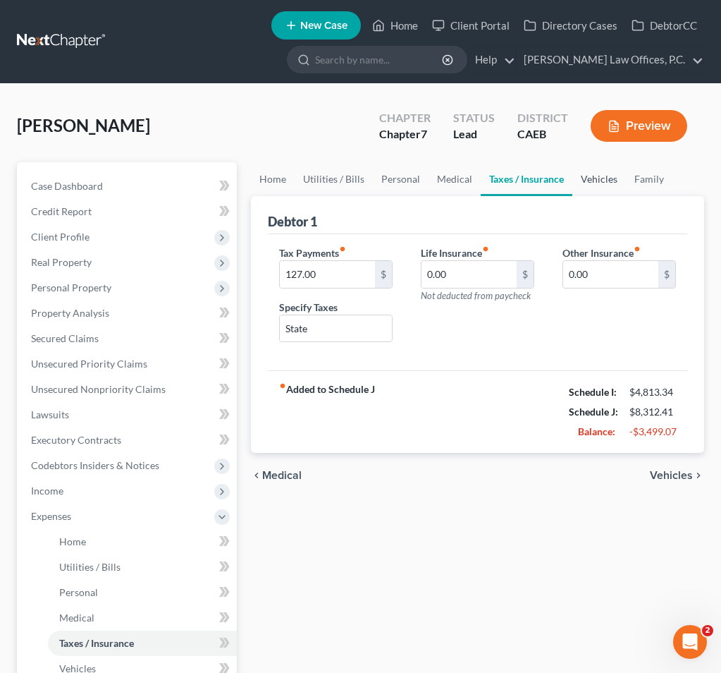
click at [606, 185] on link "Vehicles" at bounding box center [599, 179] width 54 height 34
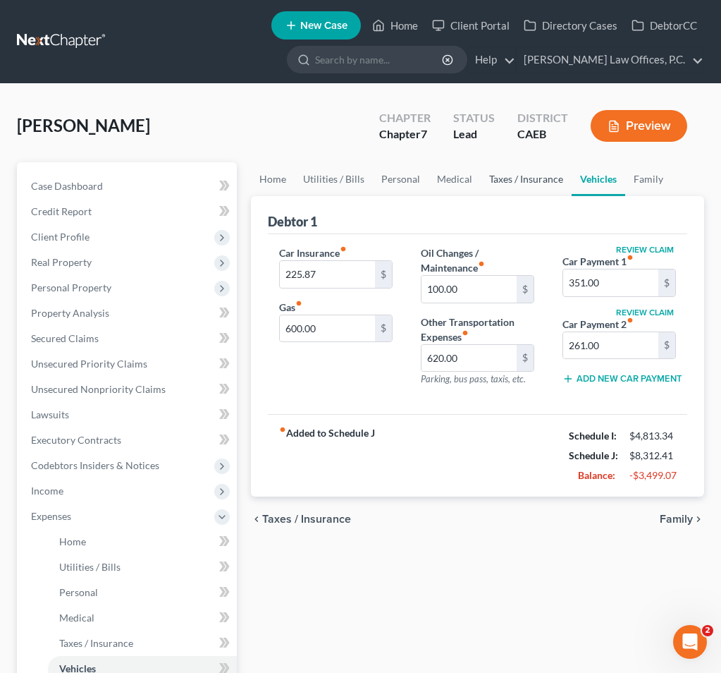
click at [544, 178] on link "Taxes / Insurance" at bounding box center [526, 179] width 91 height 34
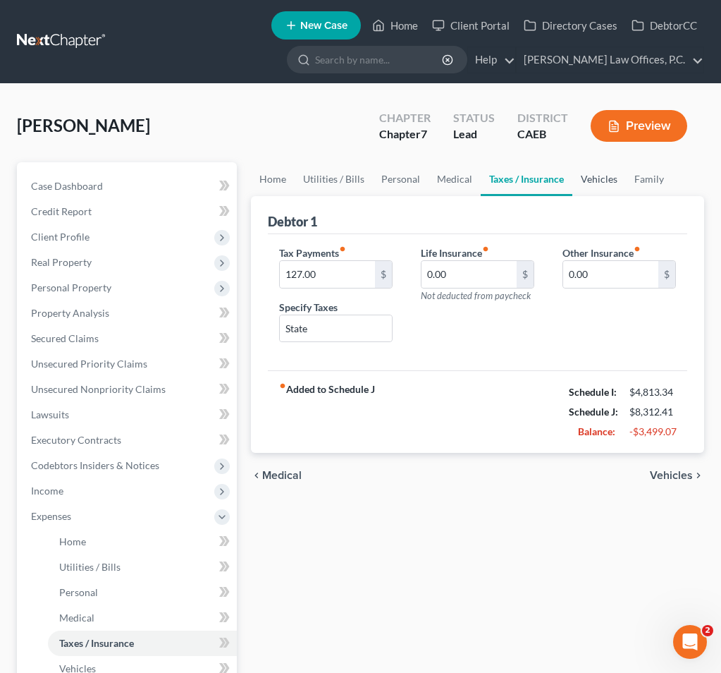
click at [584, 172] on link "Vehicles" at bounding box center [599, 179] width 54 height 34
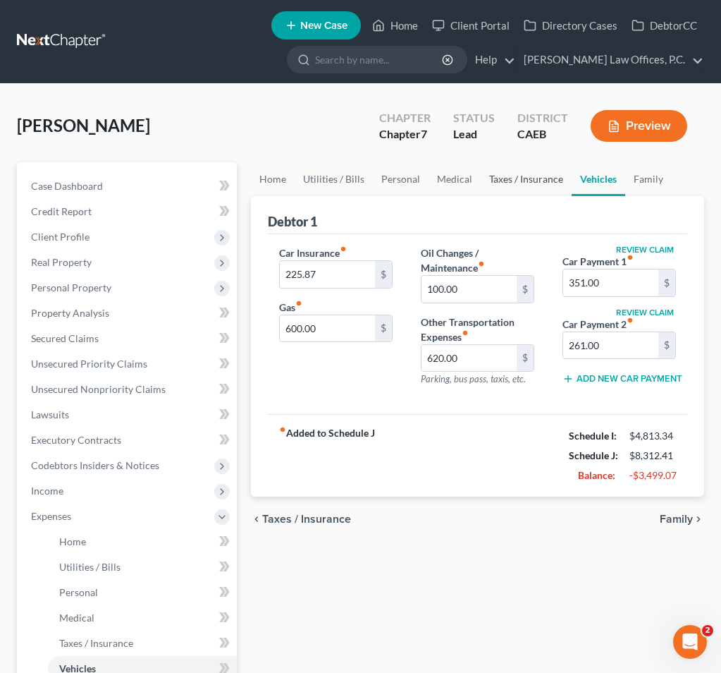
click at [529, 172] on link "Taxes / Insurance" at bounding box center [526, 179] width 91 height 34
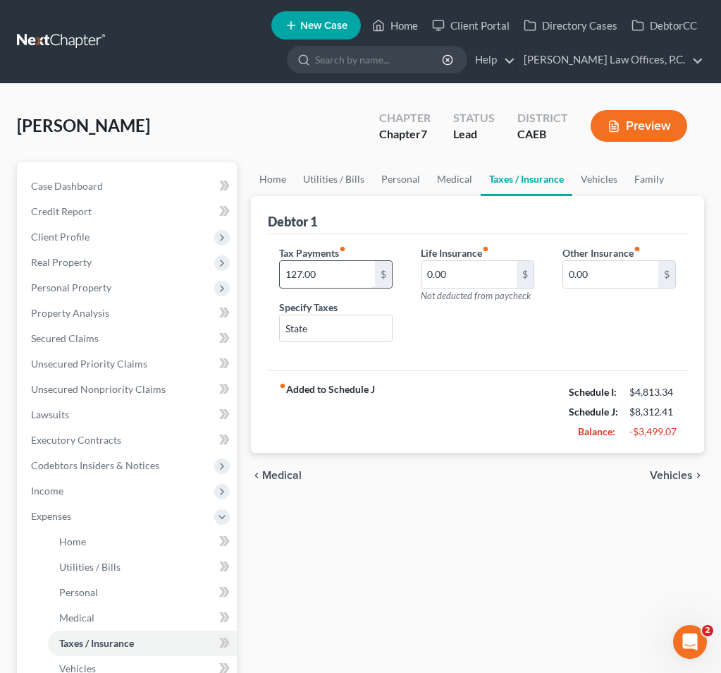
click at [325, 275] on input "127.00" at bounding box center [327, 274] width 95 height 27
click at [601, 180] on link "Vehicles" at bounding box center [599, 179] width 54 height 34
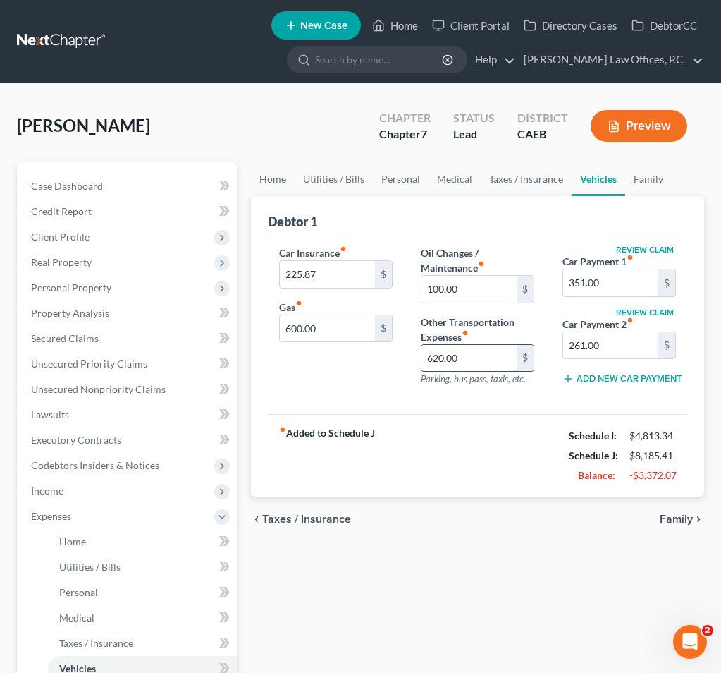
click at [483, 357] on input "620.00" at bounding box center [469, 358] width 95 height 27
type input "620"
click at [639, 178] on link "Family" at bounding box center [648, 179] width 47 height 34
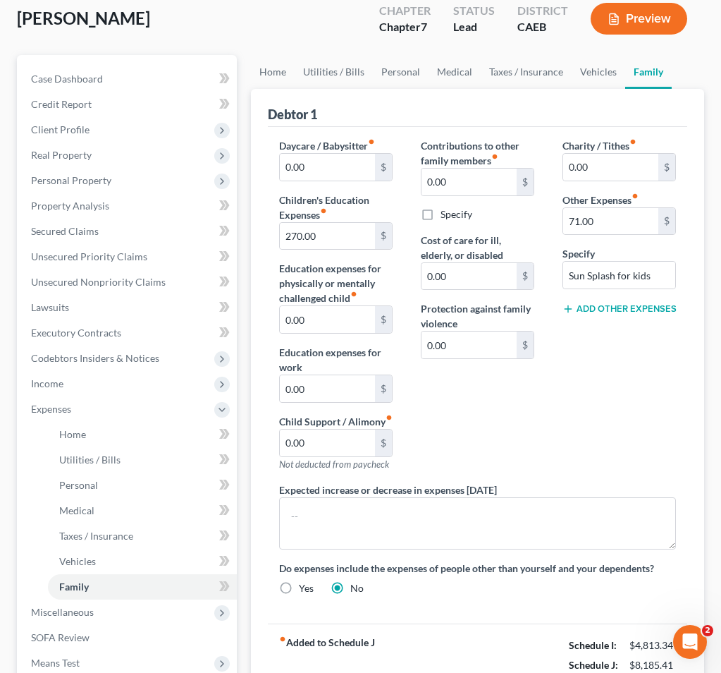
scroll to position [6, 0]
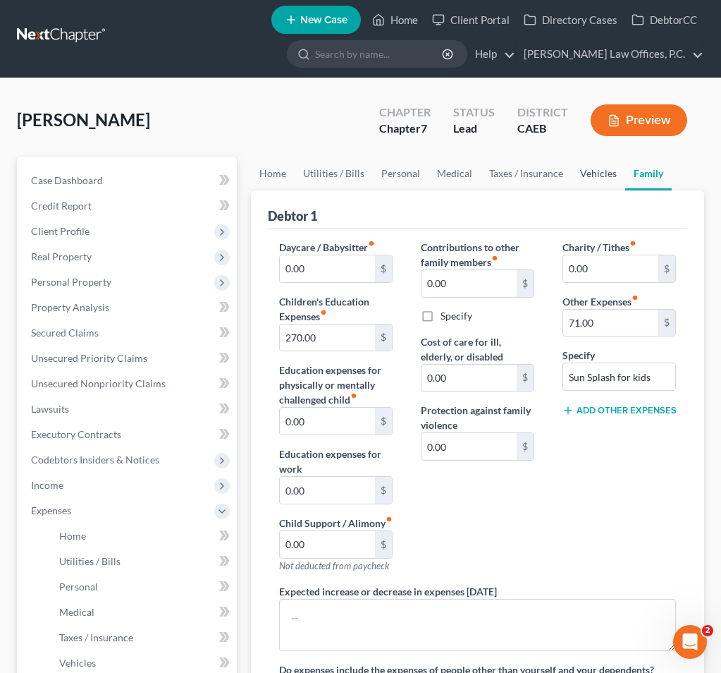
click at [572, 179] on link "Vehicles" at bounding box center [599, 173] width 54 height 34
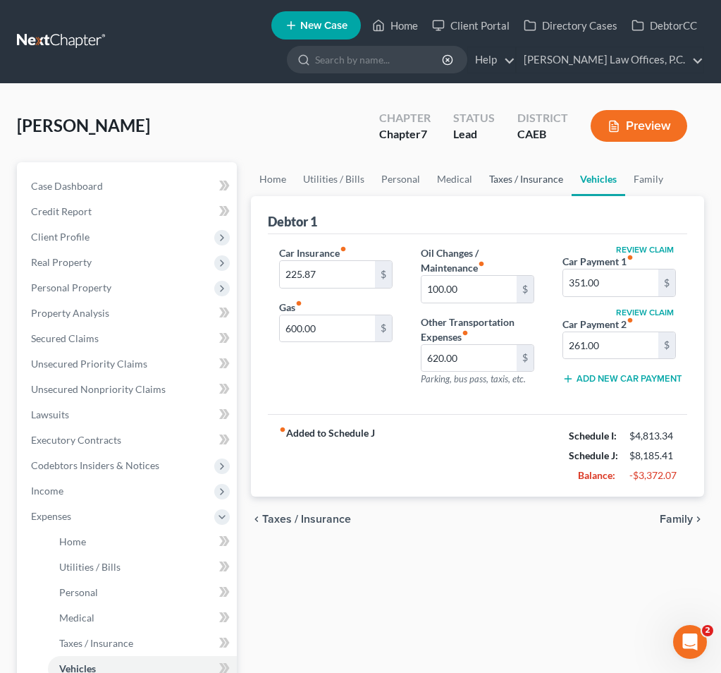
click at [529, 181] on link "Taxes / Insurance" at bounding box center [526, 179] width 91 height 34
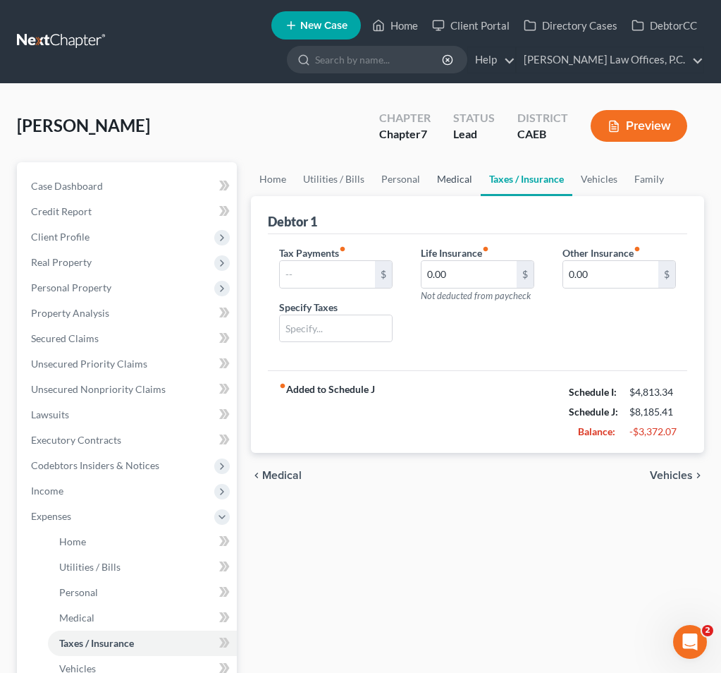
click at [452, 181] on link "Medical" at bounding box center [455, 179] width 52 height 34
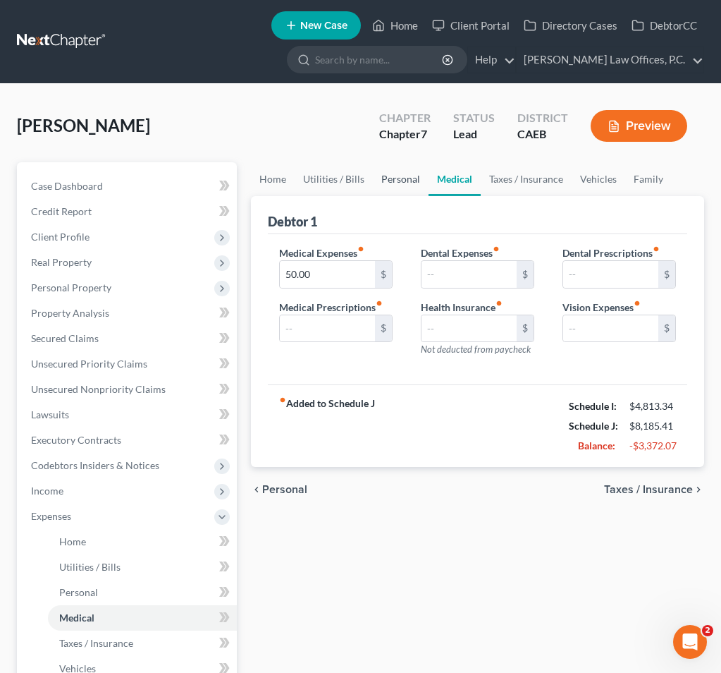
click at [392, 184] on link "Personal" at bounding box center [401, 179] width 56 height 34
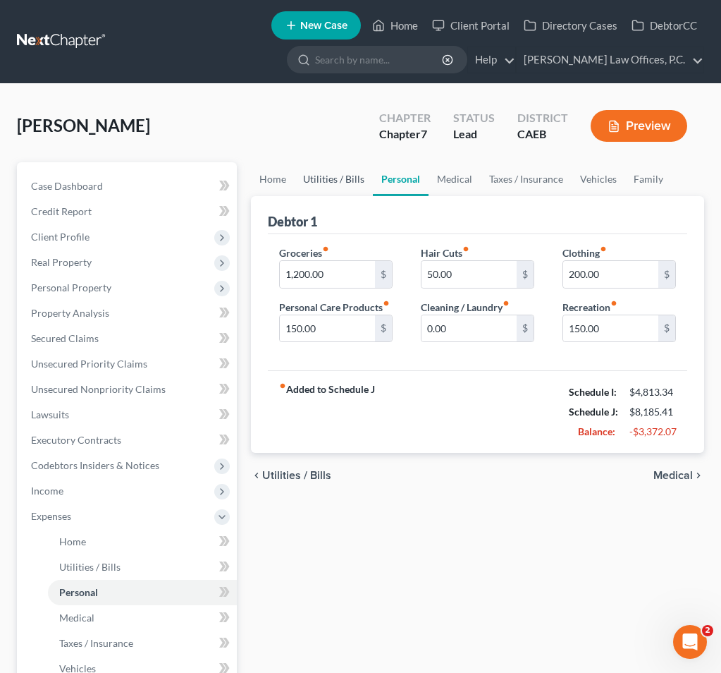
click at [322, 191] on link "Utilities / Bills" at bounding box center [334, 179] width 78 height 34
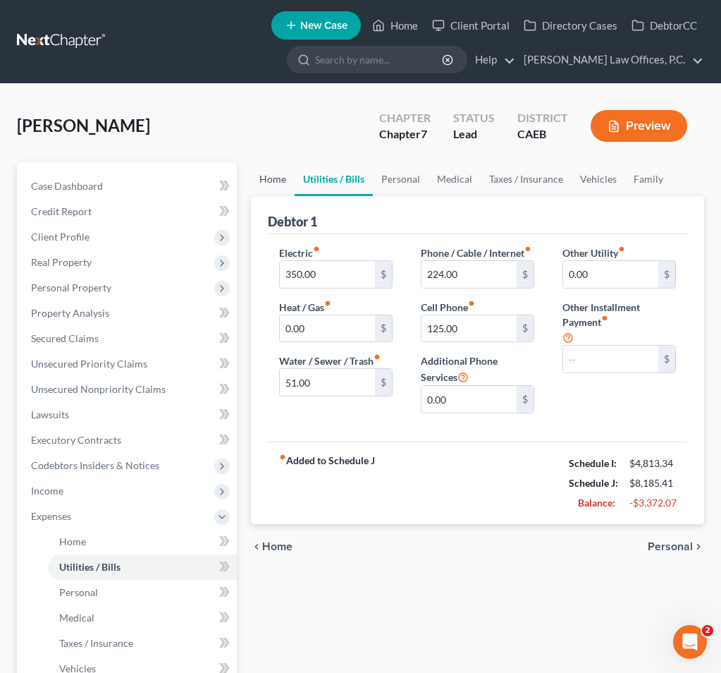
click at [273, 190] on link "Home" at bounding box center [273, 179] width 44 height 34
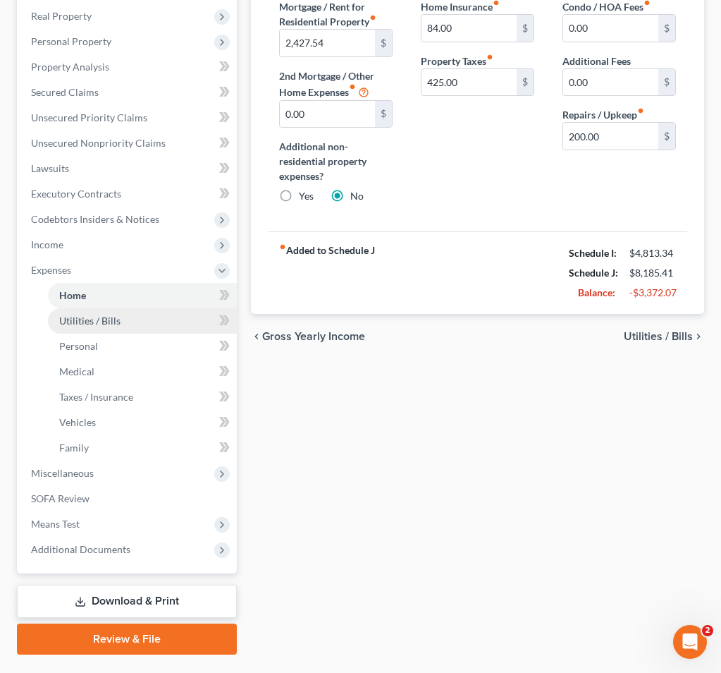
scroll to position [280, 0]
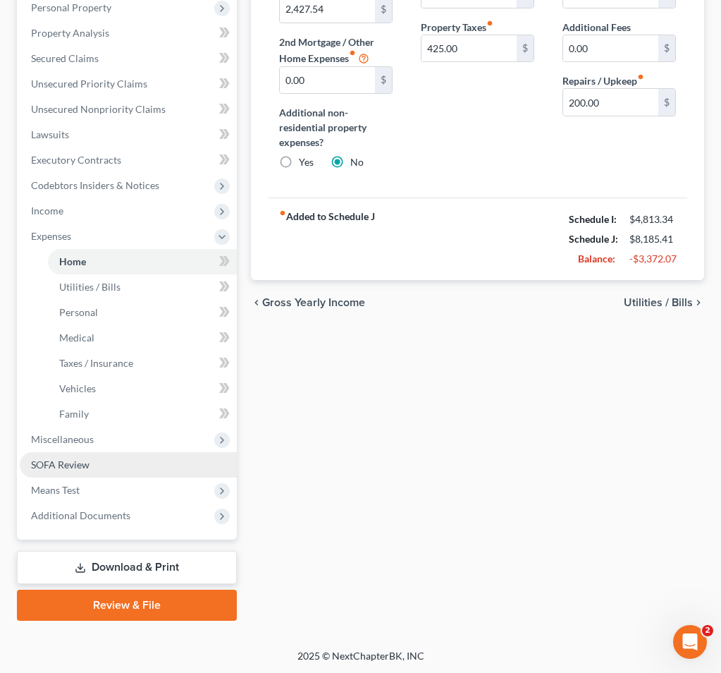
click at [119, 455] on link "SOFA Review" at bounding box center [128, 464] width 217 height 25
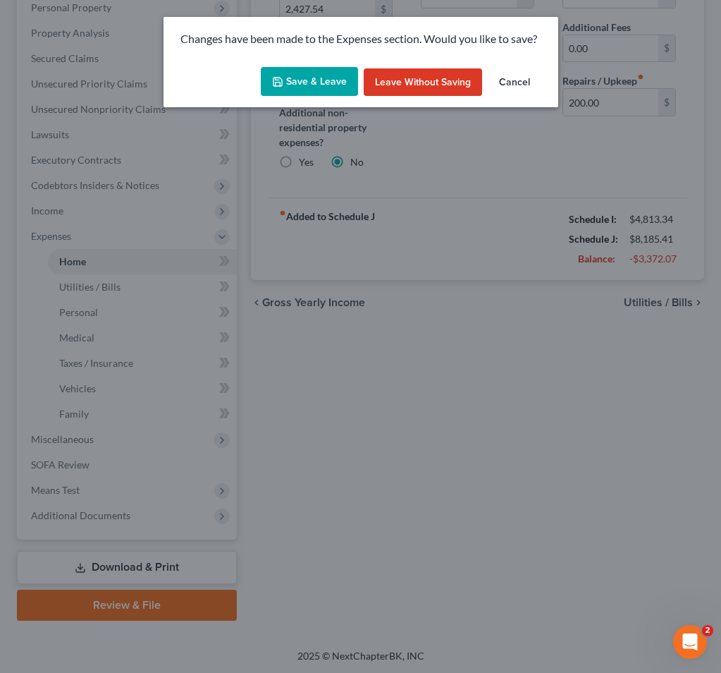
click at [313, 85] on button "Save & Leave" at bounding box center [309, 82] width 97 height 30
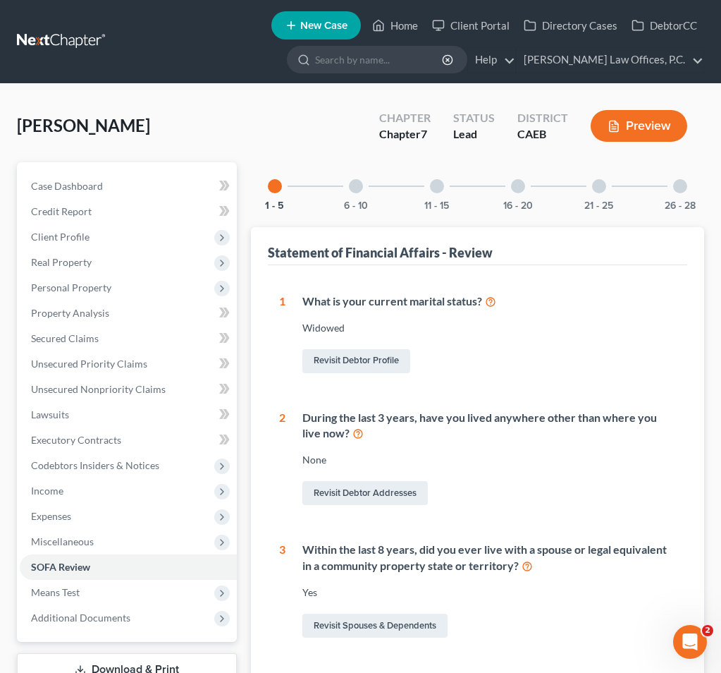
click at [354, 187] on div at bounding box center [356, 186] width 14 height 14
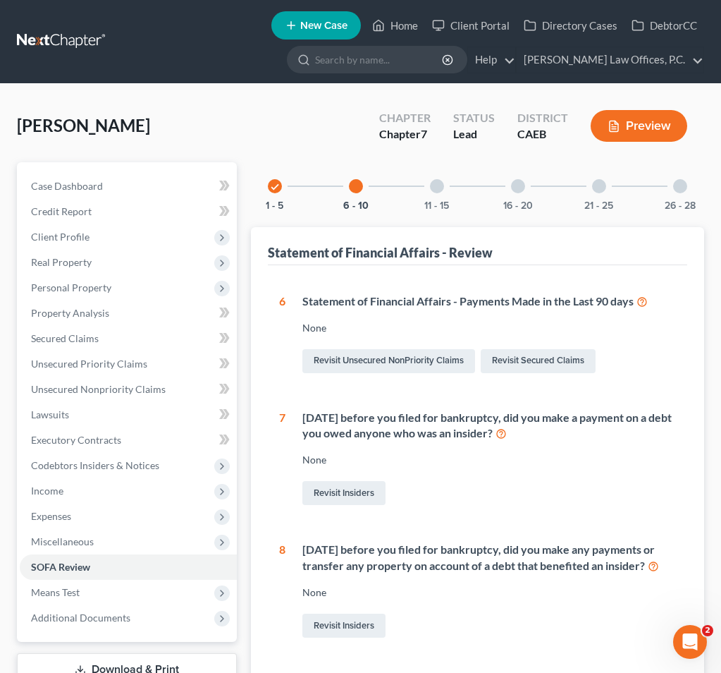
click at [422, 187] on div "11 - 15" at bounding box center [437, 186] width 48 height 48
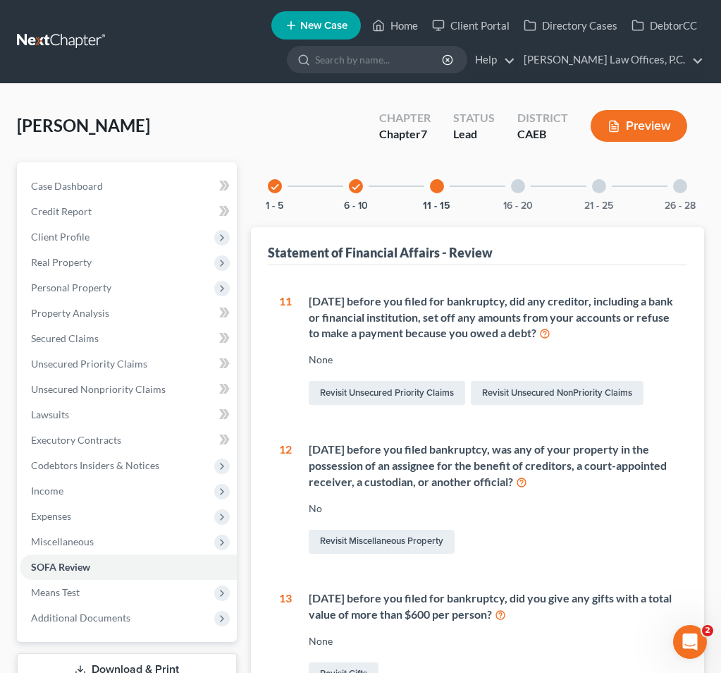
click at [510, 186] on div "16 - 20" at bounding box center [518, 186] width 48 height 48
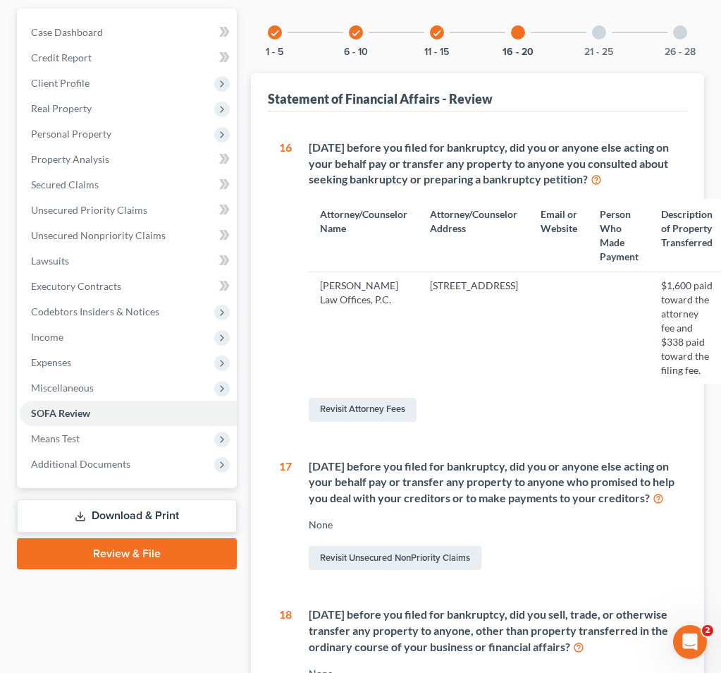
scroll to position [125, 0]
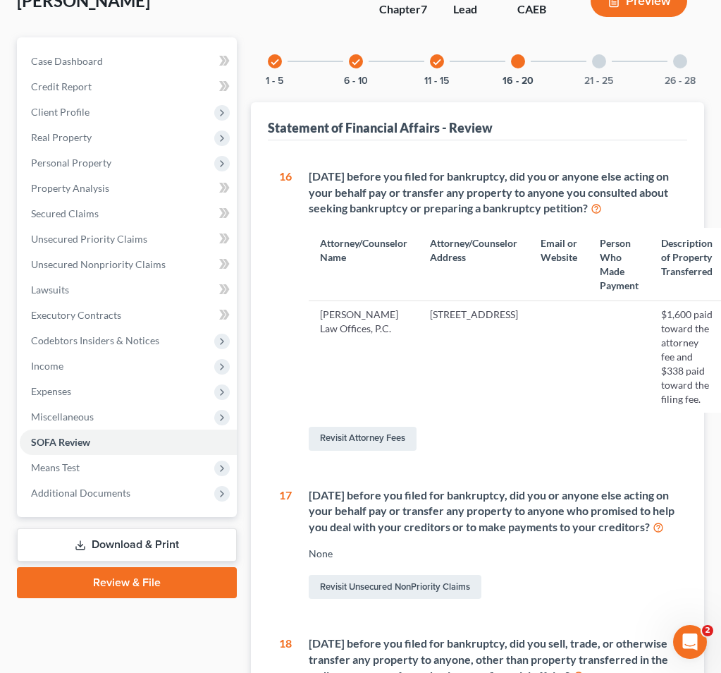
drag, startPoint x: 327, startPoint y: 233, endPoint x: 518, endPoint y: 343, distance: 220.4
click at [519, 343] on table "Attorney/Counselor Name Attorney/Counselor Address Email or Website Person Who …" at bounding box center [579, 320] width 541 height 184
click at [518, 343] on td "1057 MacArthur Blvd Suite 202, San Leandro, CA 94577" at bounding box center [474, 356] width 111 height 111
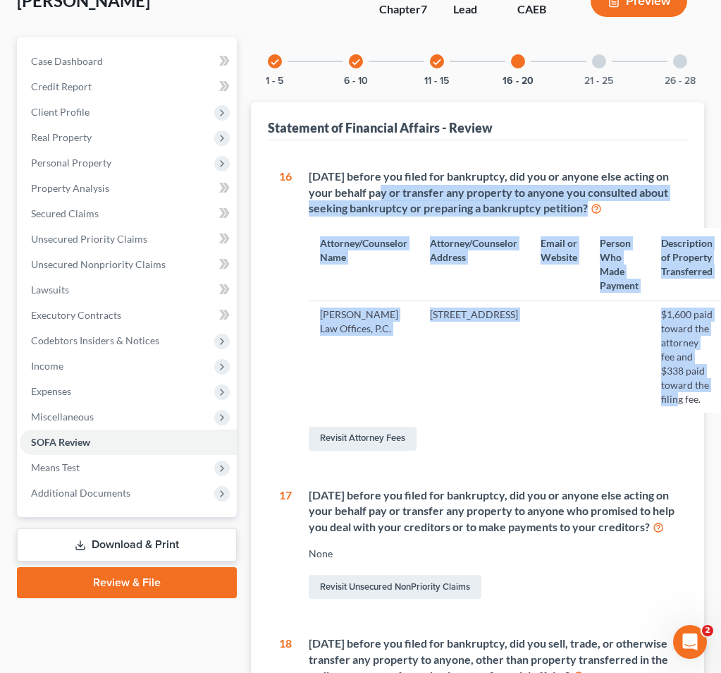
drag, startPoint x: 678, startPoint y: 398, endPoint x: 360, endPoint y: 182, distance: 385.2
click at [360, 183] on div "Within 1 year before you filed for bankruptcy, did you or anyone else acting on…" at bounding box center [490, 310] width 397 height 285
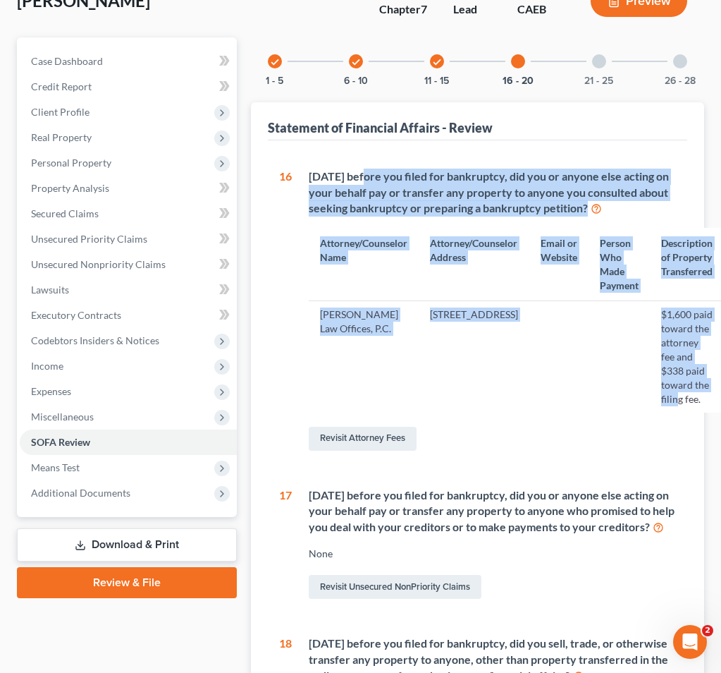
click at [360, 182] on div "Within 1 year before you filed for bankruptcy, did you or anyone else acting on…" at bounding box center [499, 192] width 380 height 49
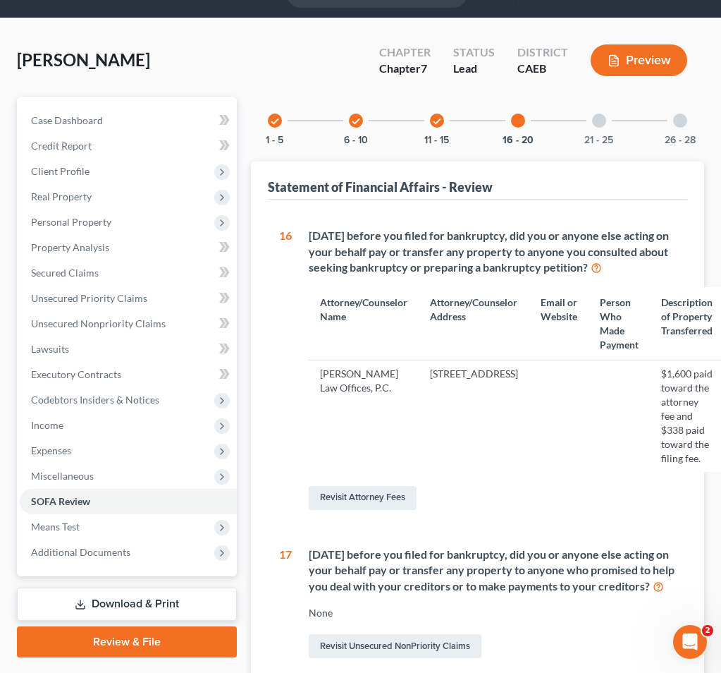
scroll to position [28, 0]
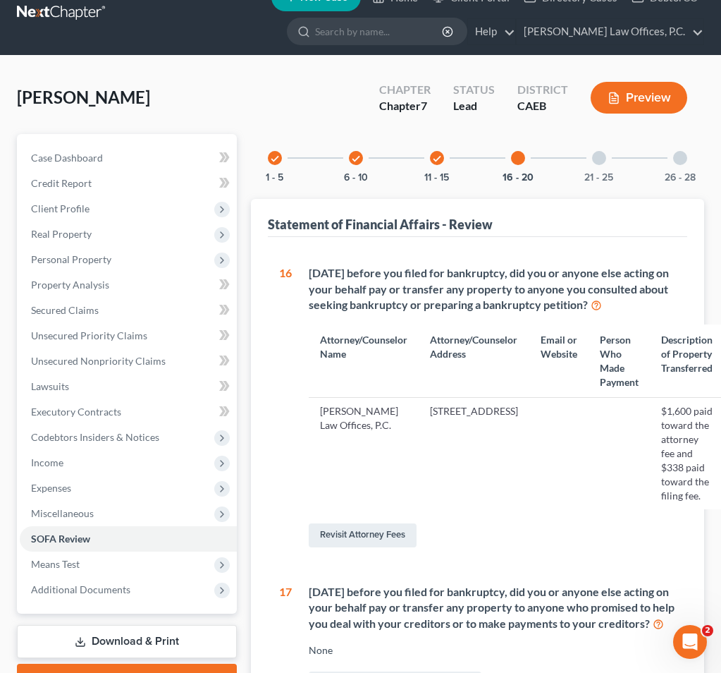
click at [595, 160] on div at bounding box center [599, 158] width 14 height 14
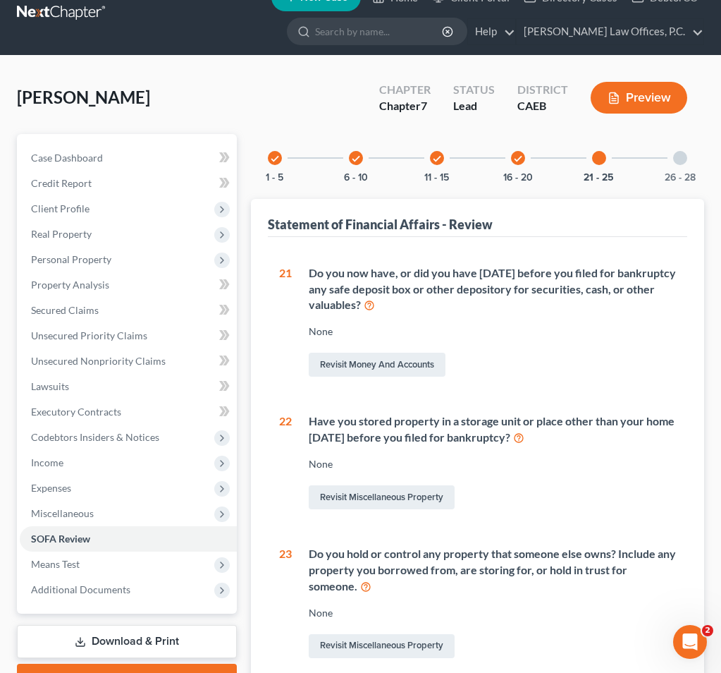
click at [680, 169] on div "26 - 28" at bounding box center [680, 158] width 48 height 48
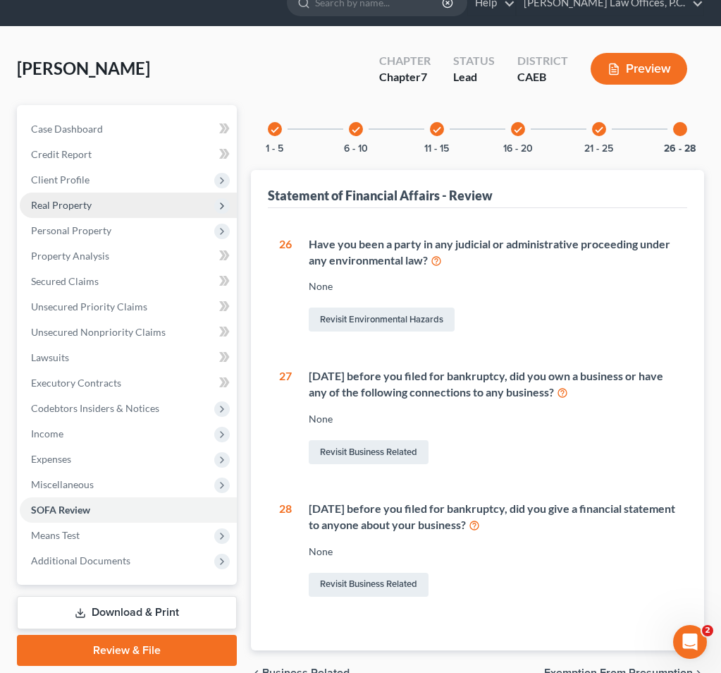
scroll to position [61, 0]
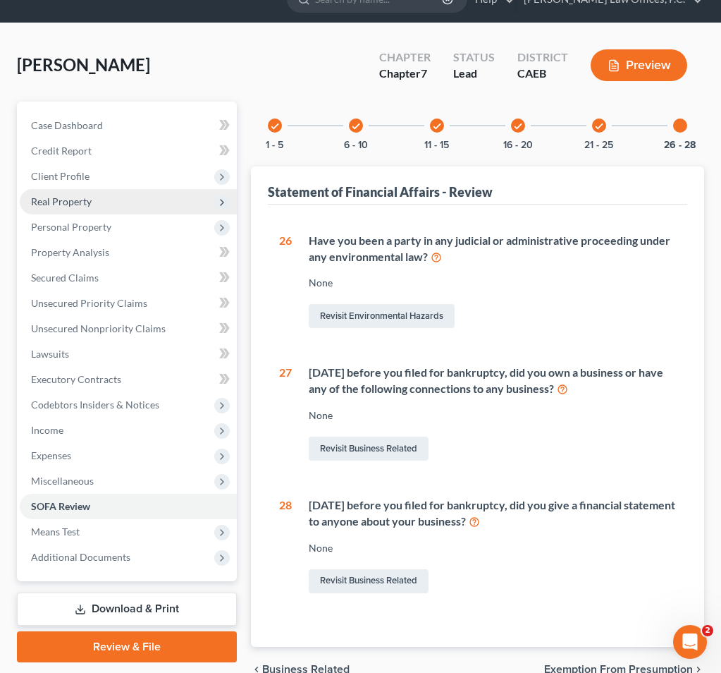
click at [154, 199] on span "Real Property" at bounding box center [128, 201] width 217 height 25
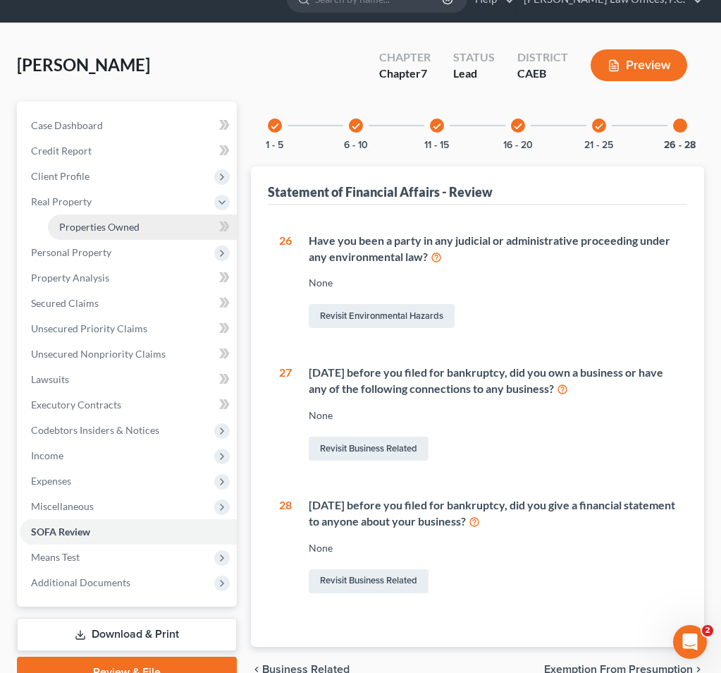
click at [132, 222] on span "Properties Owned" at bounding box center [99, 227] width 80 height 12
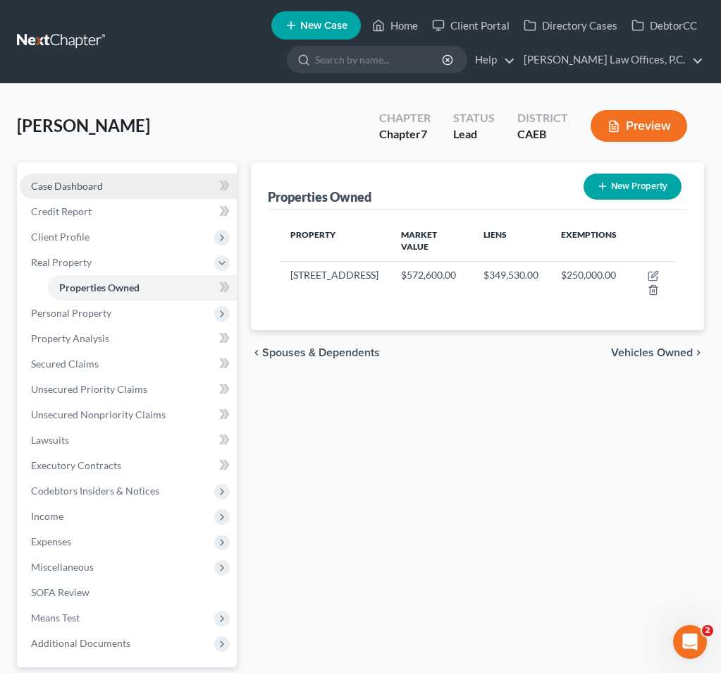
click at [149, 191] on link "Case Dashboard" at bounding box center [128, 185] width 217 height 25
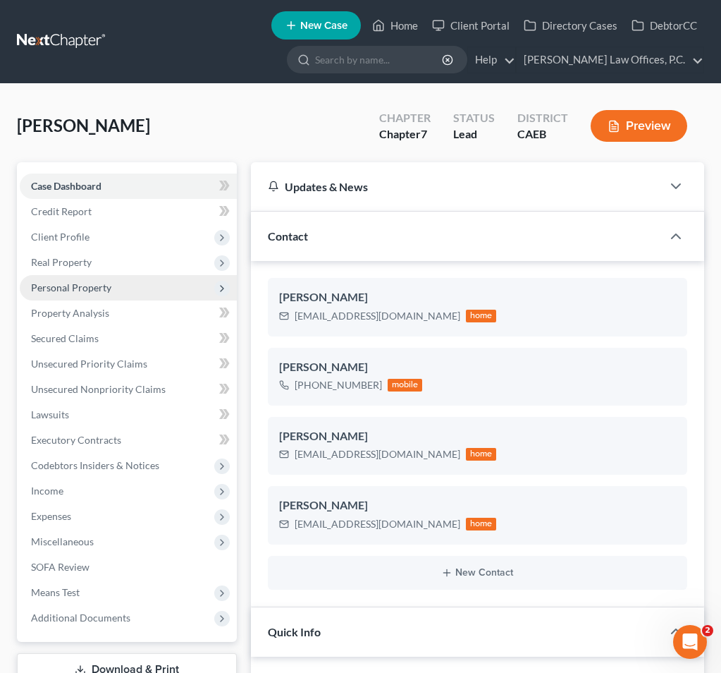
click at [114, 283] on span "Personal Property" at bounding box center [128, 287] width 217 height 25
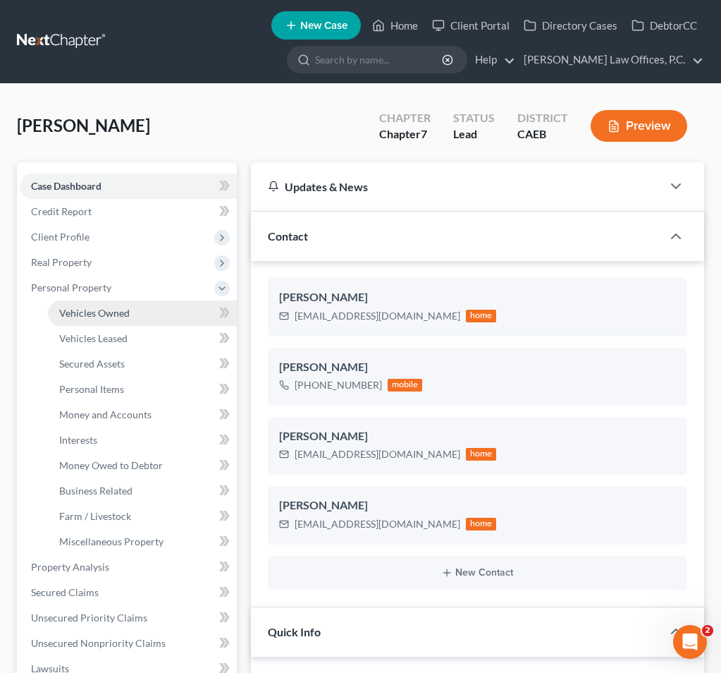
click at [111, 309] on span "Vehicles Owned" at bounding box center [94, 313] width 70 height 12
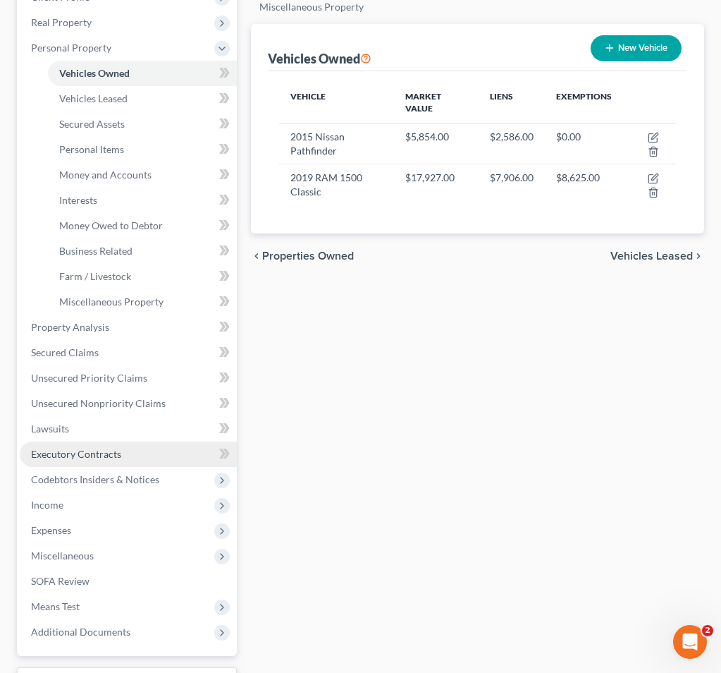
scroll to position [266, 0]
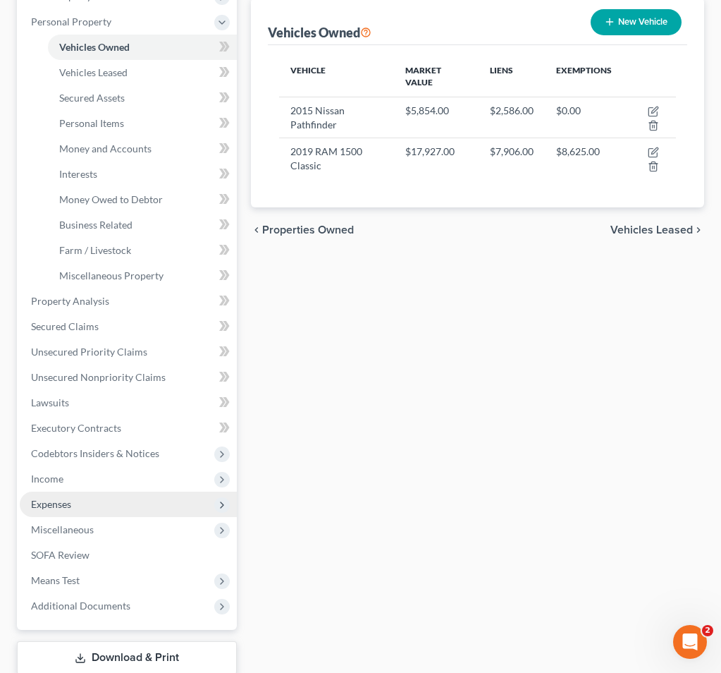
click at [126, 496] on span "Expenses" at bounding box center [128, 503] width 217 height 25
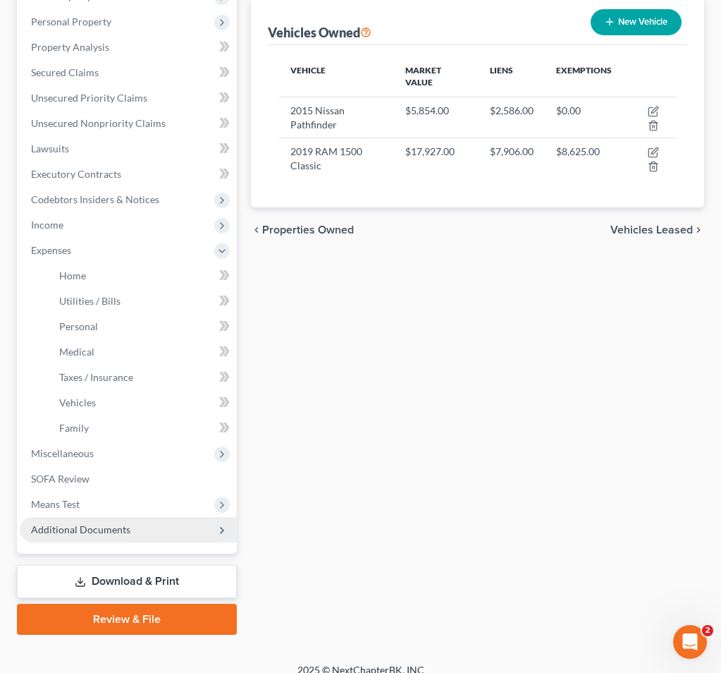
click at [116, 523] on span "Additional Documents" at bounding box center [80, 529] width 99 height 12
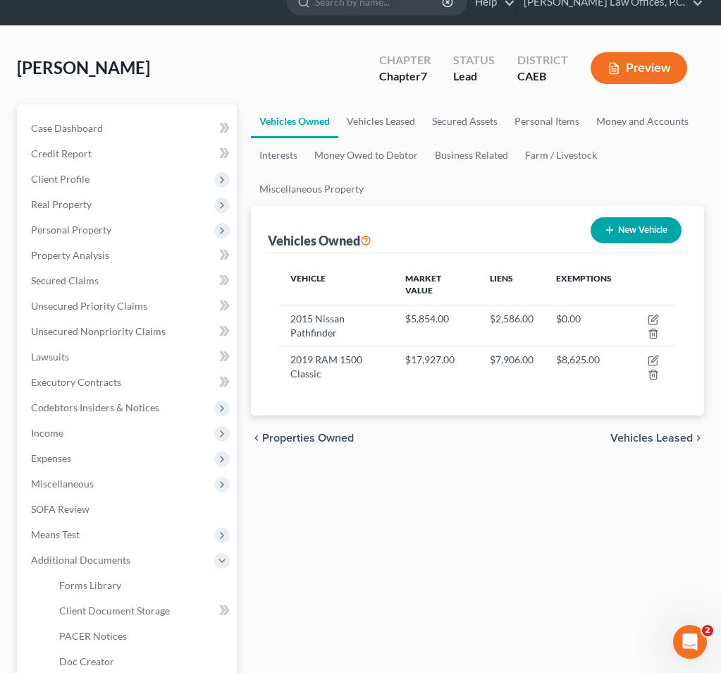
scroll to position [0, 0]
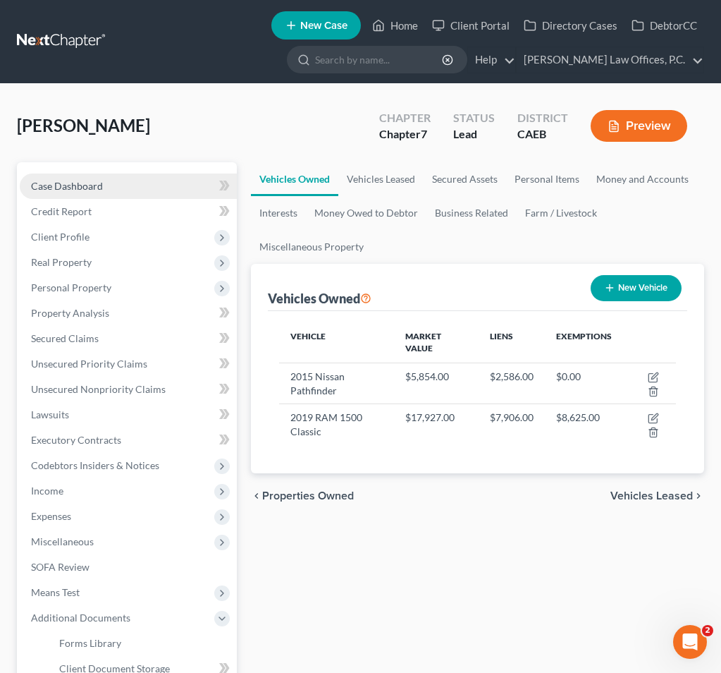
click at [159, 186] on link "Case Dashboard" at bounding box center [128, 185] width 217 height 25
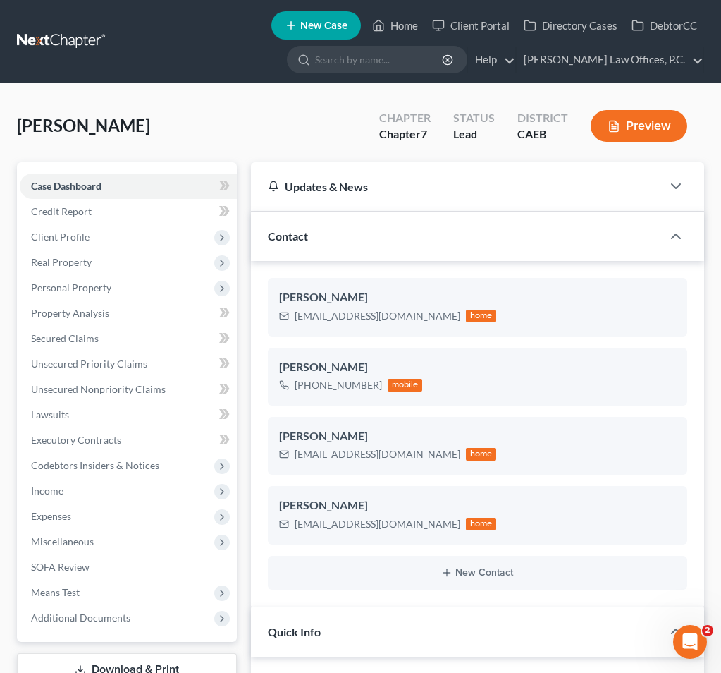
click at [301, 140] on div "Ward, Wendy Upgraded Chapter Chapter 7 Status Lead District CAEB Preview" at bounding box center [360, 131] width 687 height 61
click at [245, 127] on div "Ward, Wendy Upgraded Chapter Chapter 7 Status Lead District CAEB Preview" at bounding box center [360, 131] width 687 height 61
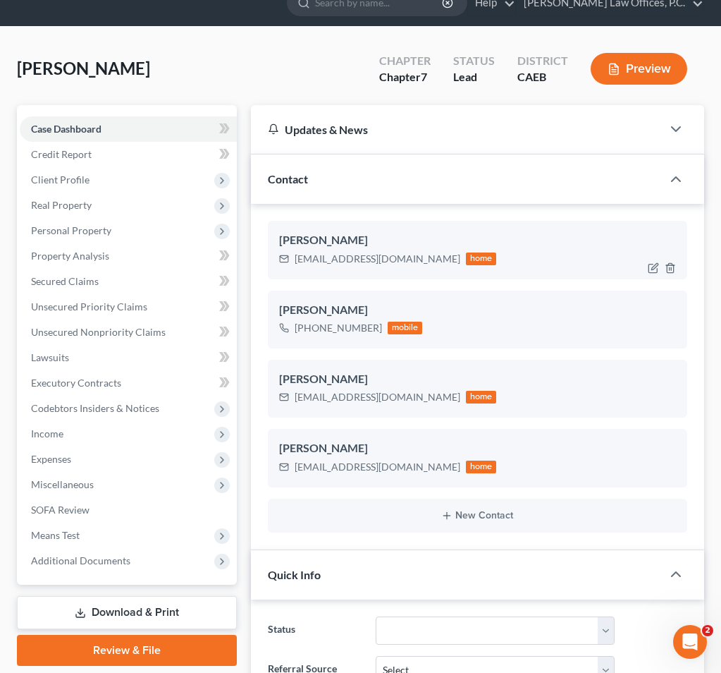
scroll to position [61, 0]
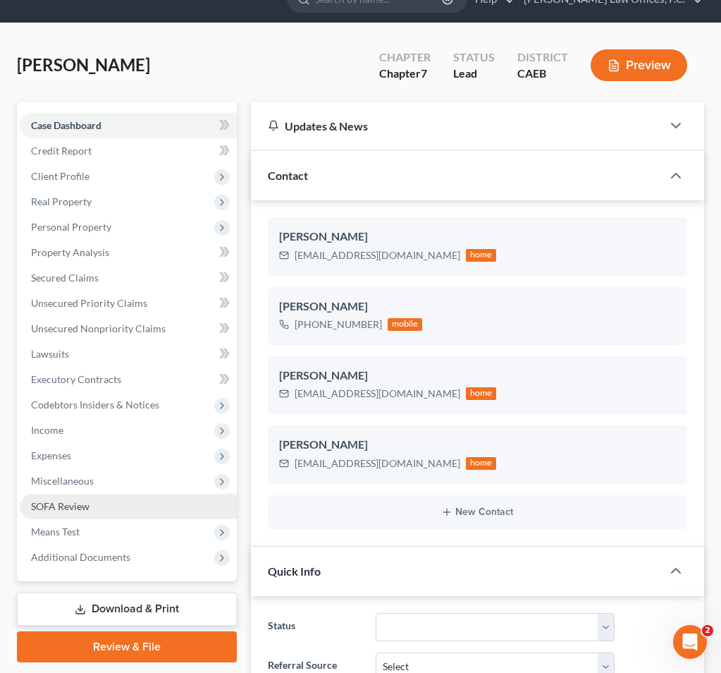
click at [144, 509] on link "SOFA Review" at bounding box center [128, 505] width 217 height 25
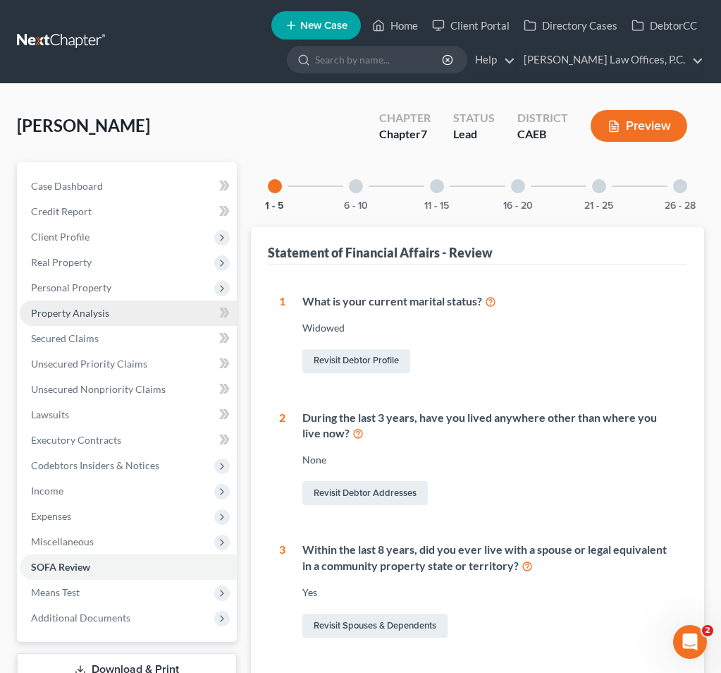
click at [117, 308] on link "Property Analysis" at bounding box center [128, 312] width 217 height 25
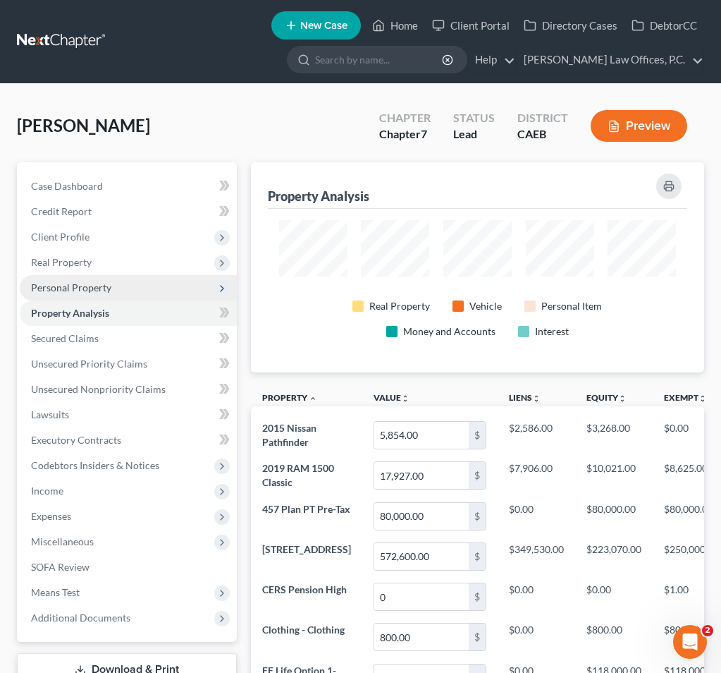
scroll to position [210, 453]
click at [144, 290] on span "Personal Property" at bounding box center [128, 287] width 217 height 25
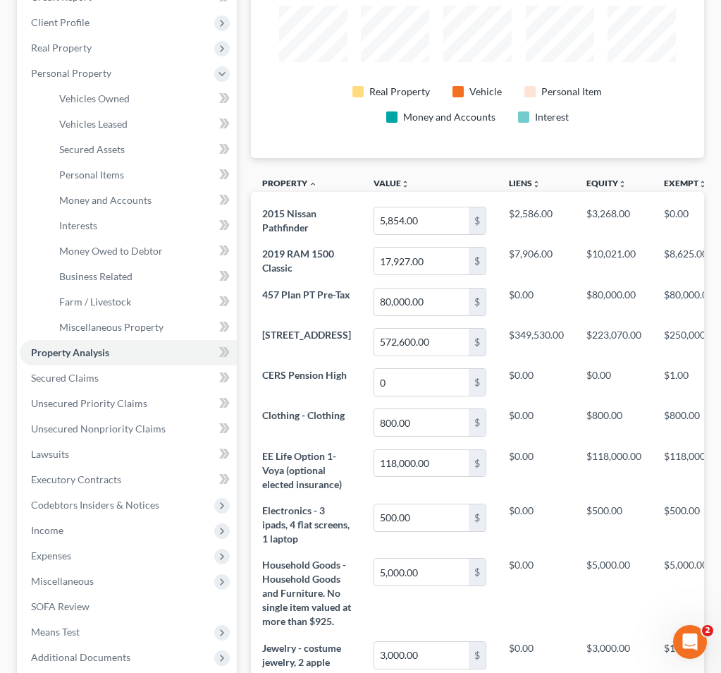
scroll to position [207, 0]
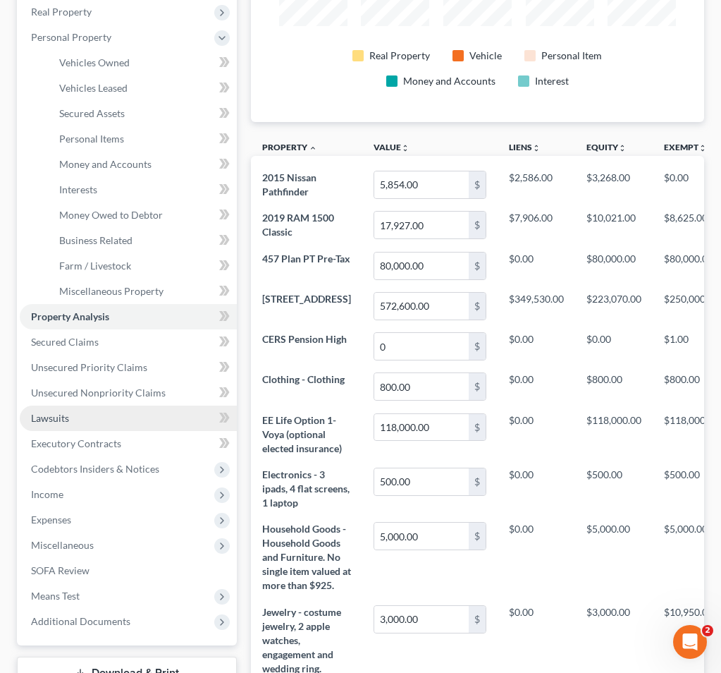
click at [164, 420] on link "Lawsuits" at bounding box center [128, 417] width 217 height 25
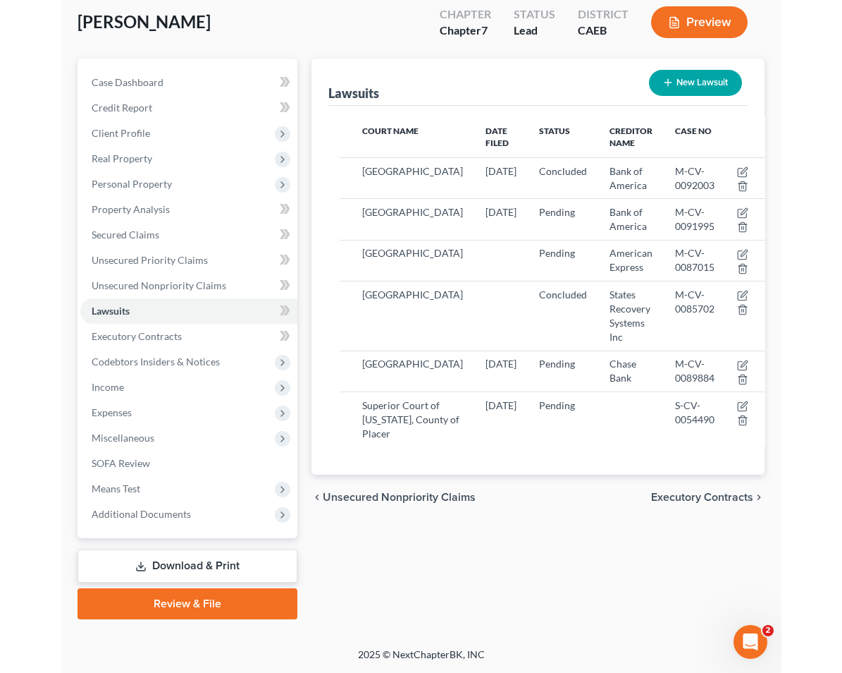
scroll to position [101, 0]
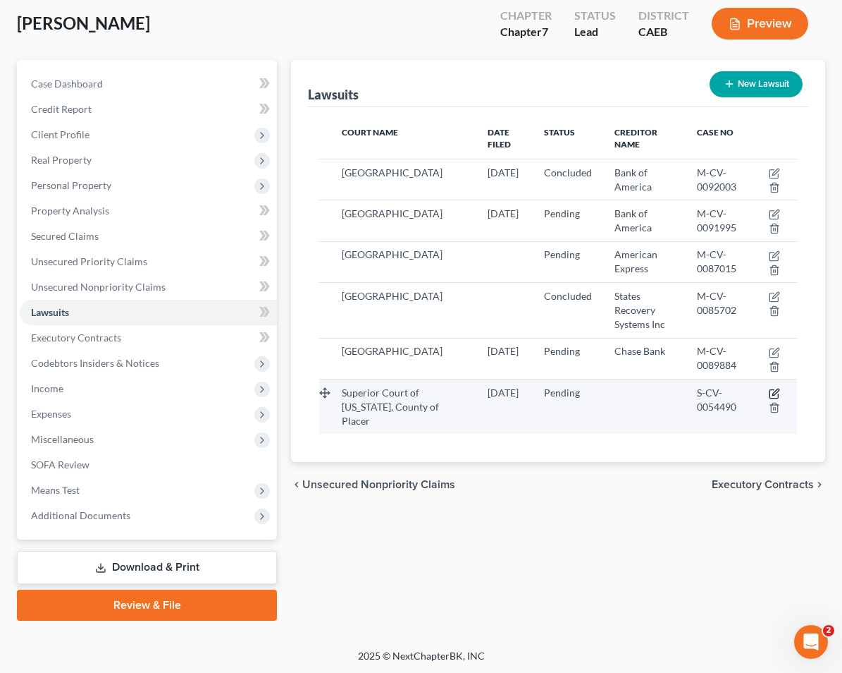
click at [773, 390] on icon "button" at bounding box center [774, 393] width 11 height 11
select select "4"
select select "0"
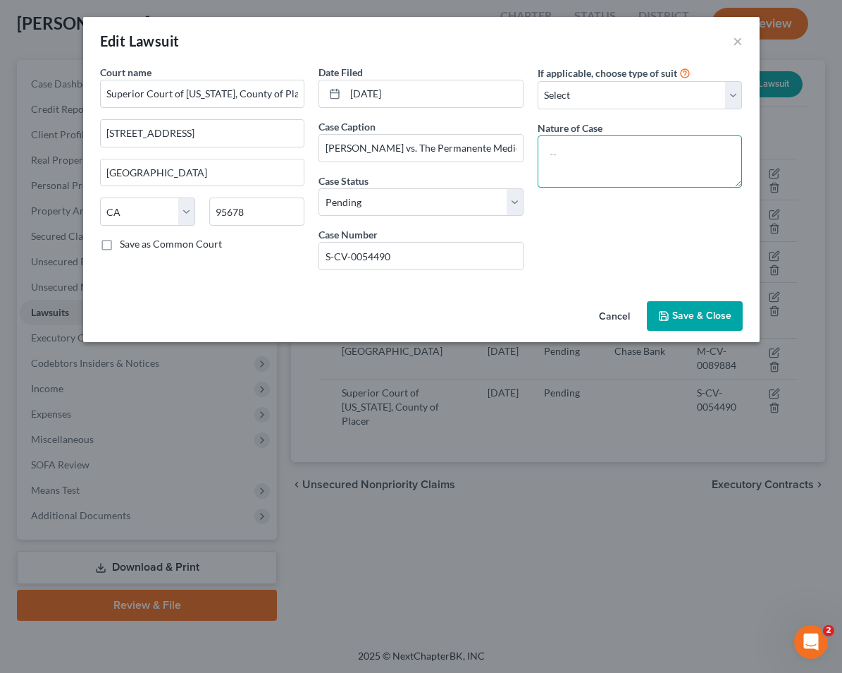
click at [637, 149] on textarea at bounding box center [640, 161] width 205 height 52
type textarea "Collection"
click at [675, 305] on button "Save & Close" at bounding box center [695, 316] width 96 height 30
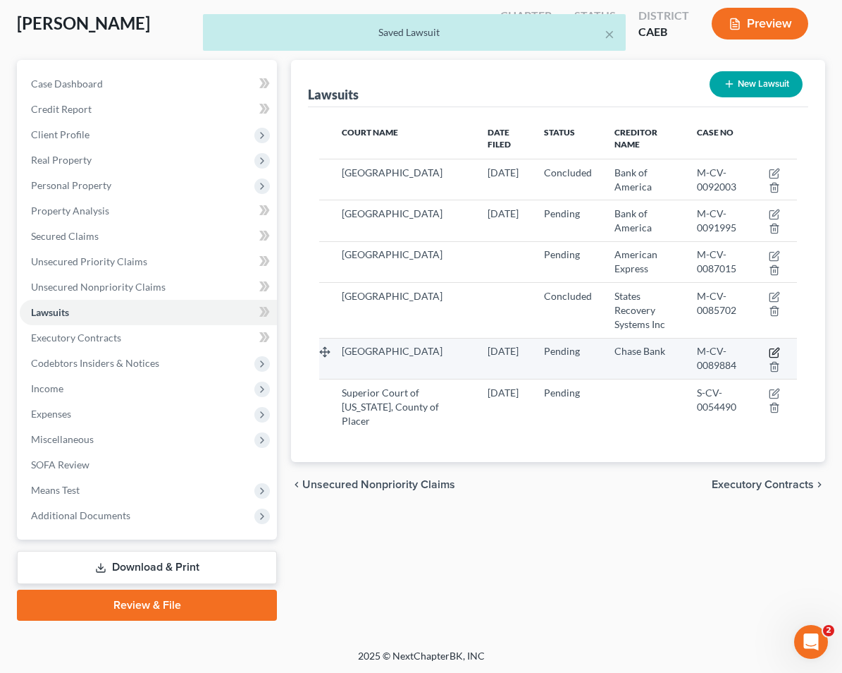
click at [775, 352] on icon "button" at bounding box center [776, 351] width 6 height 6
select select "4"
select select "0"
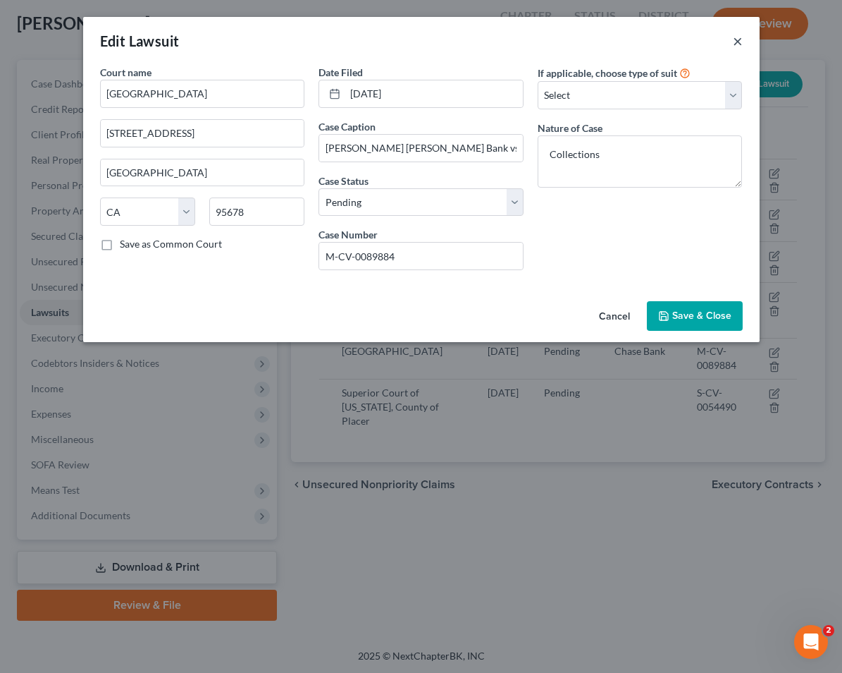
click at [741, 40] on button "×" at bounding box center [738, 40] width 10 height 17
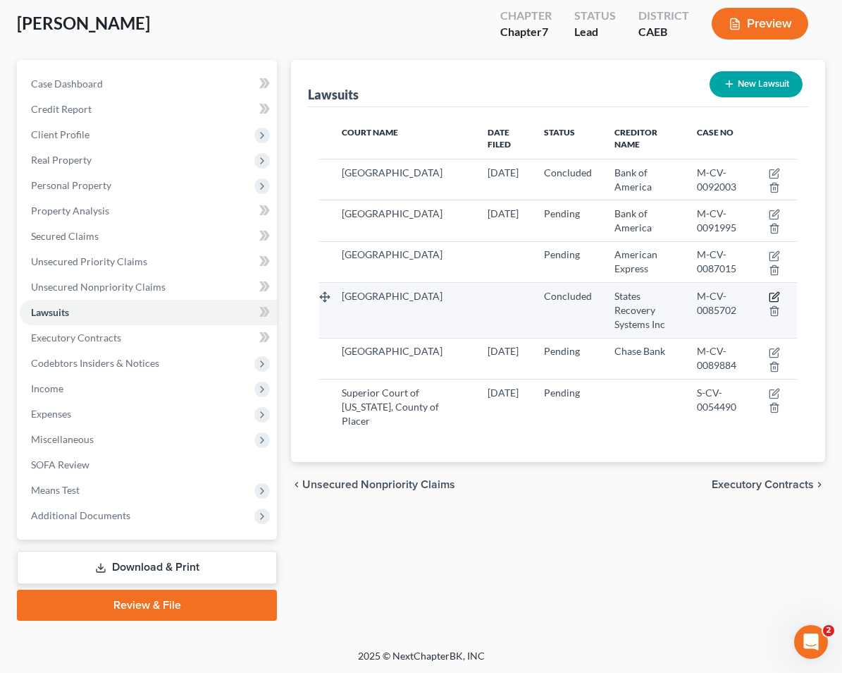
click at [776, 296] on icon "button" at bounding box center [776, 296] width 6 height 6
select select "4"
select select "2"
select select "0"
select select "1"
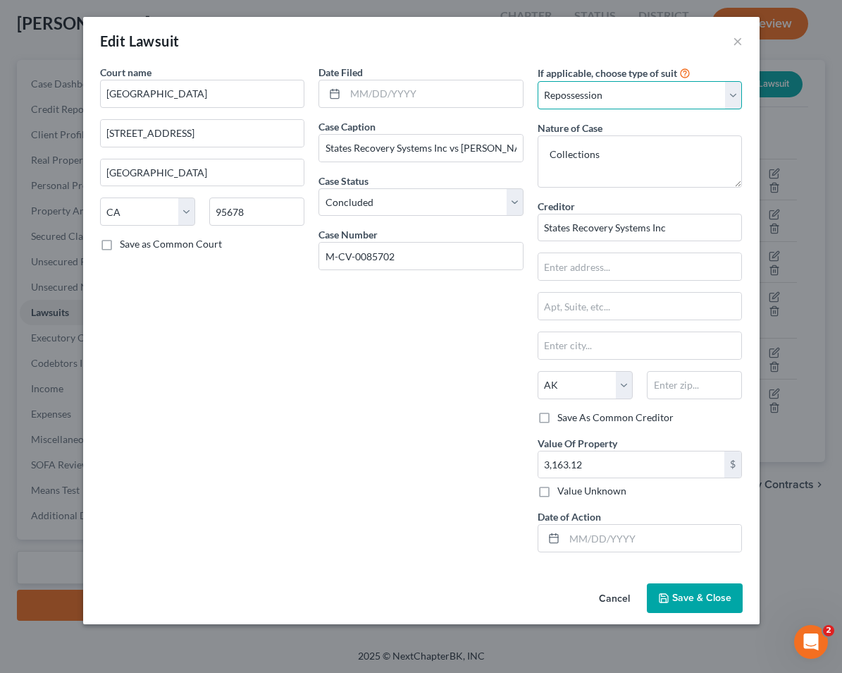
click at [716, 86] on select "Select Repossession Garnishment Foreclosure Attached, Seized, Or Levied Other" at bounding box center [640, 95] width 205 height 28
select select
click at [538, 81] on select "Select Repossession Garnishment Foreclosure Attached, Seized, Or Levied Other" at bounding box center [640, 95] width 205 height 28
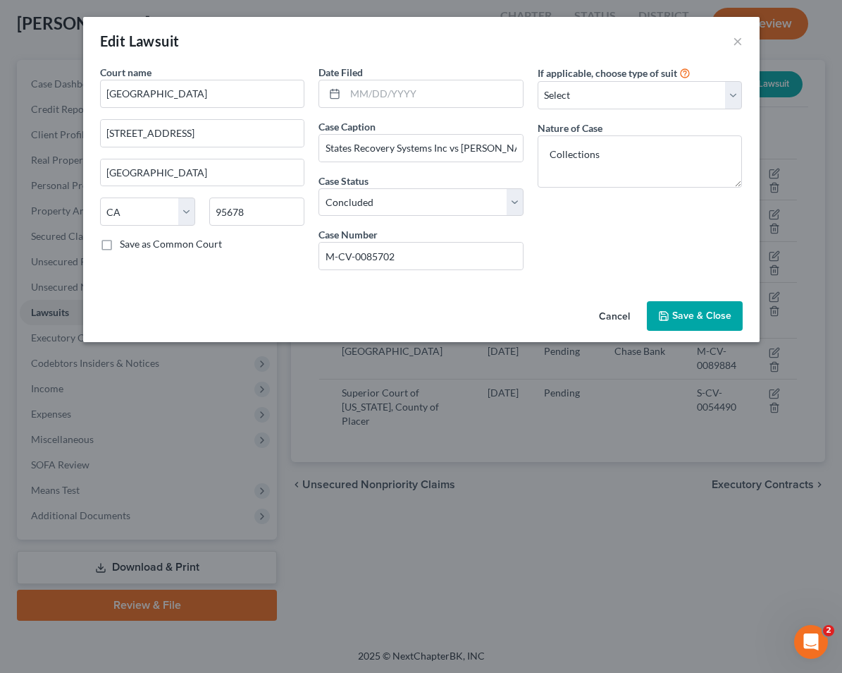
click at [707, 316] on span "Save & Close" at bounding box center [702, 315] width 59 height 12
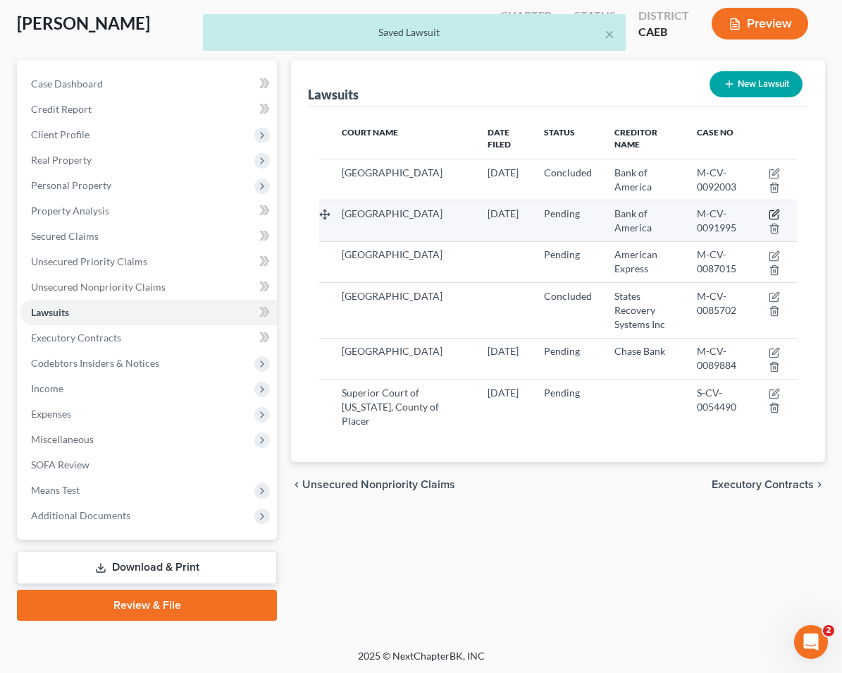
click at [777, 211] on icon "button" at bounding box center [774, 214] width 11 height 11
select select "4"
select select "0"
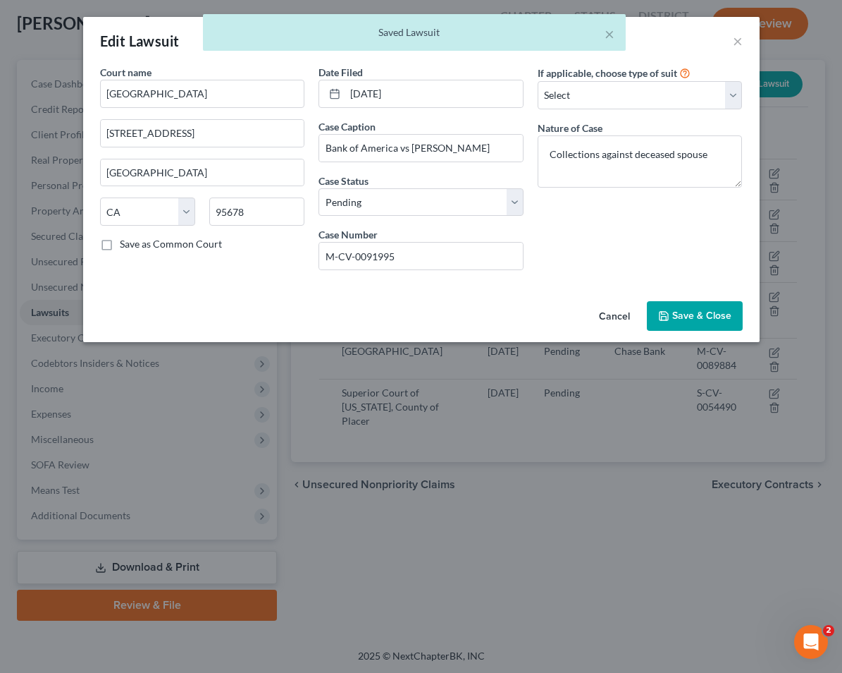
click at [678, 312] on span "Save & Close" at bounding box center [702, 315] width 59 height 12
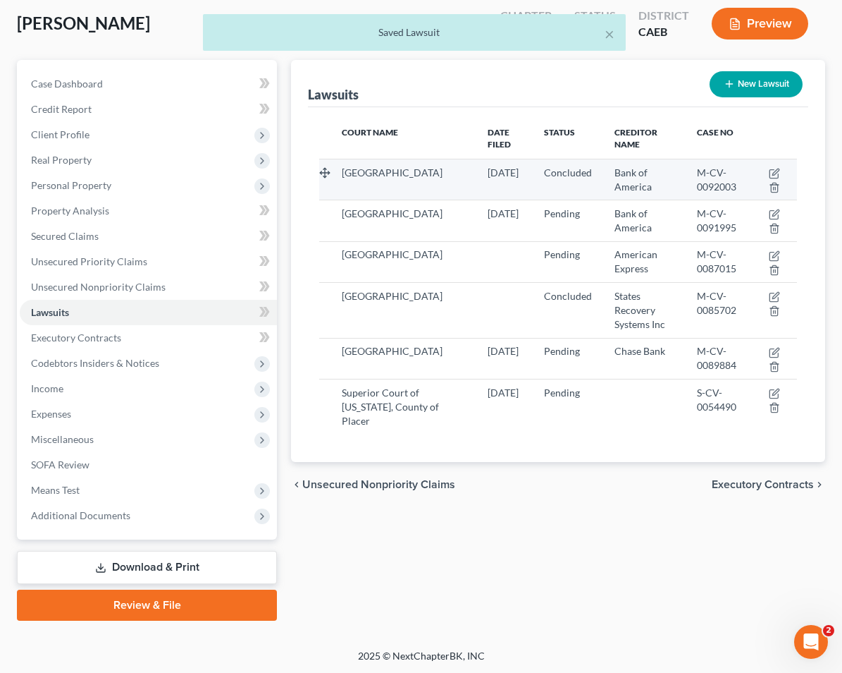
click at [777, 166] on td at bounding box center [776, 179] width 44 height 41
click at [775, 174] on icon "button" at bounding box center [774, 173] width 11 height 11
select select "4"
select select "2"
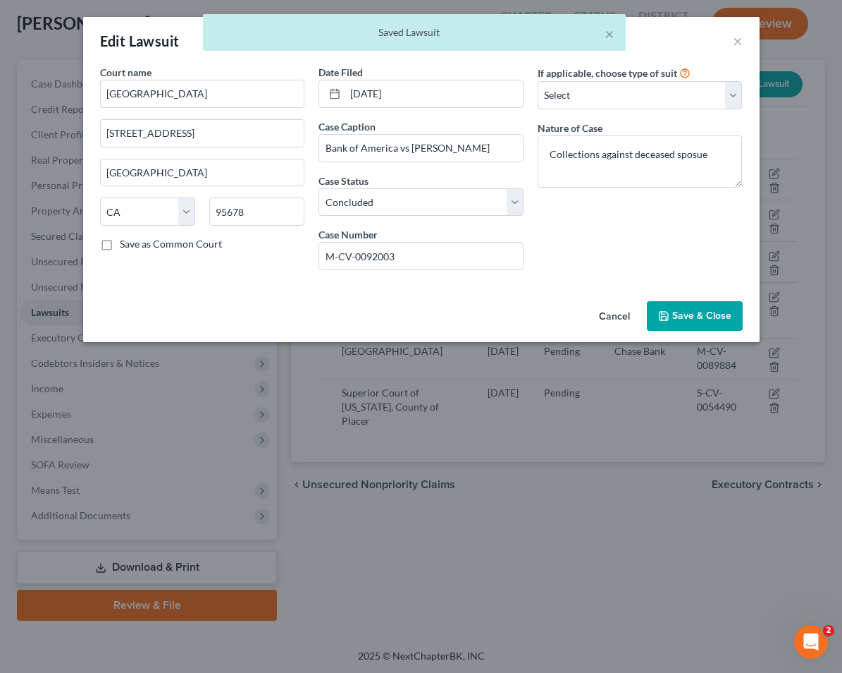
click at [689, 303] on button "Save & Close" at bounding box center [695, 316] width 96 height 30
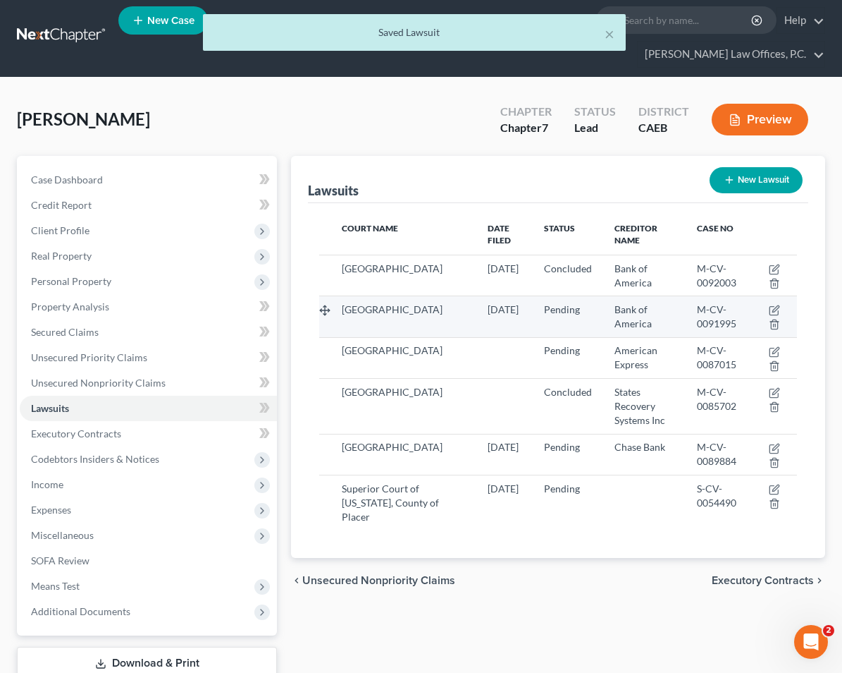
scroll to position [0, 0]
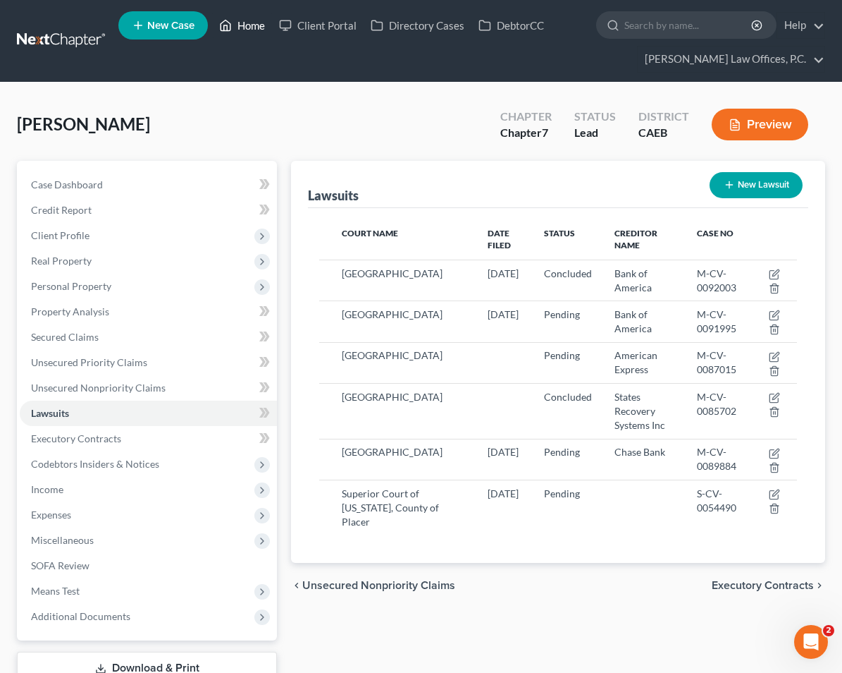
click at [268, 35] on link "Home" at bounding box center [242, 25] width 60 height 25
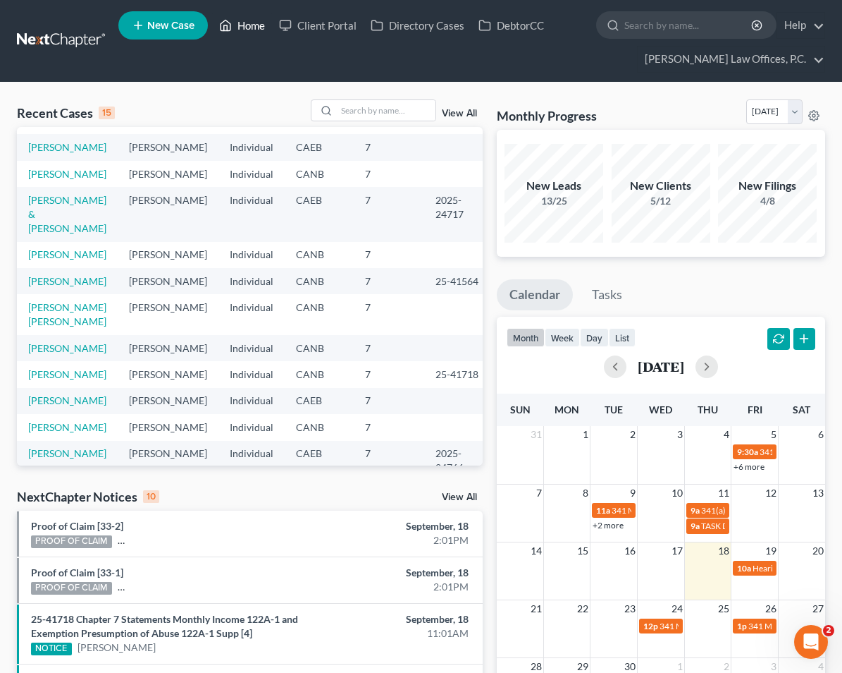
scroll to position [27, 0]
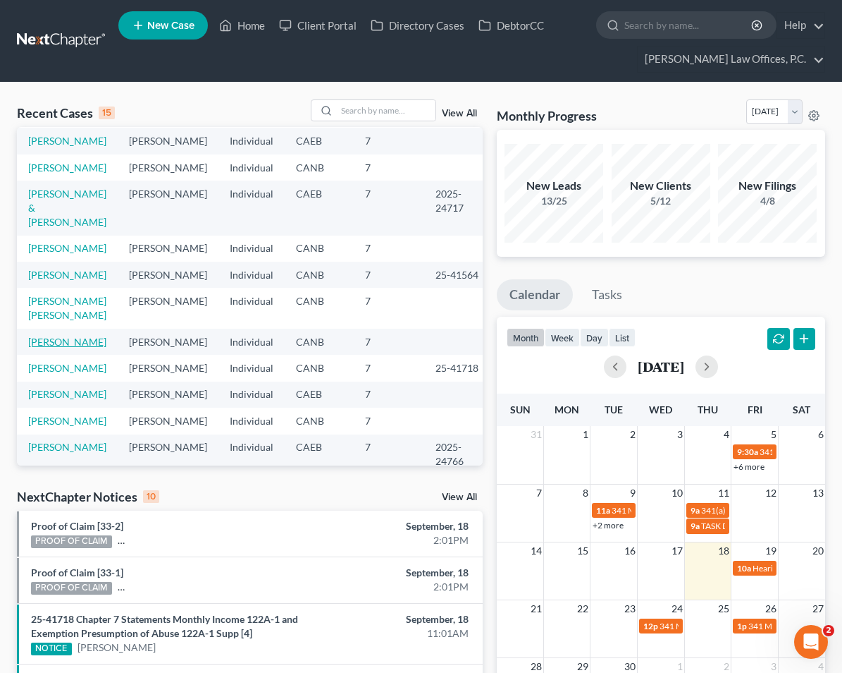
click at [62, 348] on link "[PERSON_NAME]" at bounding box center [67, 342] width 78 height 12
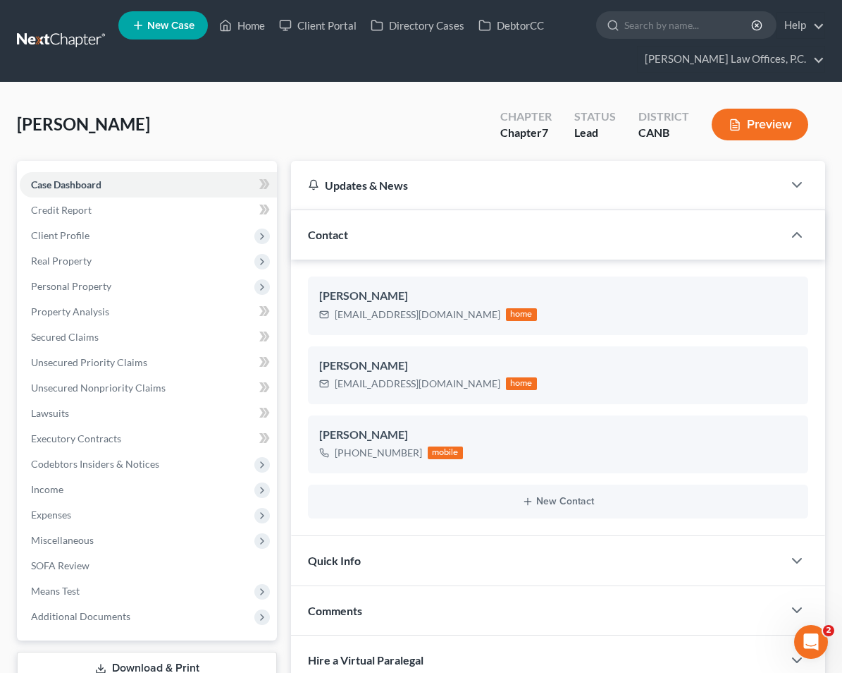
scroll to position [79, 0]
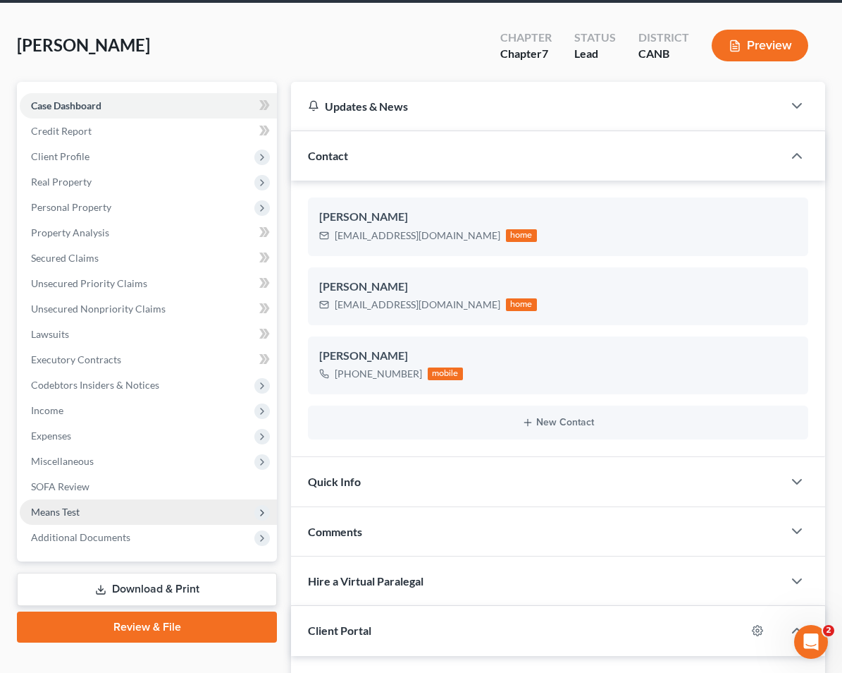
click at [168, 514] on span "Means Test" at bounding box center [148, 511] width 257 height 25
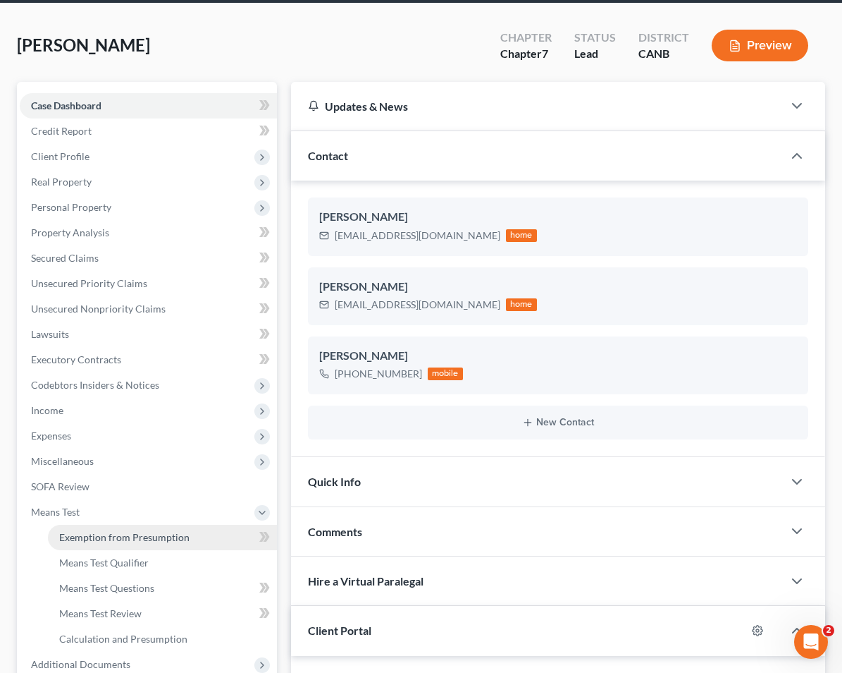
click at [143, 543] on link "Exemption from Presumption" at bounding box center [162, 536] width 229 height 25
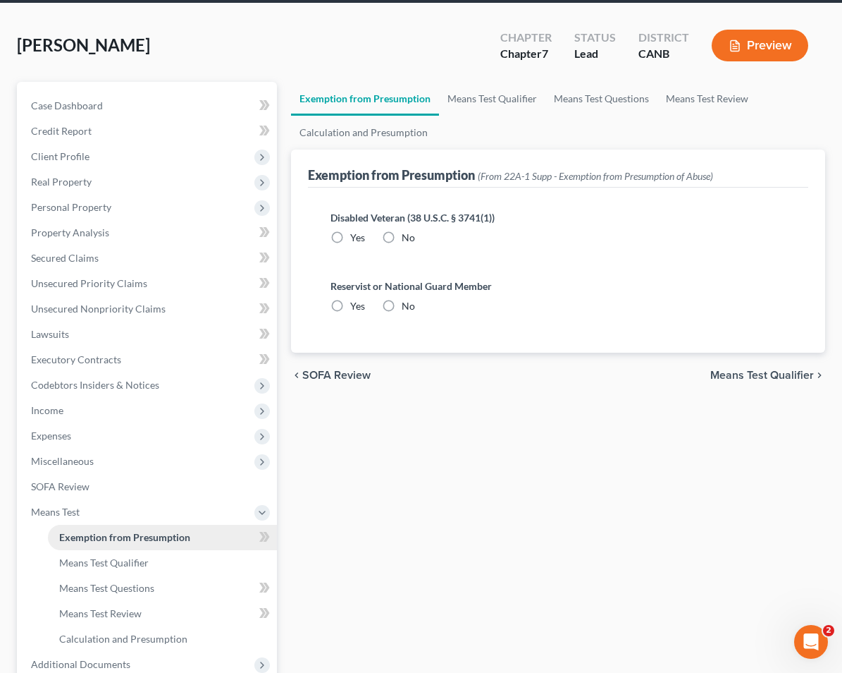
scroll to position [4, 0]
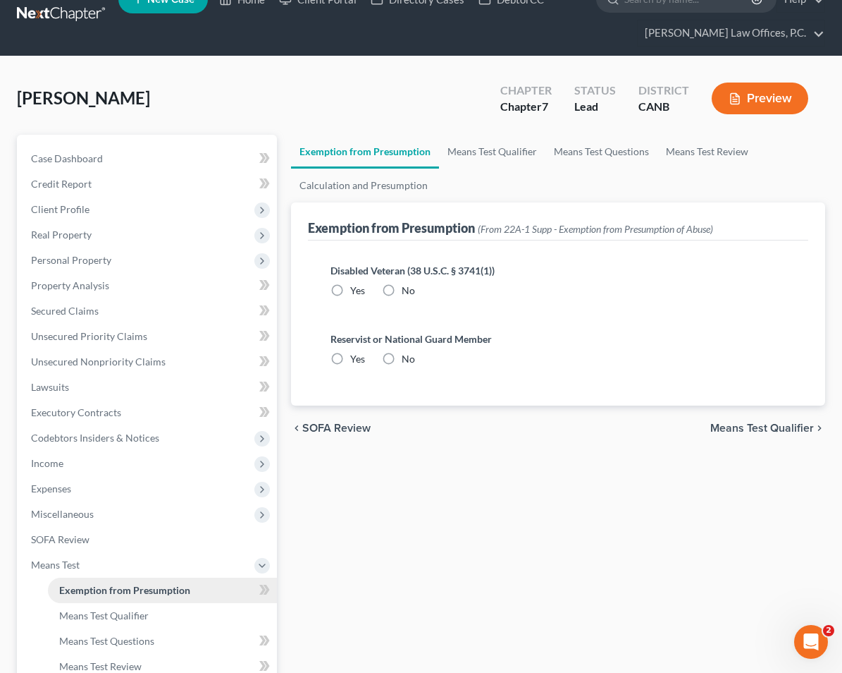
radio input "true"
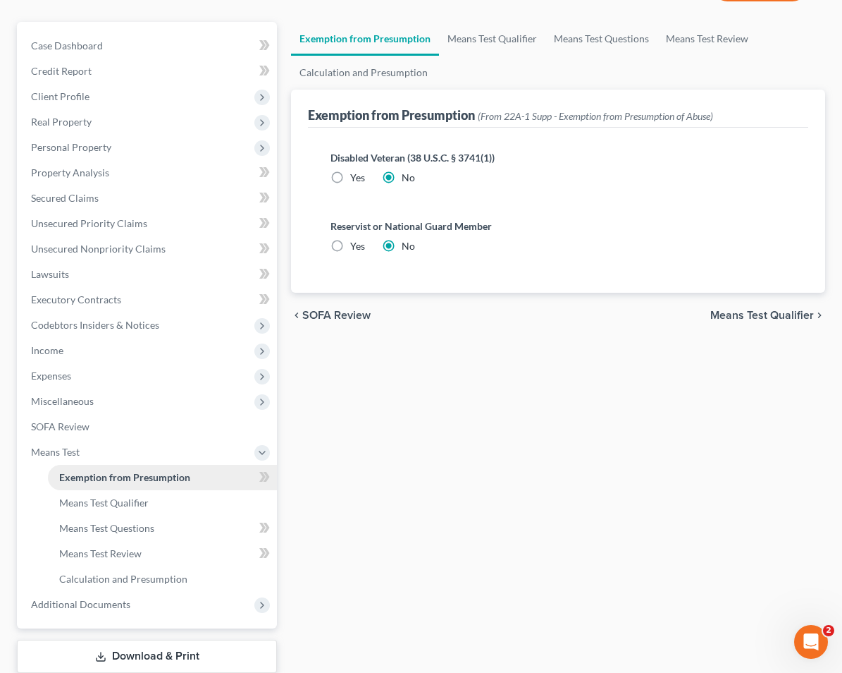
scroll to position [148, 0]
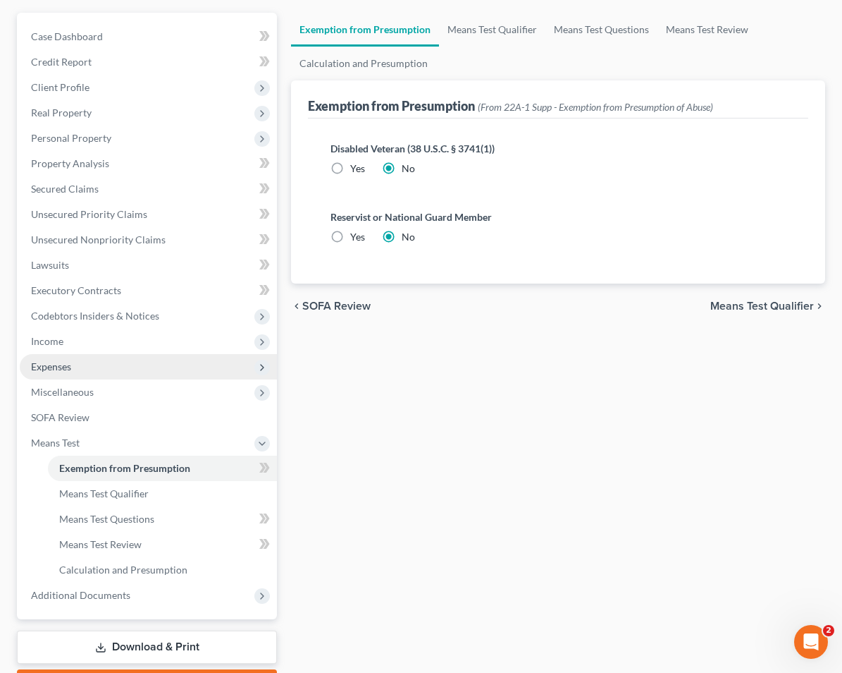
click at [113, 360] on span "Expenses" at bounding box center [148, 366] width 257 height 25
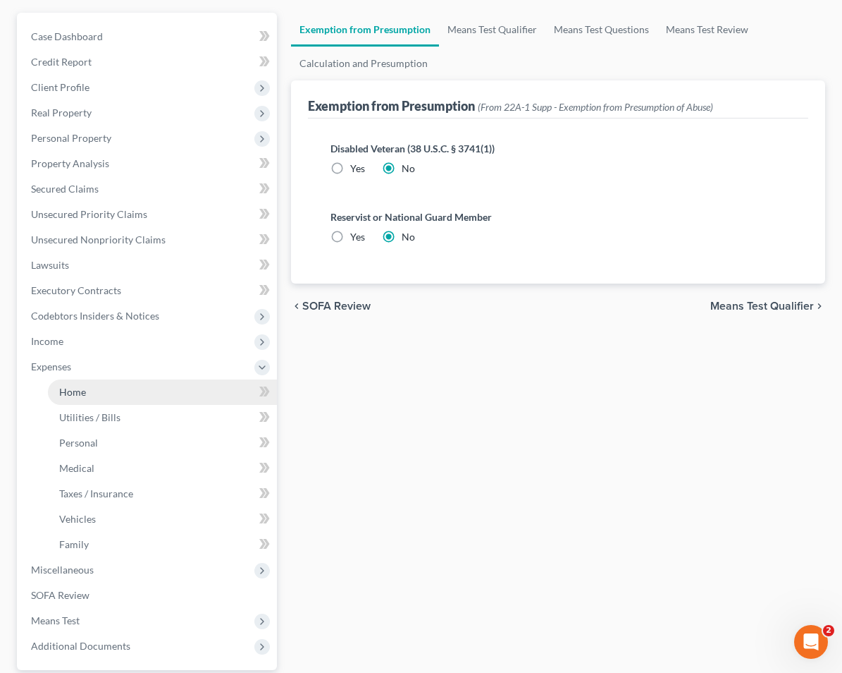
click at [118, 389] on link "Home" at bounding box center [162, 391] width 229 height 25
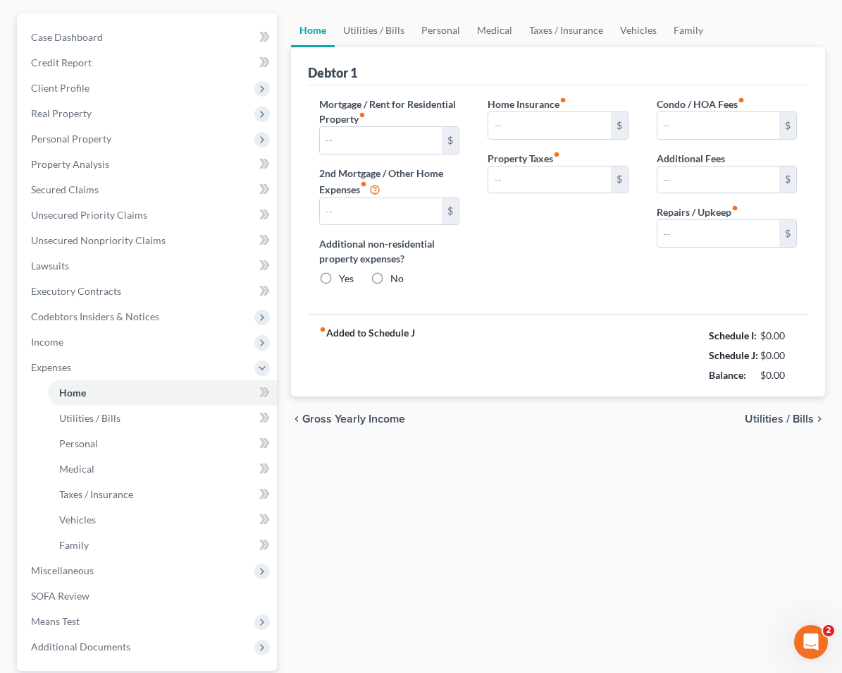
scroll to position [22, 0]
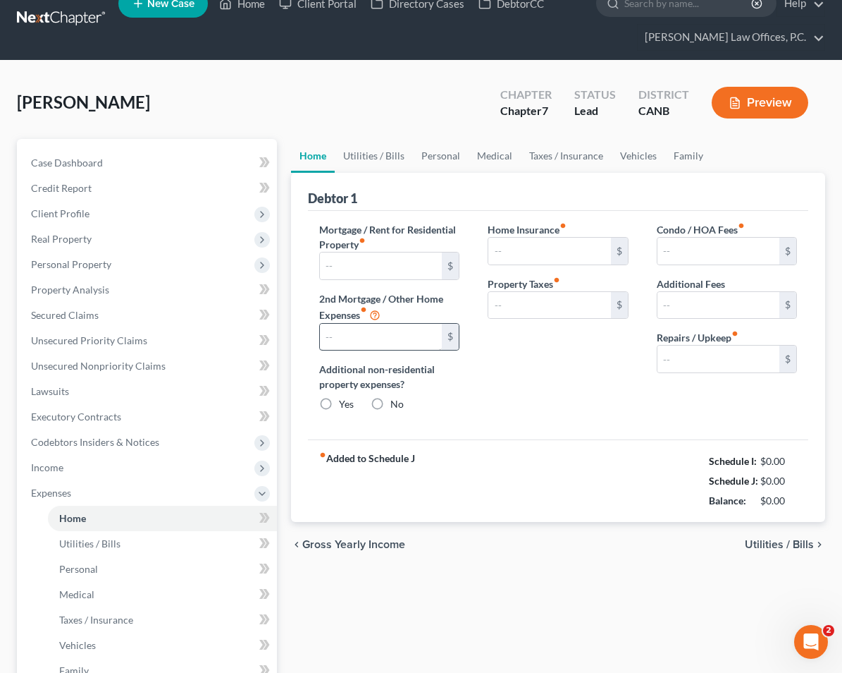
type input "1,235.00"
type input "0.00"
radio input "true"
type input "89.72"
type input "61.31"
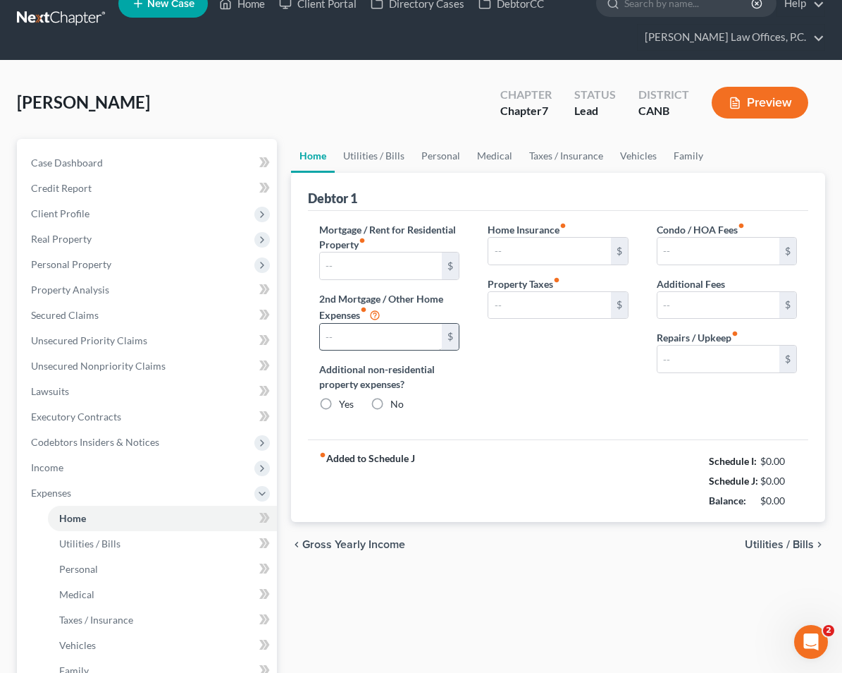
type input "0.00"
type input "100.00"
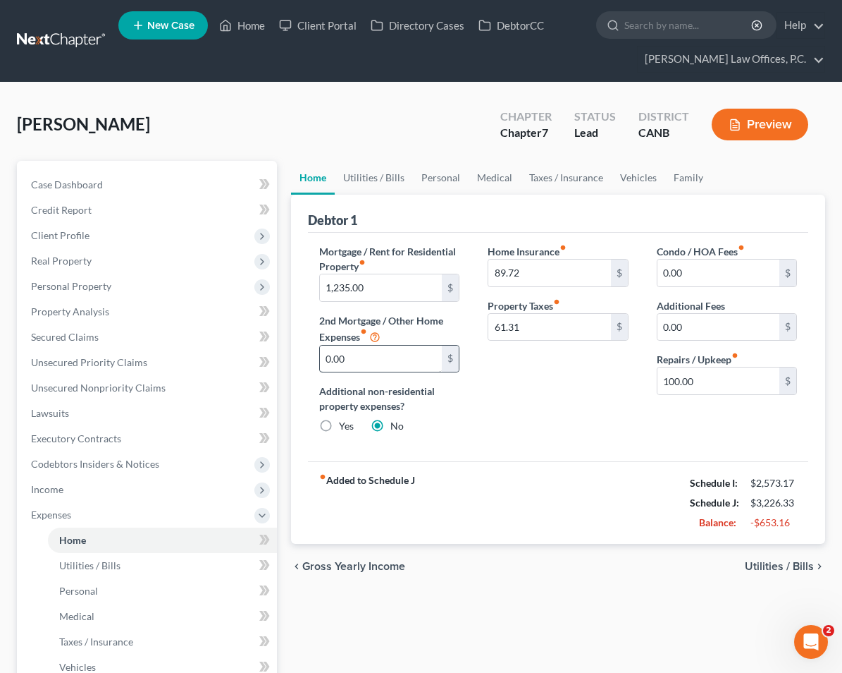
scroll to position [39, 0]
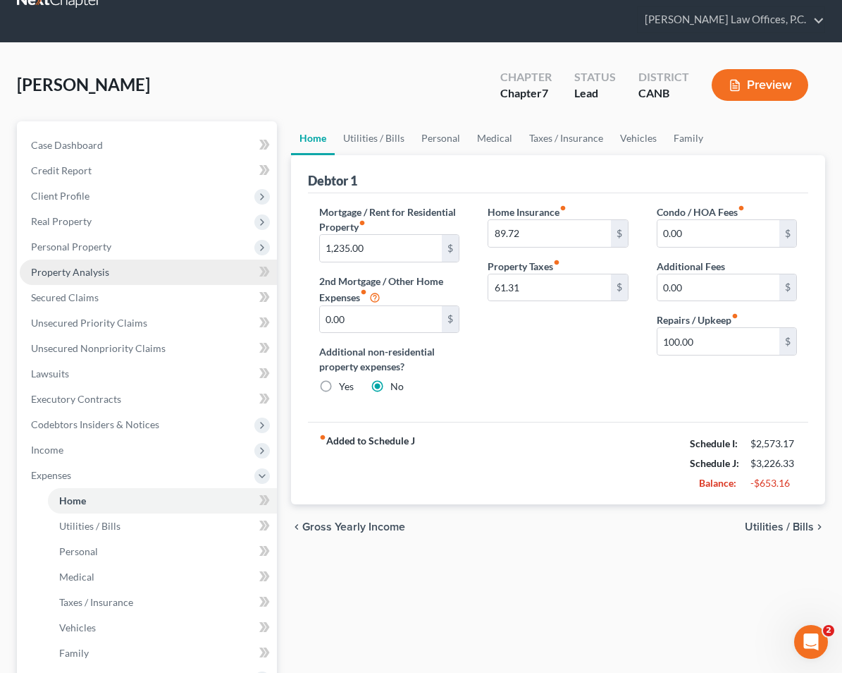
click at [95, 278] on link "Property Analysis" at bounding box center [148, 271] width 257 height 25
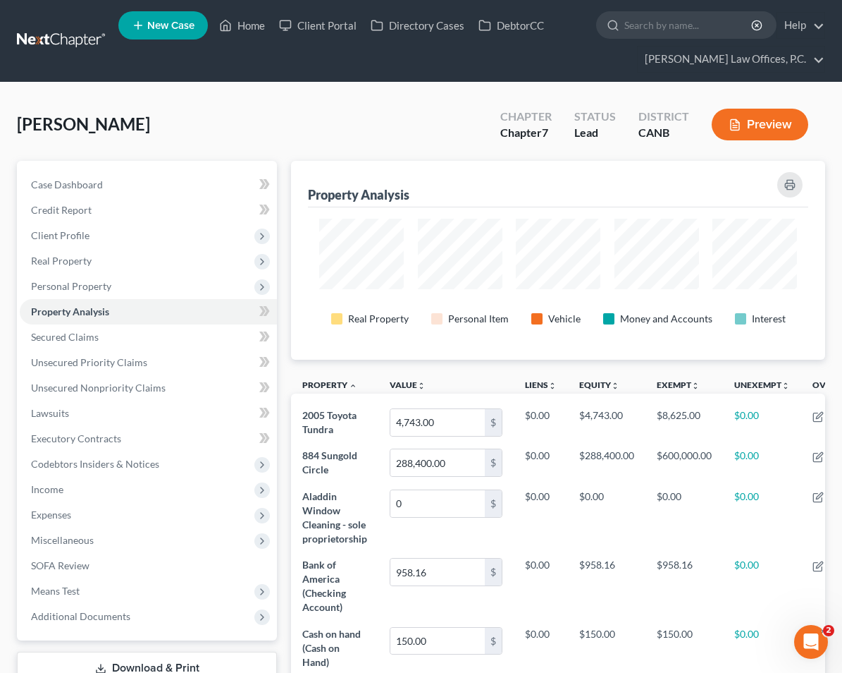
scroll to position [704729, 704394]
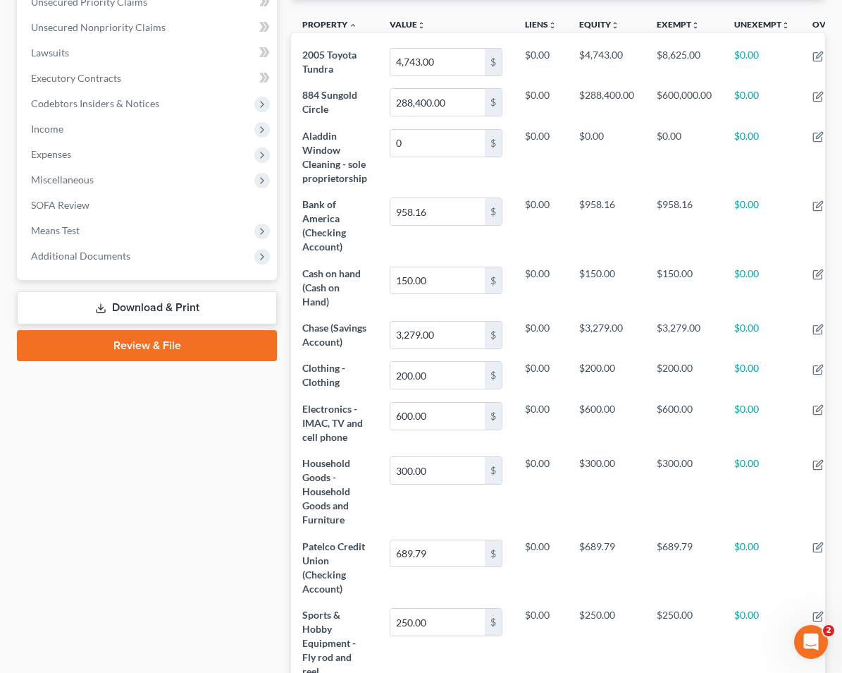
click at [177, 305] on link "Download & Print" at bounding box center [147, 307] width 260 height 33
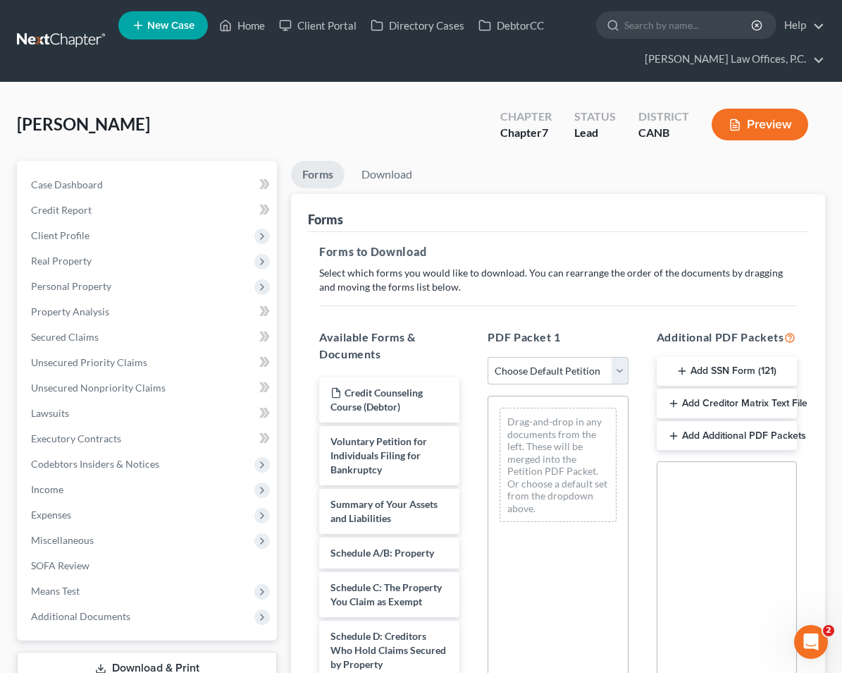
click at [567, 365] on select "Choose Default Petition PDF Packet Complete Bankruptcy Petition (all forms and …" at bounding box center [558, 371] width 140 height 28
select select "0"
click at [488, 357] on select "Choose Default Petition PDF Packet Complete Bankruptcy Petition (all forms and …" at bounding box center [558, 371] width 140 height 28
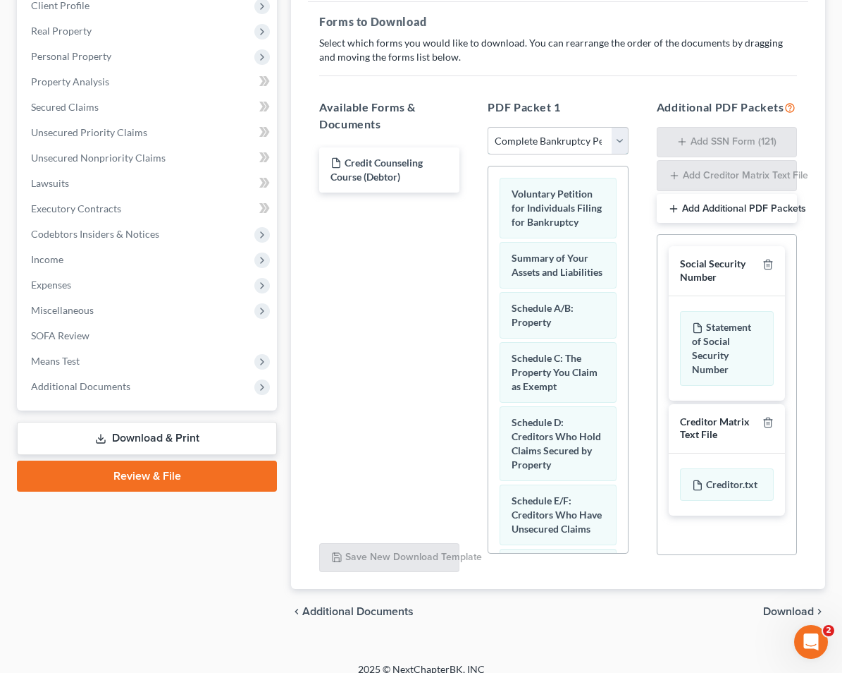
scroll to position [255, 0]
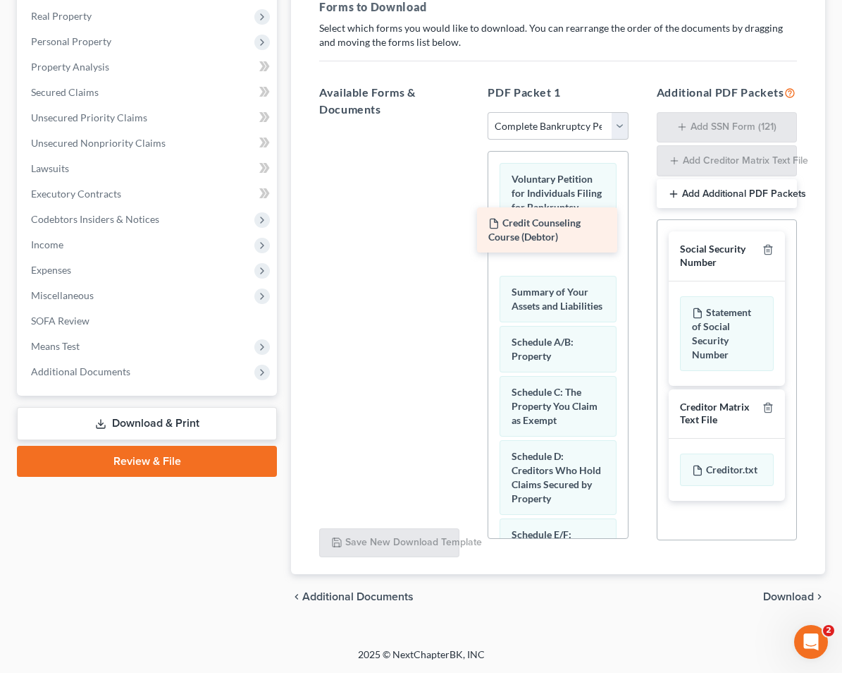
drag, startPoint x: 388, startPoint y: 155, endPoint x: 546, endPoint y: 242, distance: 180.1
click at [471, 129] on div "Credit Counseling Course (Debtor) Credit Counseling Course (Debtor)" at bounding box center [389, 129] width 163 height 0
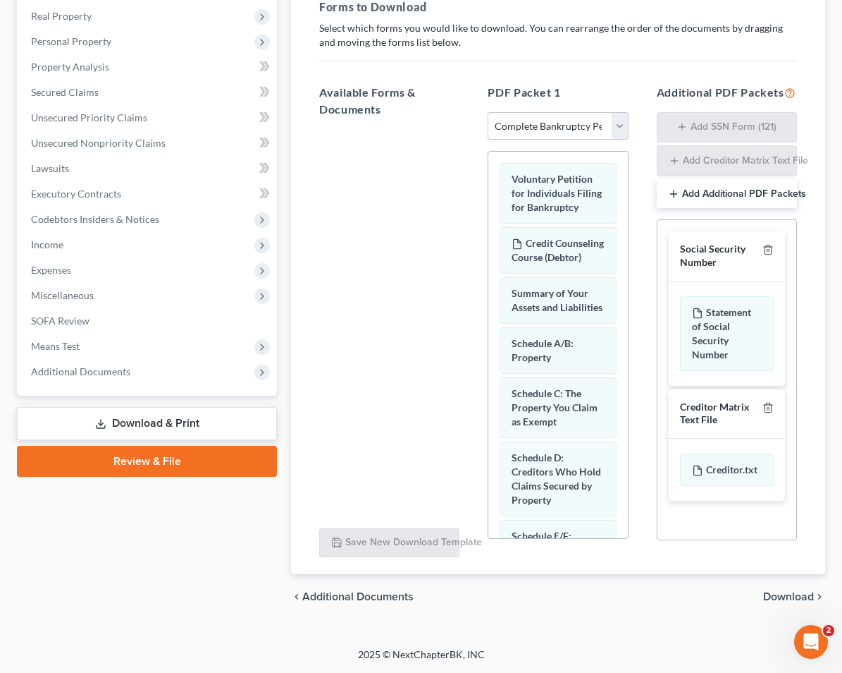
click at [786, 606] on div "chevron_left Additional Documents Download chevron_right" at bounding box center [558, 596] width 534 height 45
click at [797, 594] on span "Download" at bounding box center [788, 596] width 51 height 11
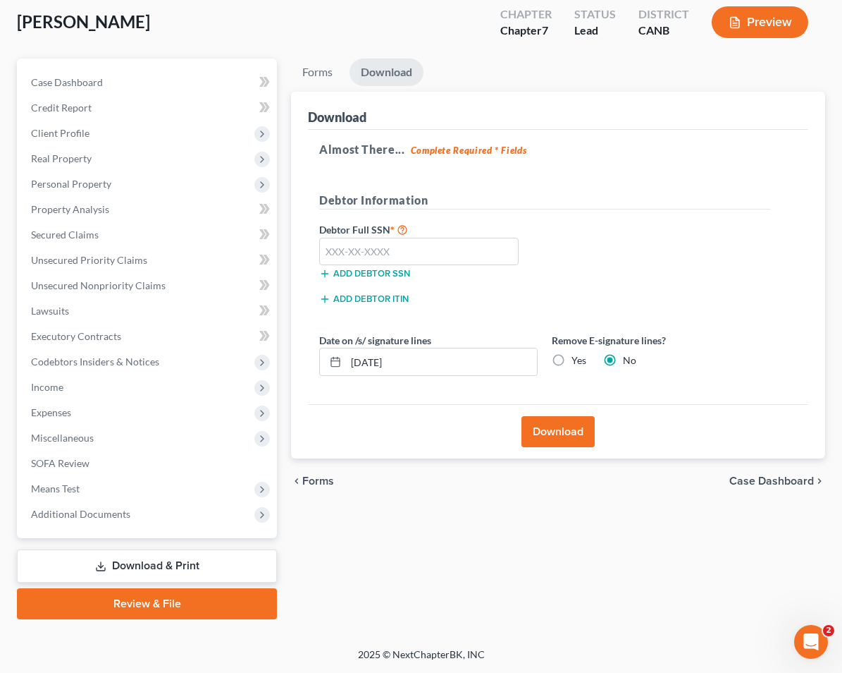
scroll to position [101, 0]
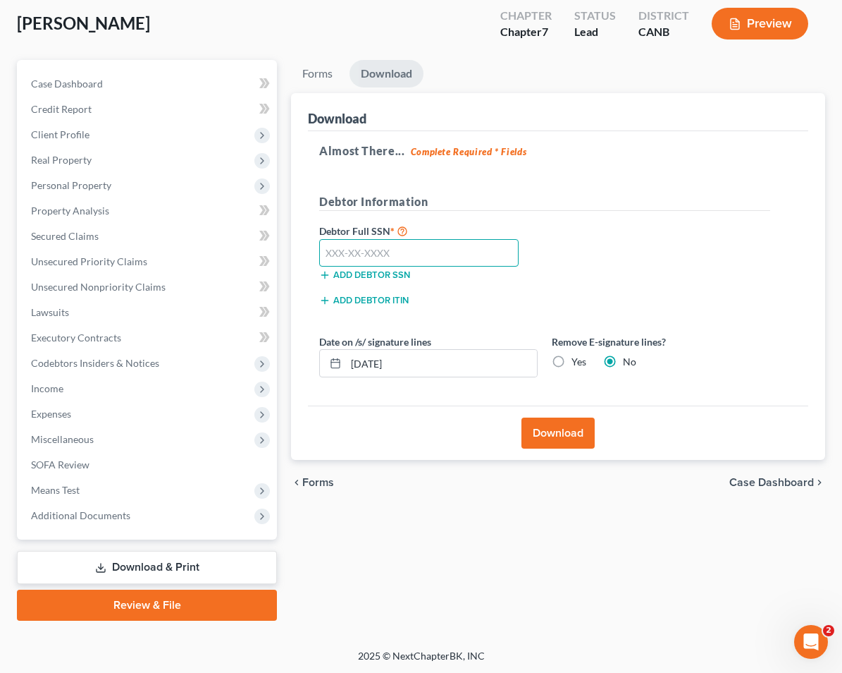
click at [400, 252] on input "text" at bounding box center [418, 253] width 199 height 28
paste input "566-04-5323"
type input "566-04-5323"
click at [404, 359] on input "09/18/2025" at bounding box center [441, 363] width 191 height 27
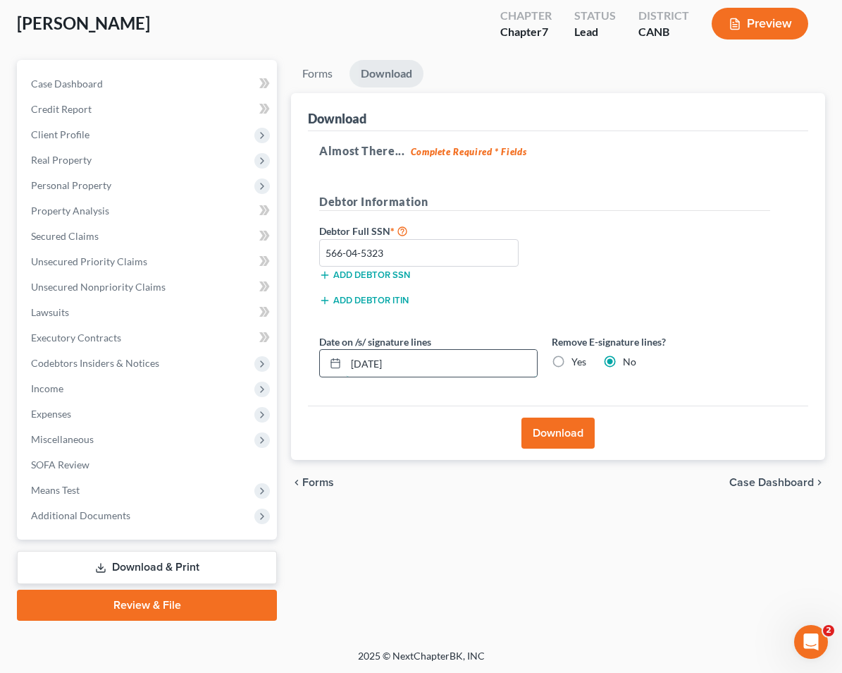
click at [404, 359] on input "09/18/2025" at bounding box center [441, 363] width 191 height 27
click at [572, 364] on label "Yes" at bounding box center [579, 362] width 15 height 14
click at [577, 364] on input "Yes" at bounding box center [581, 359] width 9 height 9
radio input "true"
radio input "false"
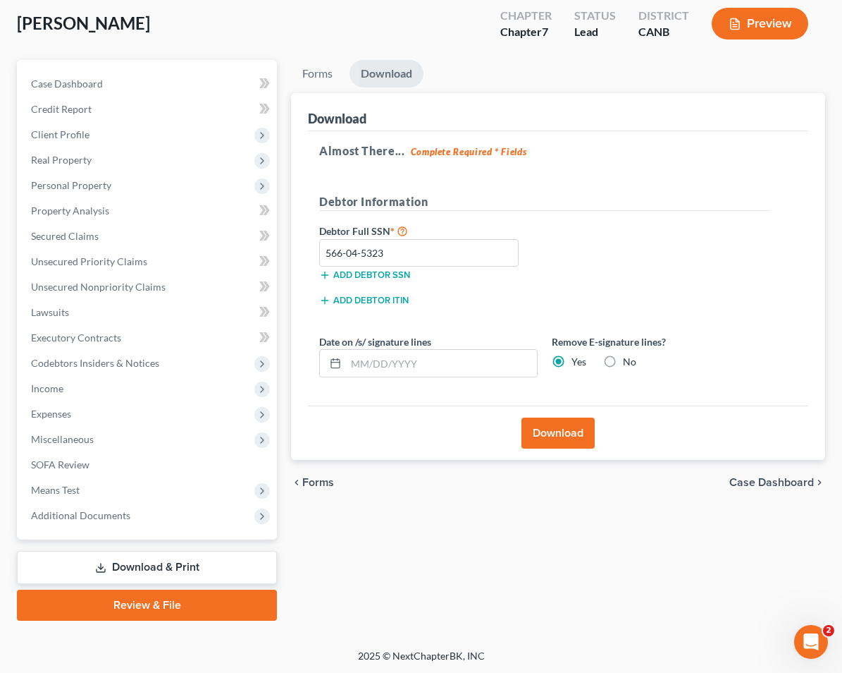
click at [555, 438] on button "Download" at bounding box center [558, 432] width 73 height 31
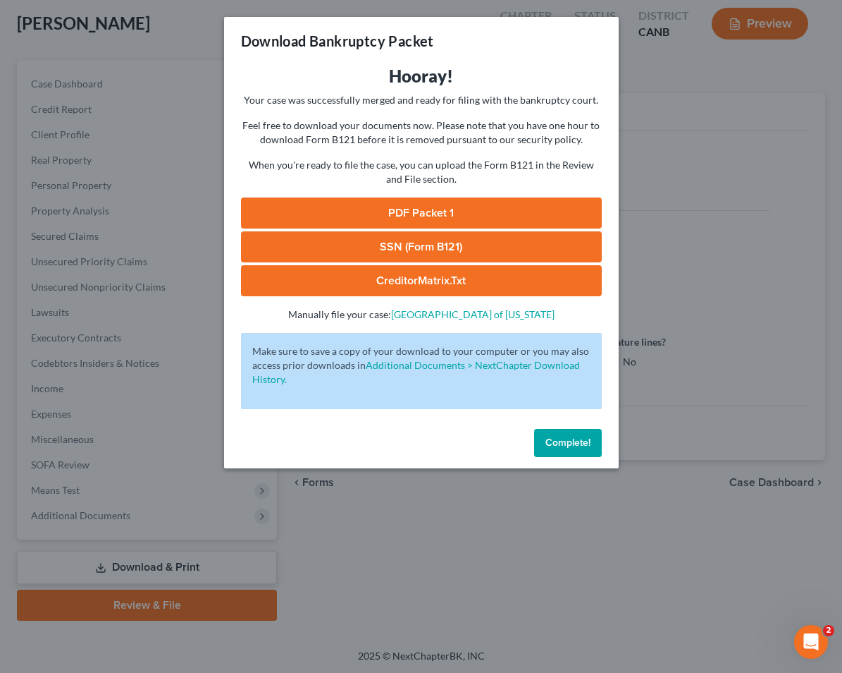
click at [459, 207] on link "PDF Packet 1" at bounding box center [421, 212] width 361 height 31
click at [381, 238] on link "SSN (Form B121)" at bounding box center [421, 246] width 361 height 31
